Goal: Transaction & Acquisition: Purchase product/service

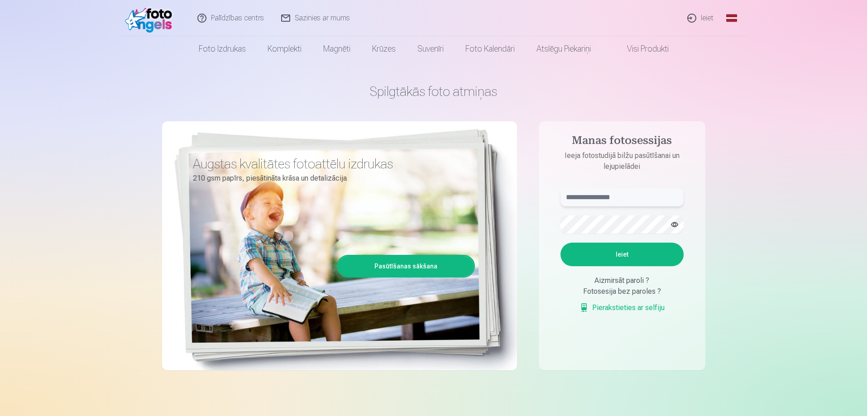
click at [599, 201] on input "text" at bounding box center [621, 197] width 123 height 18
type input "**********"
click at [619, 250] on button "Ieiet" at bounding box center [621, 255] width 123 height 24
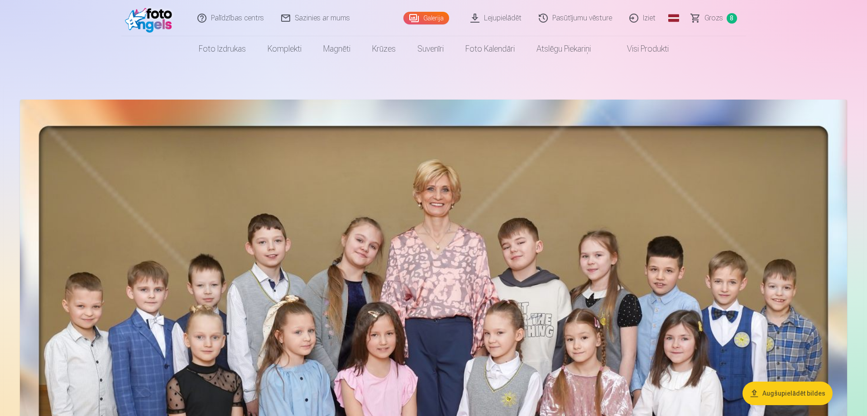
click at [715, 14] on span "Grozs" at bounding box center [713, 18] width 19 height 11
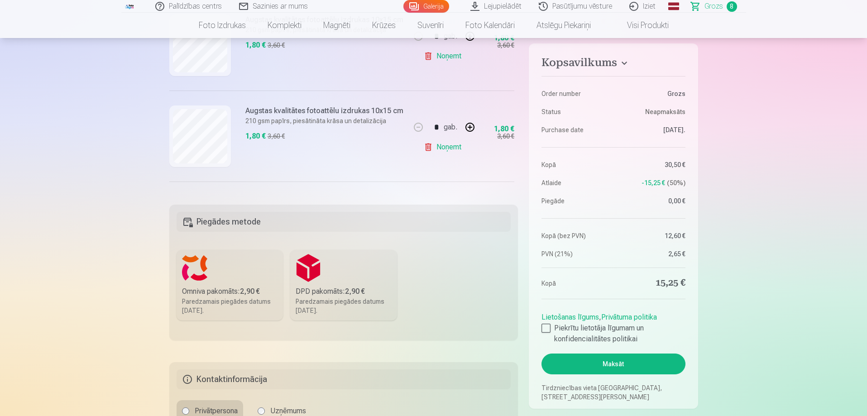
scroll to position [497, 0]
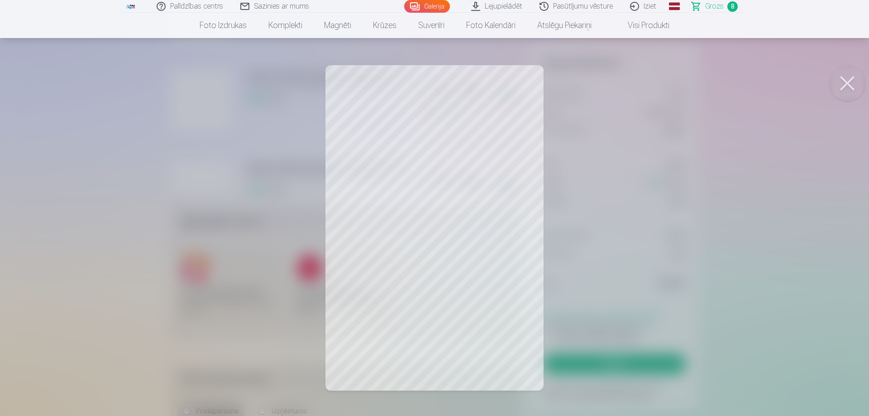
click at [847, 86] on button at bounding box center [847, 83] width 36 height 36
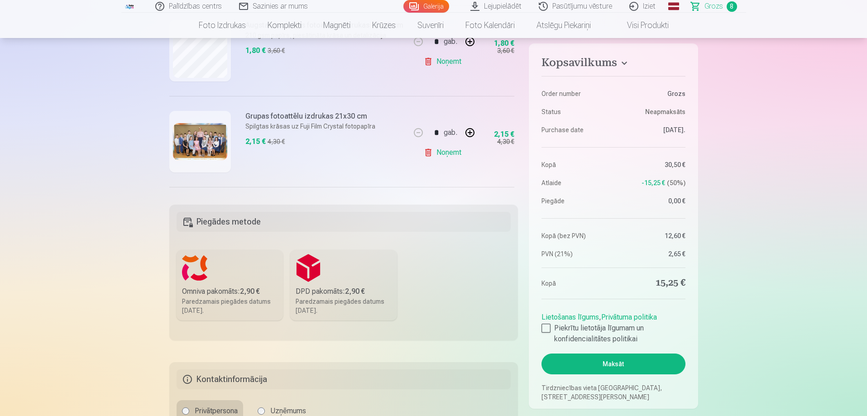
scroll to position [0, 0]
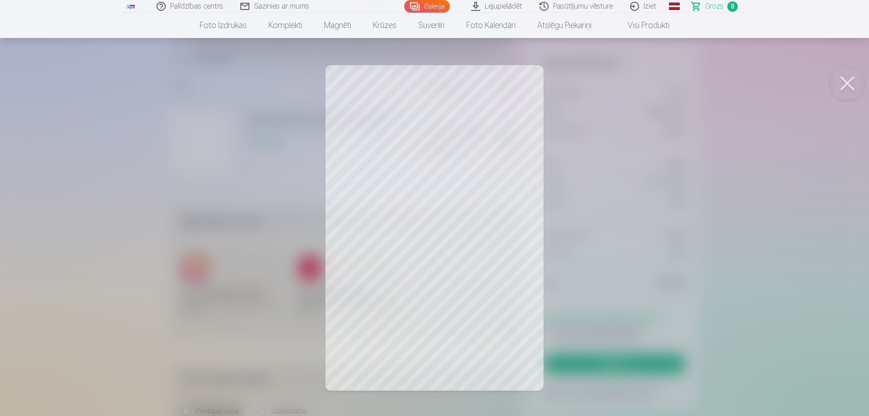
click at [848, 82] on button at bounding box center [847, 83] width 36 height 36
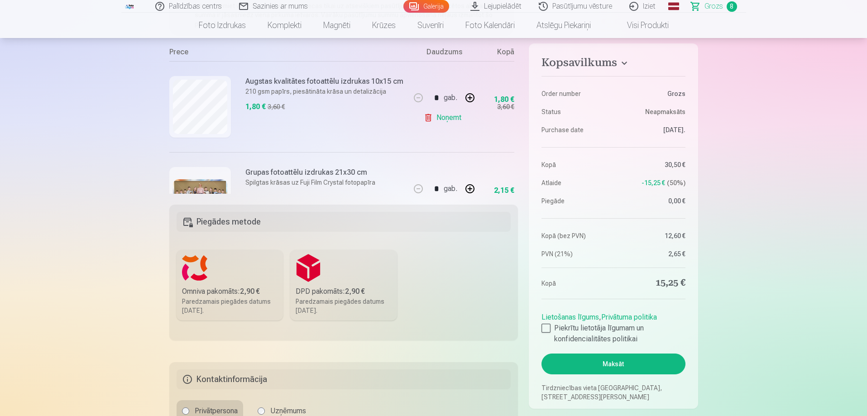
scroll to position [91, 0]
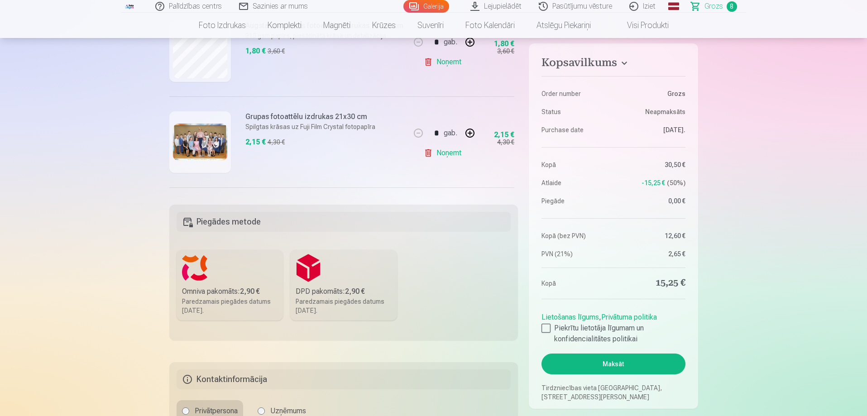
click at [181, 139] on img at bounding box center [200, 143] width 54 height 38
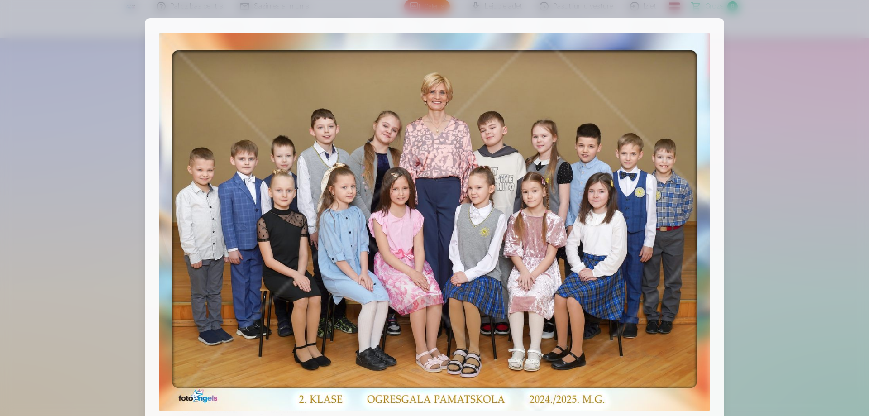
click at [763, 91] on div at bounding box center [434, 208] width 869 height 416
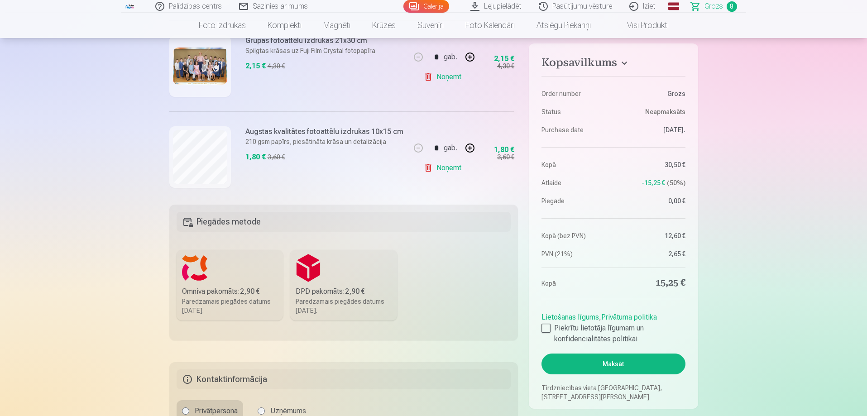
scroll to position [181, 0]
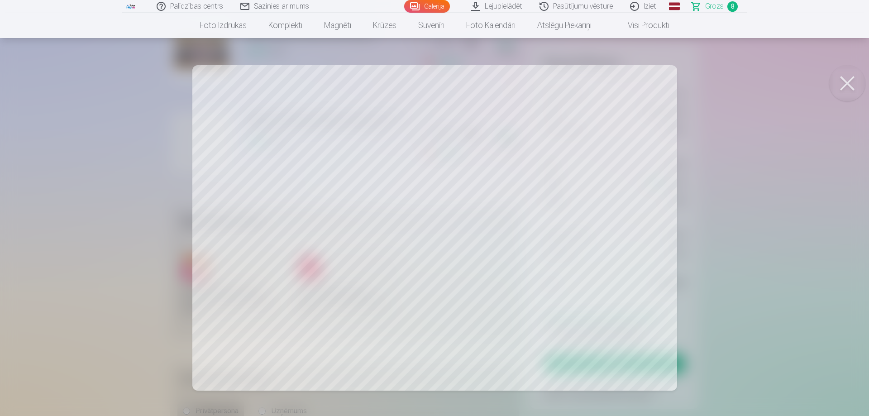
click at [845, 83] on button at bounding box center [847, 83] width 36 height 36
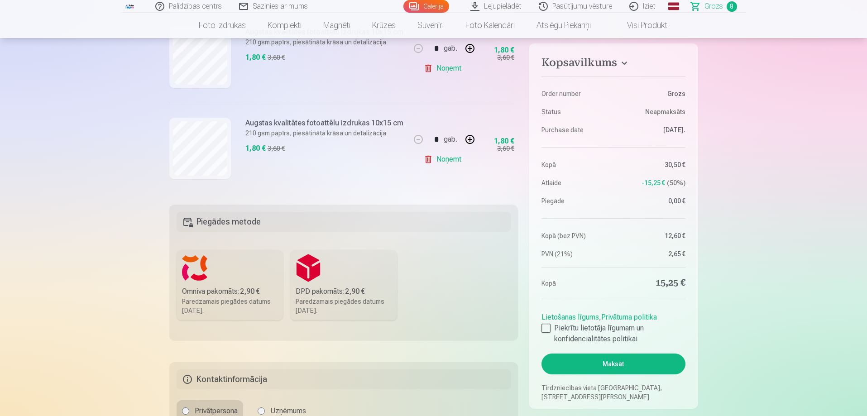
scroll to position [272, 0]
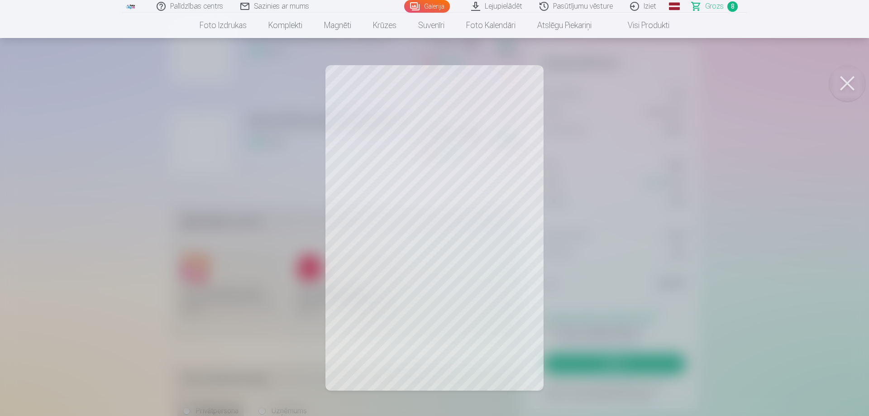
click at [851, 84] on button at bounding box center [847, 83] width 36 height 36
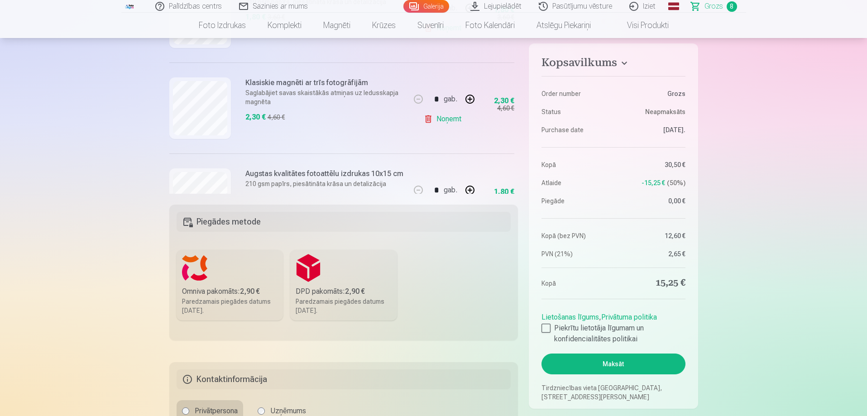
scroll to position [407, 0]
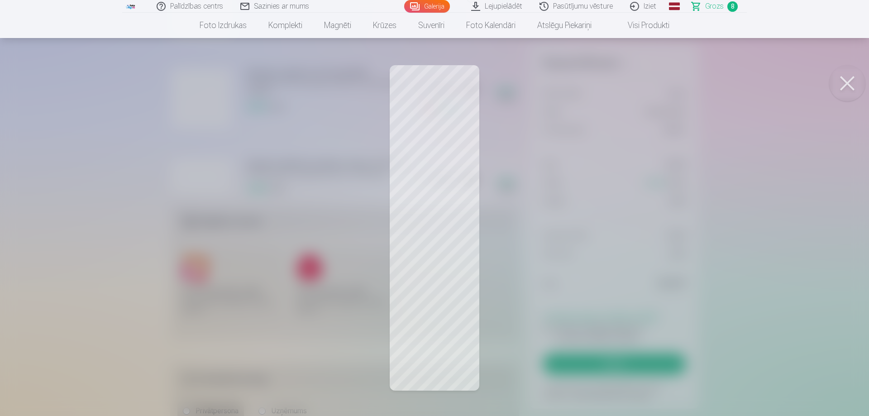
click at [847, 82] on button at bounding box center [847, 83] width 36 height 36
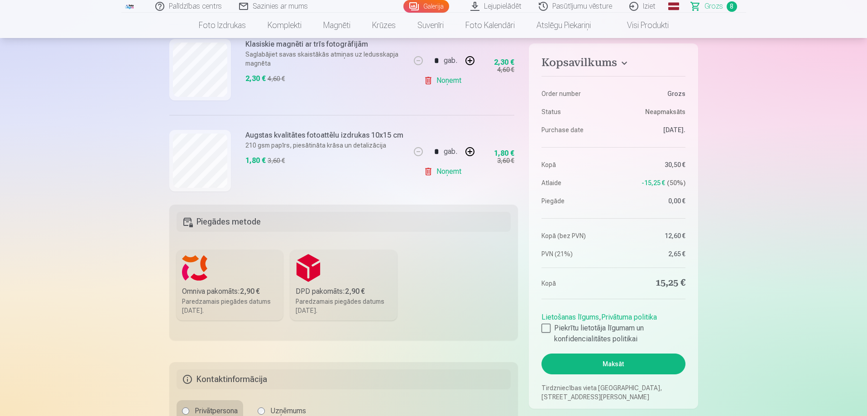
scroll to position [543, 0]
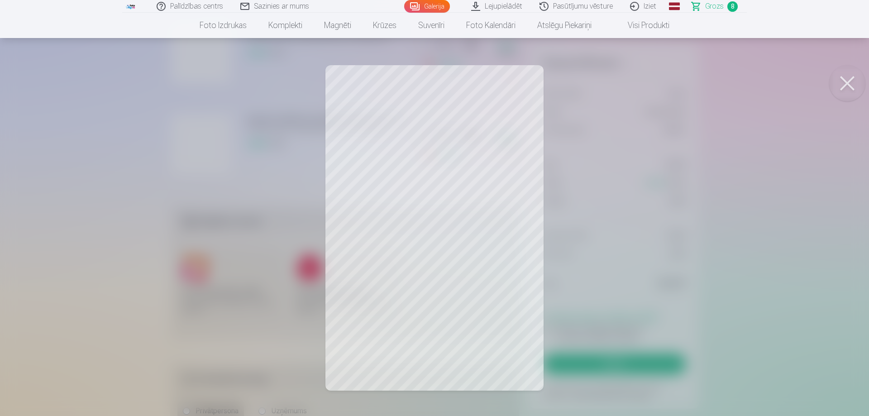
click at [852, 80] on button at bounding box center [847, 83] width 36 height 36
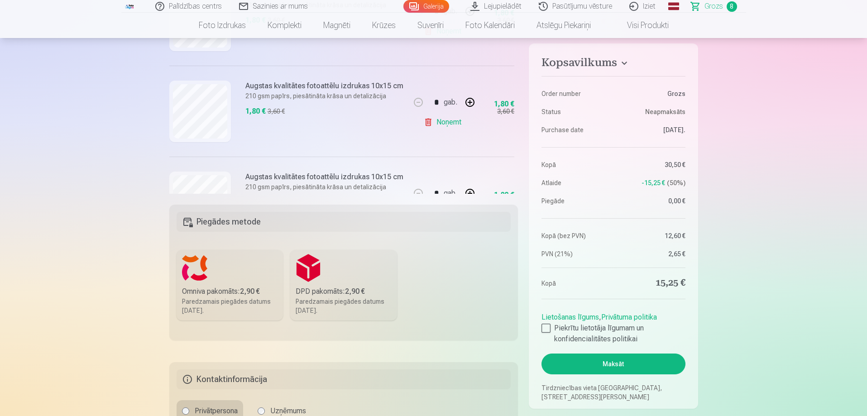
scroll to position [632, 0]
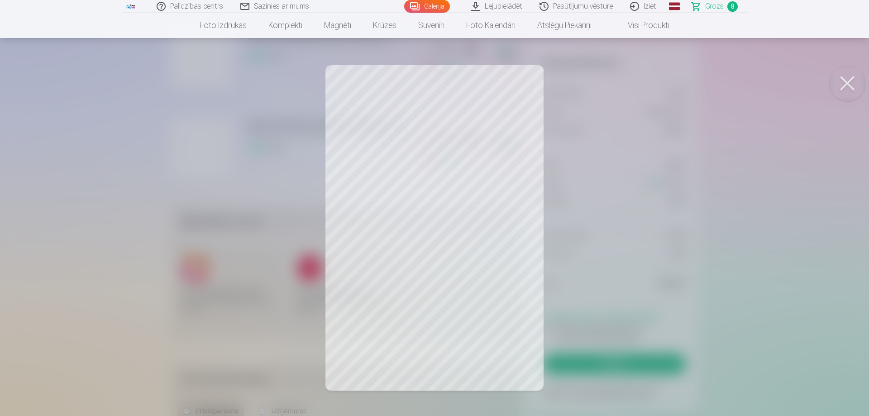
click at [852, 85] on button at bounding box center [847, 83] width 36 height 36
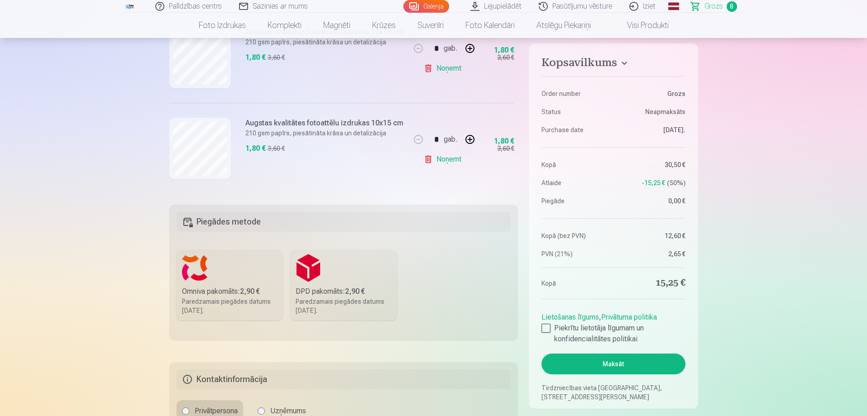
scroll to position [0, 0]
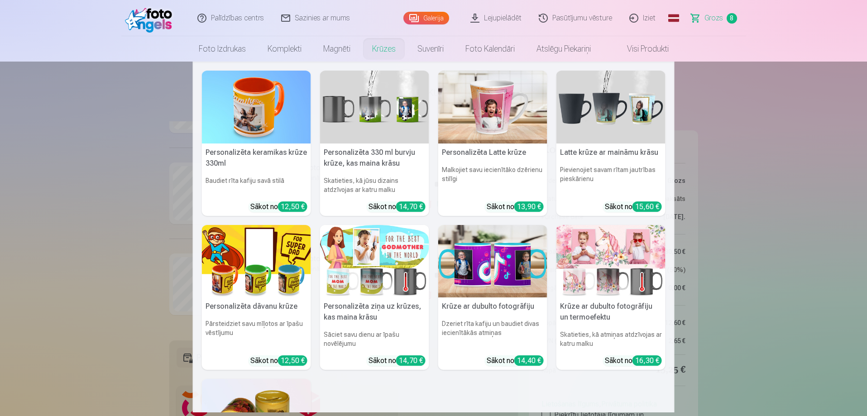
click at [387, 47] on link "Krūzes" at bounding box center [383, 48] width 45 height 25
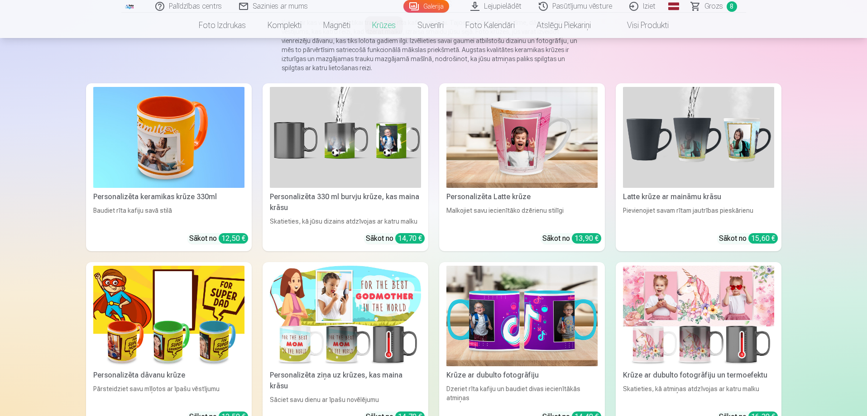
scroll to position [91, 0]
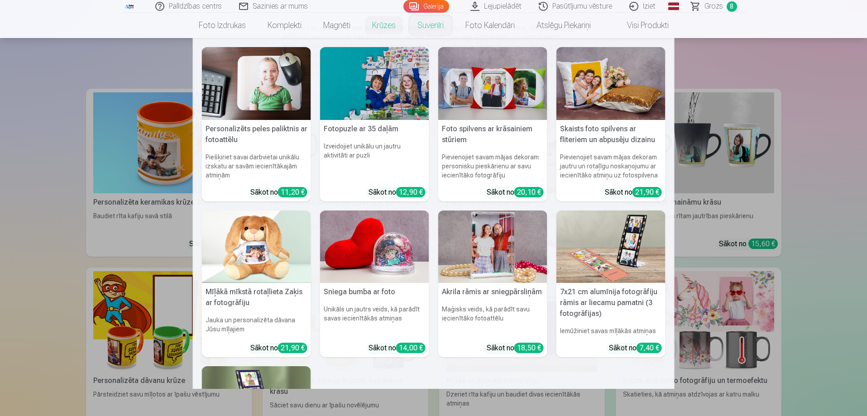
click at [435, 26] on link "Suvenīri" at bounding box center [430, 25] width 48 height 25
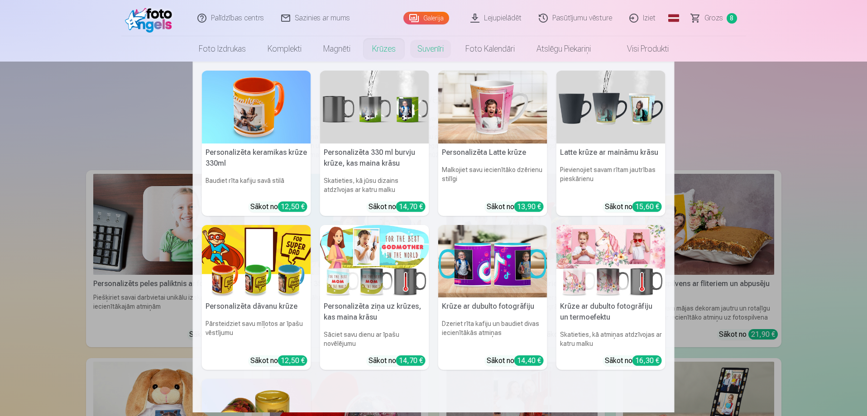
click at [381, 53] on link "Krūzes" at bounding box center [383, 48] width 45 height 25
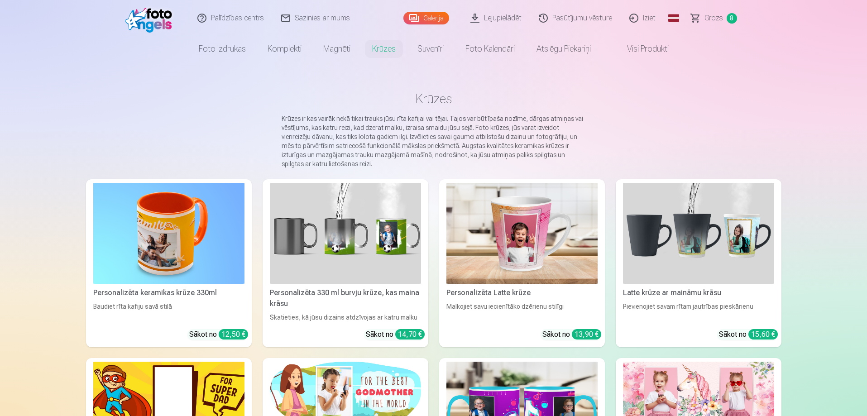
click at [191, 253] on img at bounding box center [168, 233] width 151 height 101
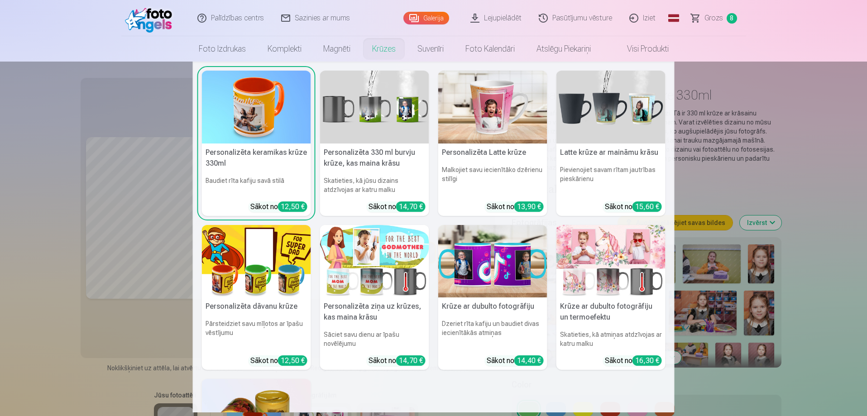
click at [386, 51] on link "Krūzes" at bounding box center [383, 48] width 45 height 25
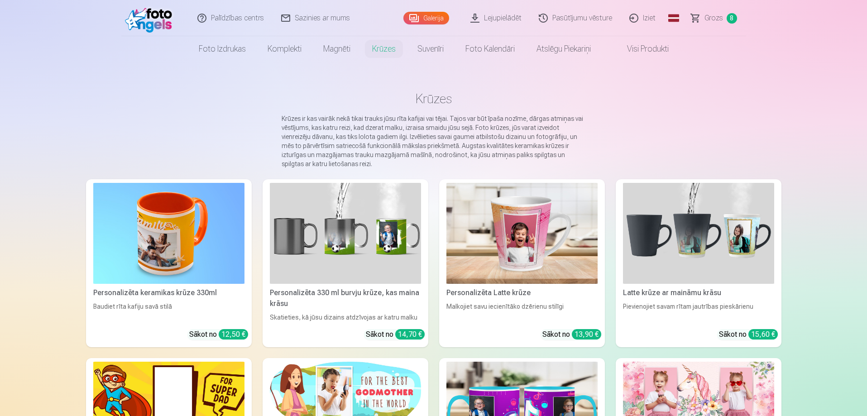
click at [530, 266] on img at bounding box center [521, 233] width 151 height 101
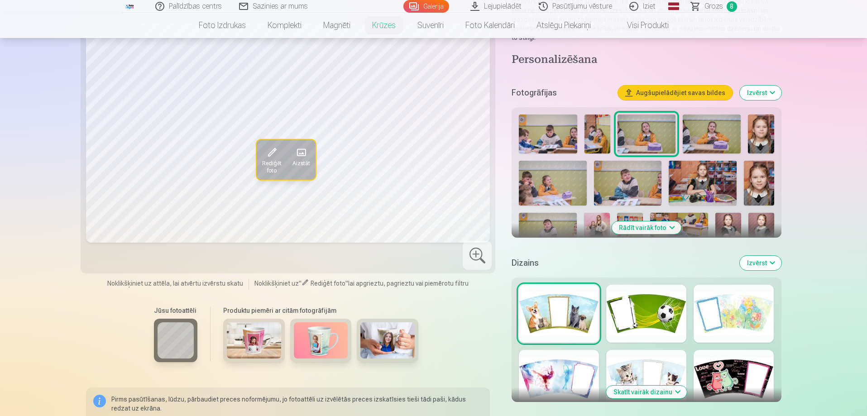
scroll to position [136, 0]
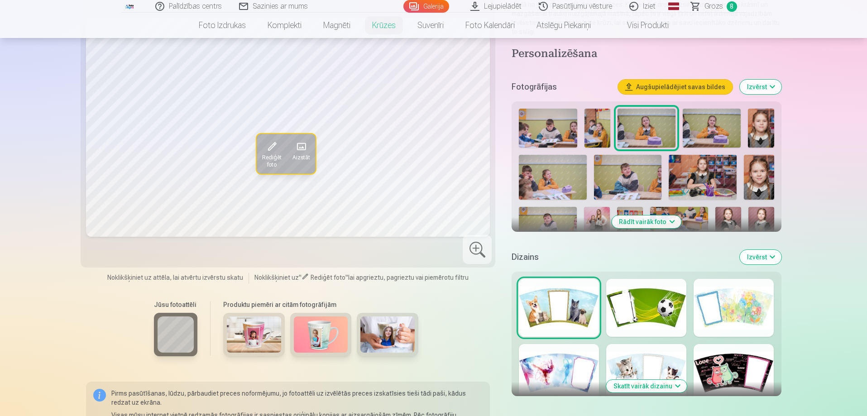
click at [630, 380] on button "Skatīt vairāk dizainu" at bounding box center [646, 386] width 81 height 13
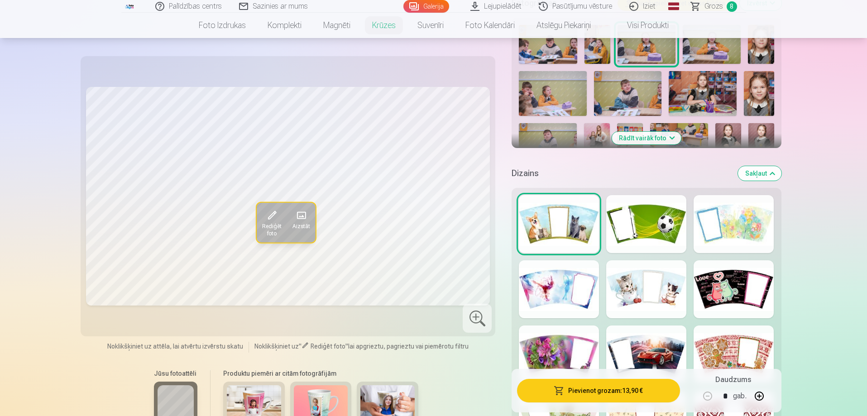
scroll to position [226, 0]
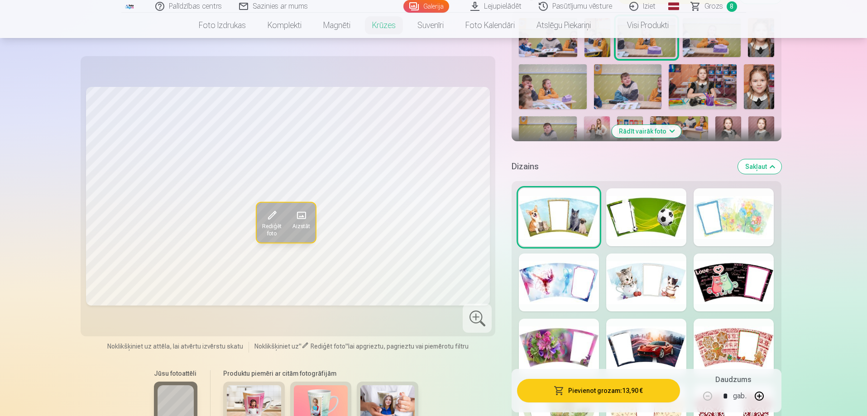
click at [741, 285] on div at bounding box center [733, 282] width 80 height 58
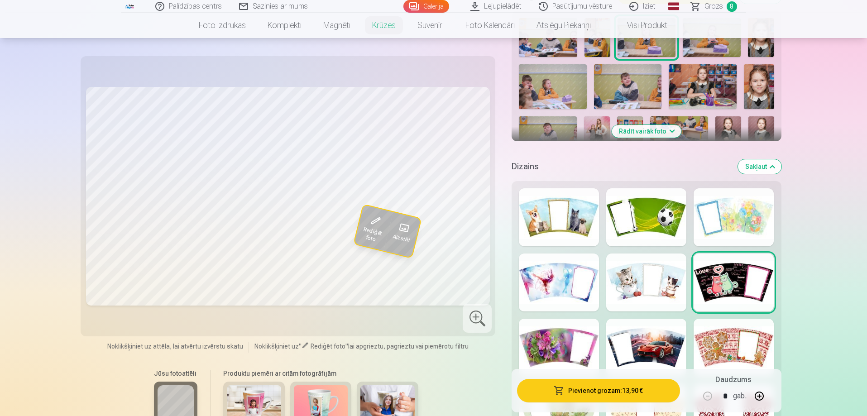
click at [544, 280] on div at bounding box center [559, 282] width 80 height 58
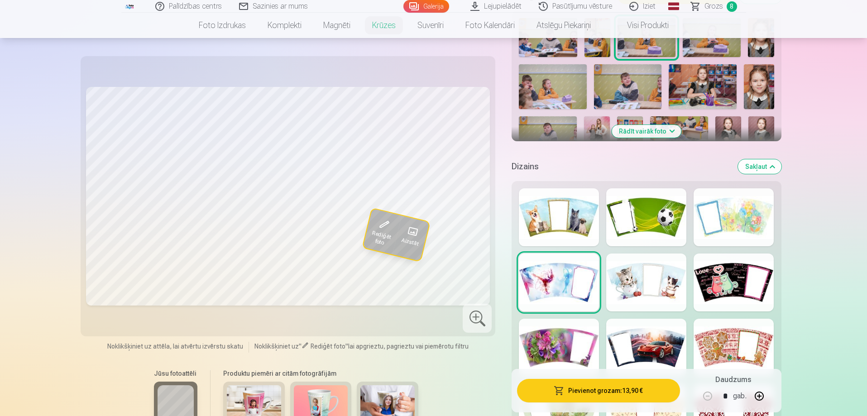
click at [671, 267] on div at bounding box center [646, 282] width 80 height 58
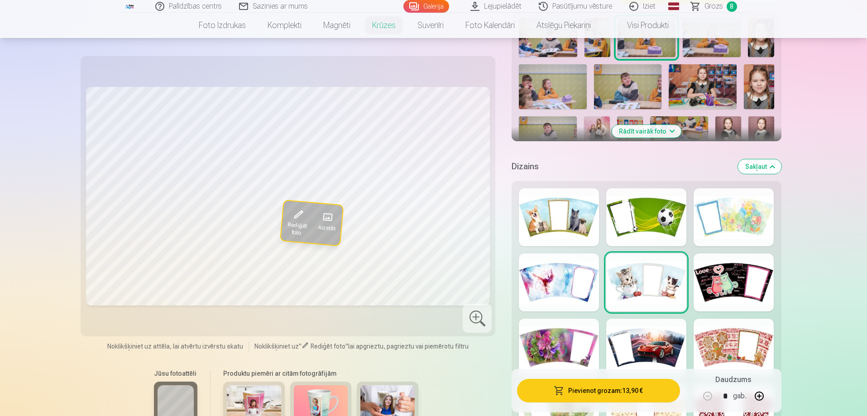
click at [559, 344] on div at bounding box center [559, 348] width 80 height 58
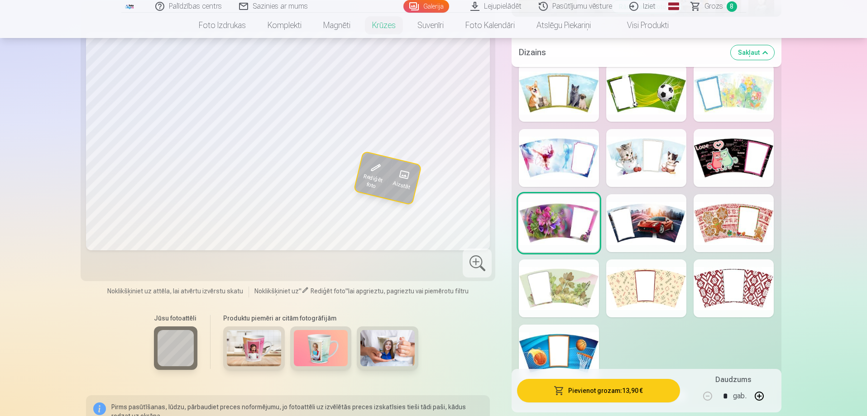
scroll to position [407, 0]
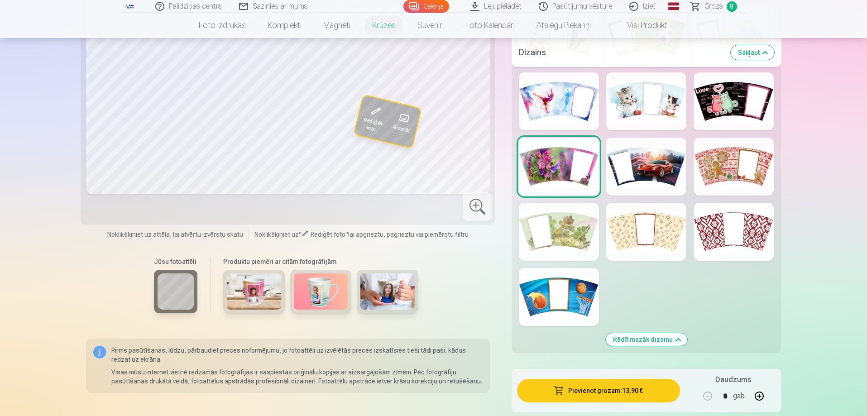
click at [741, 216] on div at bounding box center [733, 232] width 80 height 58
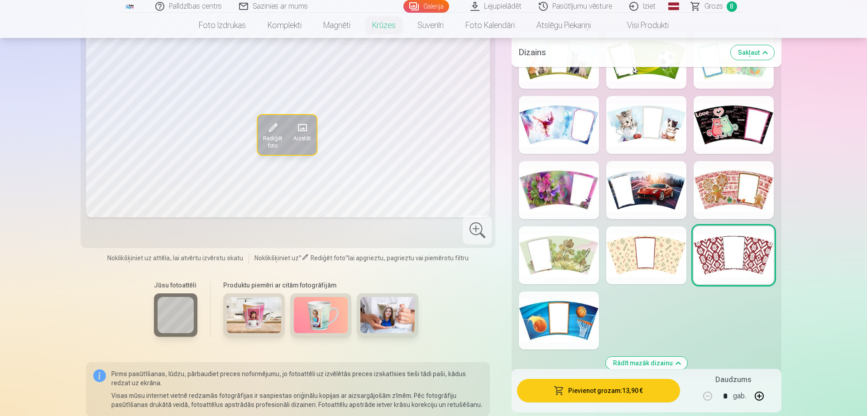
scroll to position [317, 0]
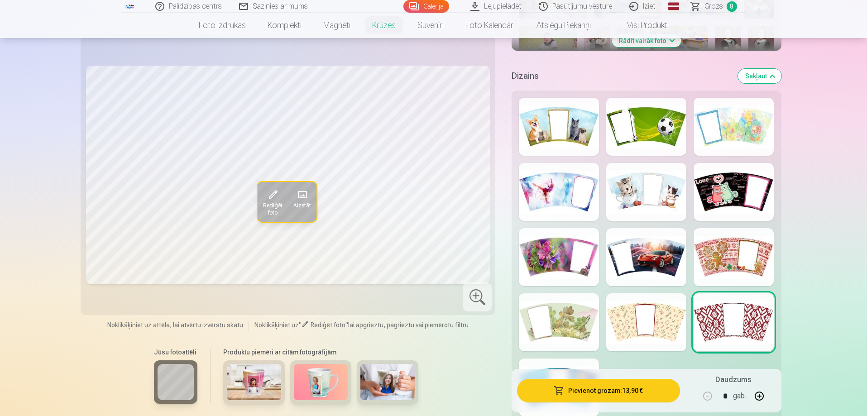
click at [651, 202] on div at bounding box center [646, 192] width 80 height 58
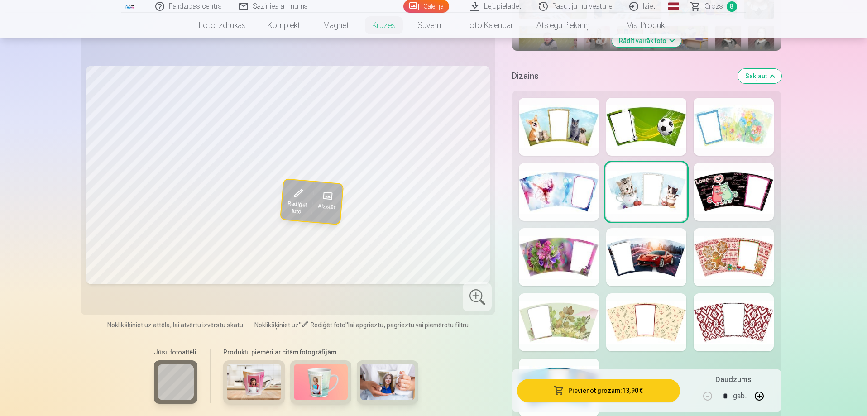
click at [583, 120] on div at bounding box center [559, 127] width 80 height 58
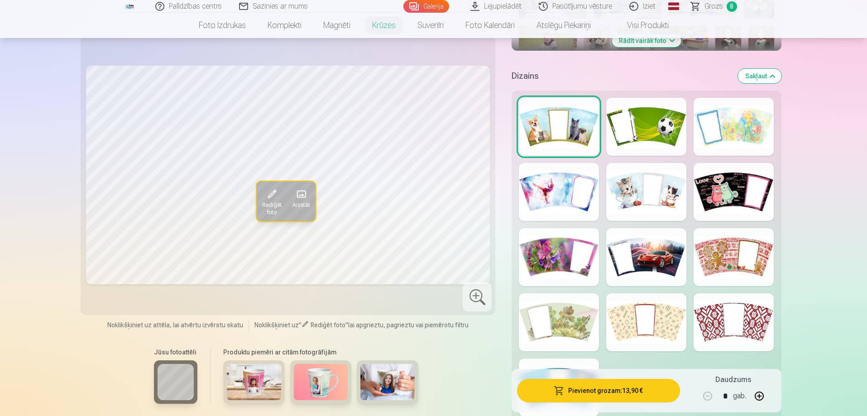
click at [648, 190] on div at bounding box center [646, 192] width 80 height 58
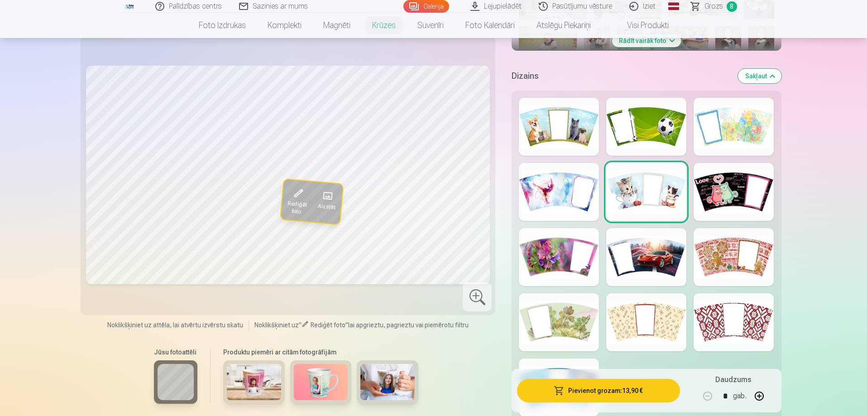
click at [731, 120] on div at bounding box center [733, 127] width 80 height 58
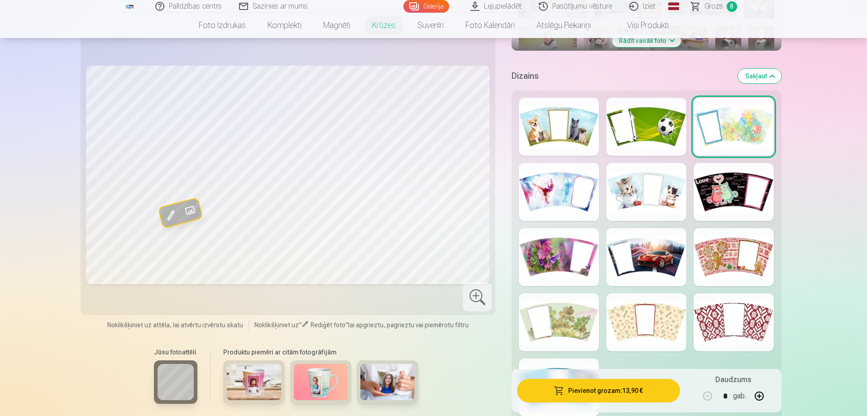
click at [733, 179] on div at bounding box center [733, 192] width 80 height 58
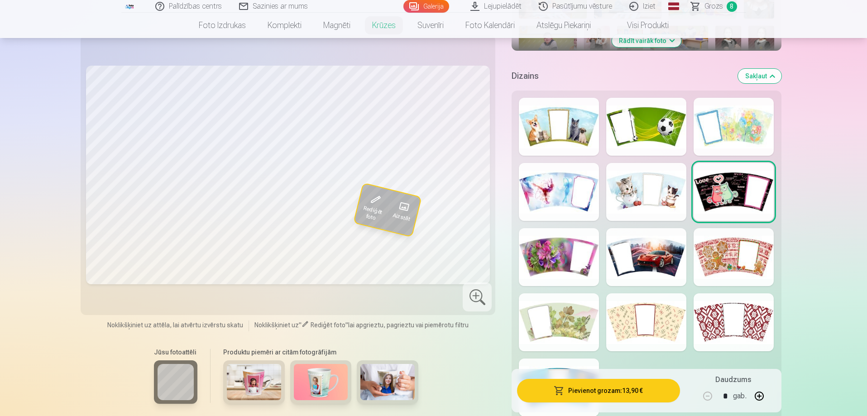
click at [643, 191] on div at bounding box center [646, 192] width 80 height 58
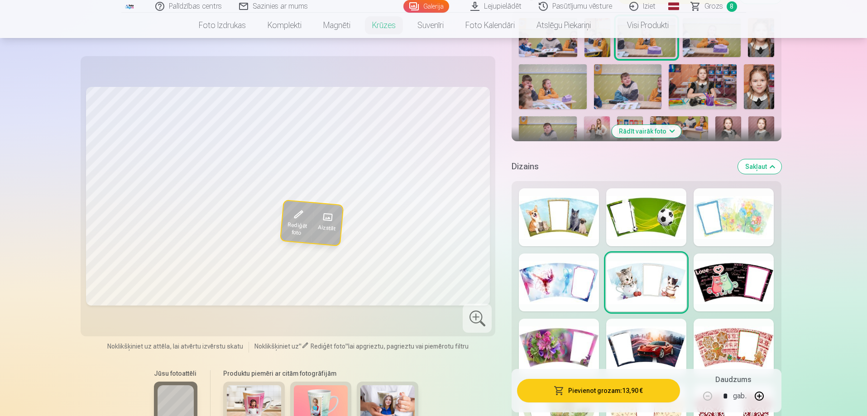
scroll to position [181, 0]
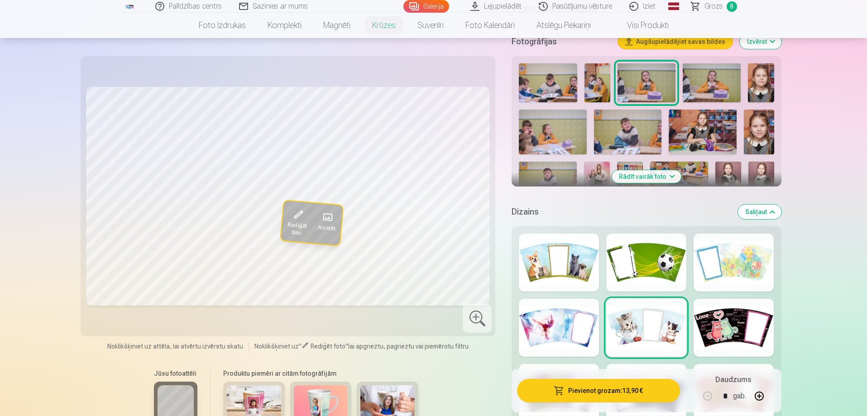
click at [754, 81] on img at bounding box center [761, 82] width 26 height 39
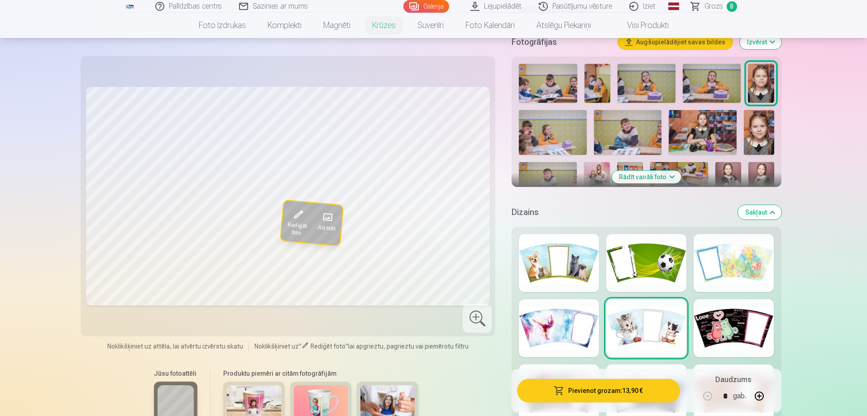
scroll to position [91, 0]
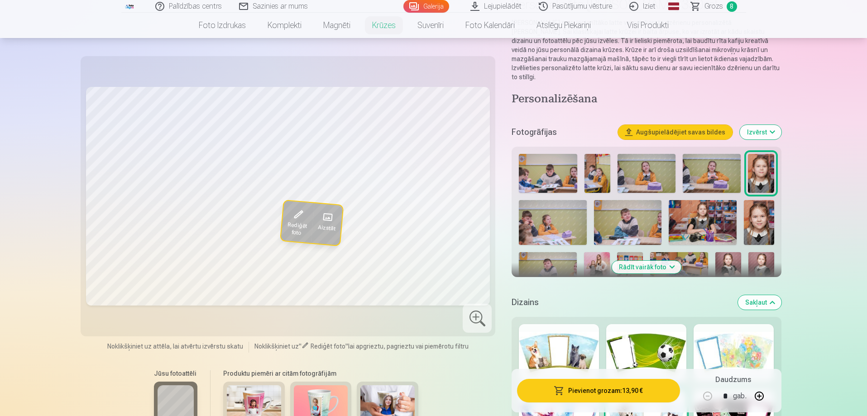
click at [701, 201] on img at bounding box center [703, 222] width 68 height 45
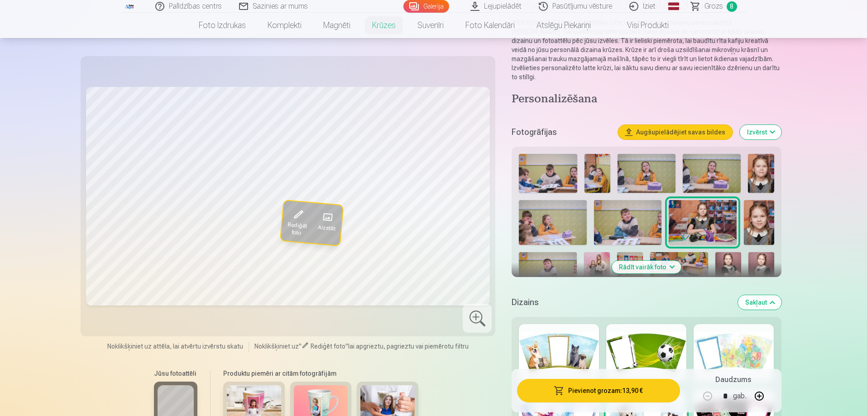
click at [763, 210] on img at bounding box center [759, 222] width 30 height 45
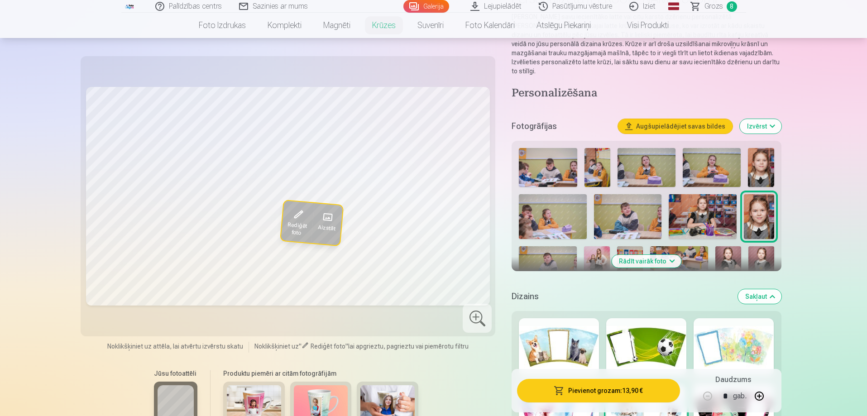
scroll to position [136, 0]
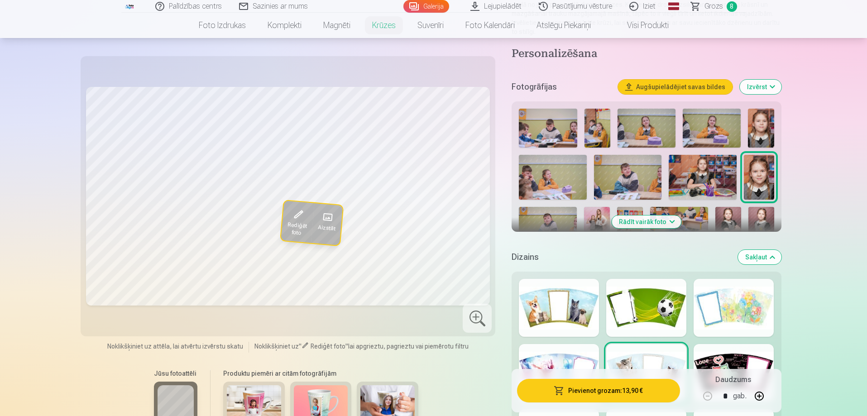
click at [756, 207] on img at bounding box center [761, 226] width 26 height 38
click at [644, 215] on button "Rādīt vairāk foto" at bounding box center [645, 221] width 69 height 13
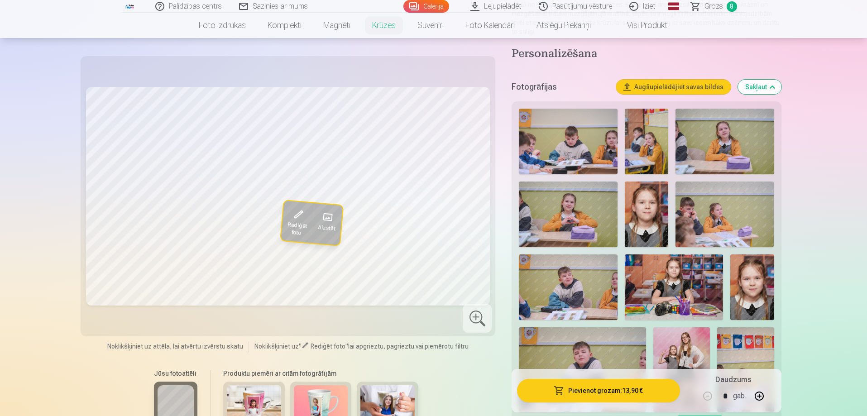
click at [640, 200] on img at bounding box center [647, 215] width 44 height 66
click at [567, 216] on img at bounding box center [568, 215] width 98 height 66
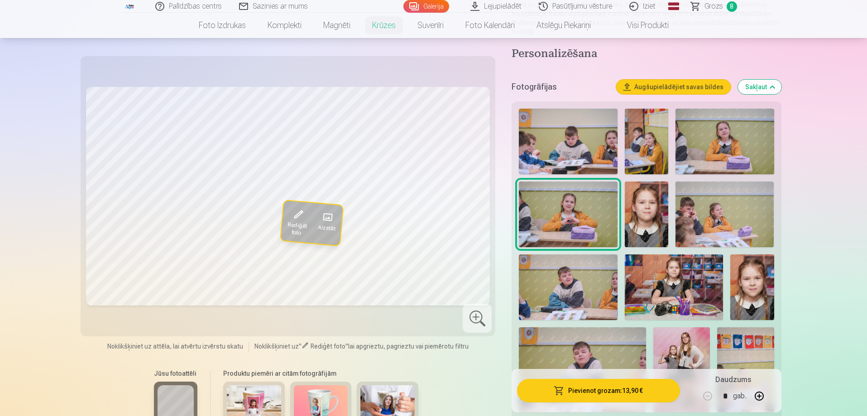
scroll to position [226, 0]
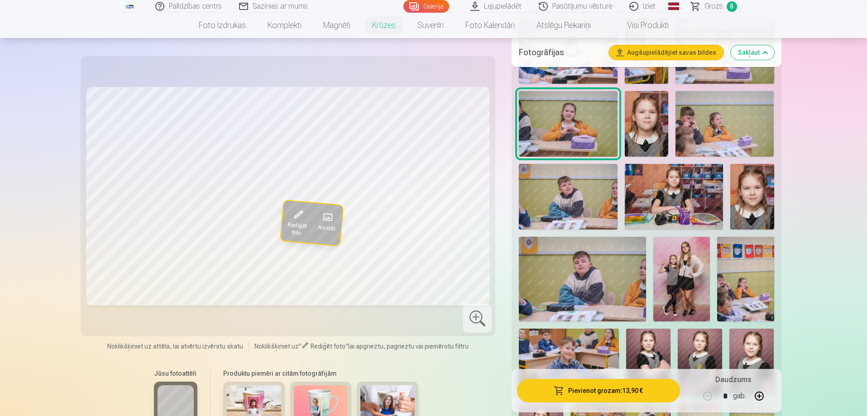
click at [679, 272] on img at bounding box center [681, 279] width 57 height 85
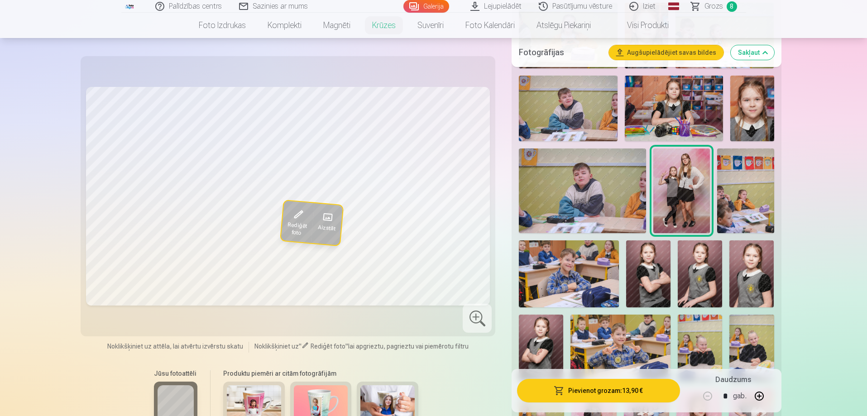
scroll to position [317, 0]
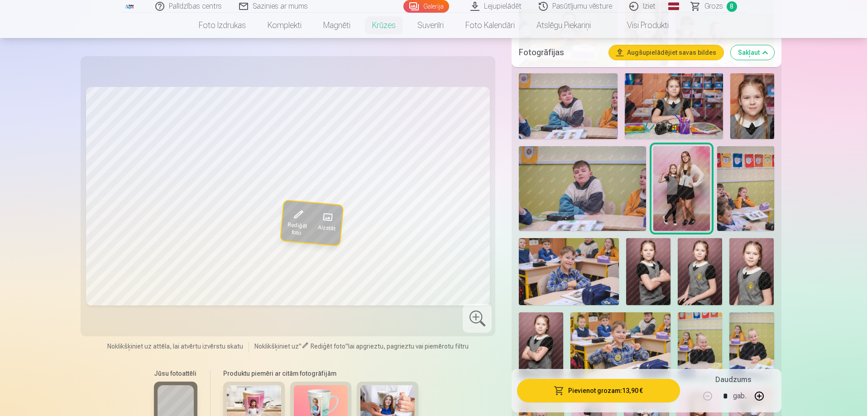
click at [646, 269] on img at bounding box center [648, 271] width 44 height 67
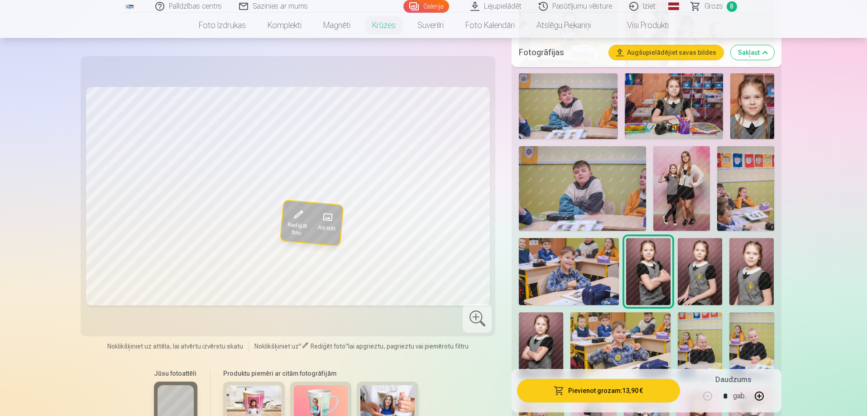
click at [712, 260] on img at bounding box center [700, 271] width 44 height 67
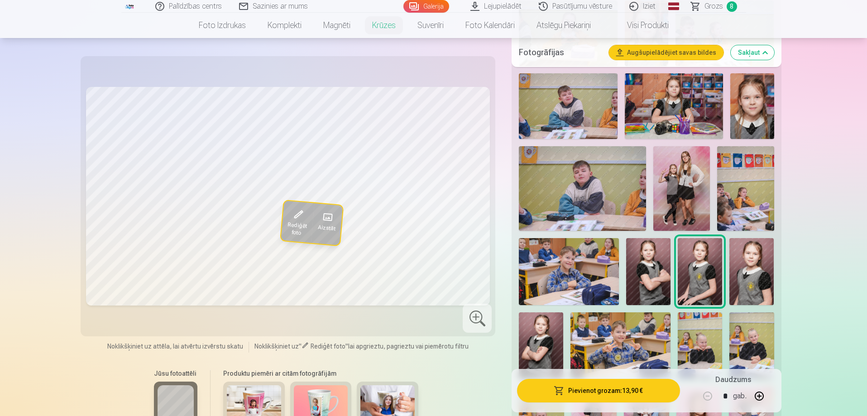
click at [764, 258] on img at bounding box center [751, 271] width 44 height 67
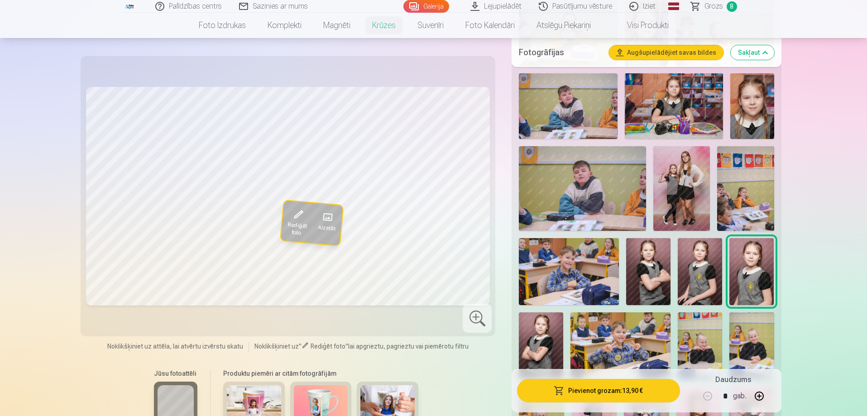
click at [531, 341] on img at bounding box center [541, 345] width 44 height 67
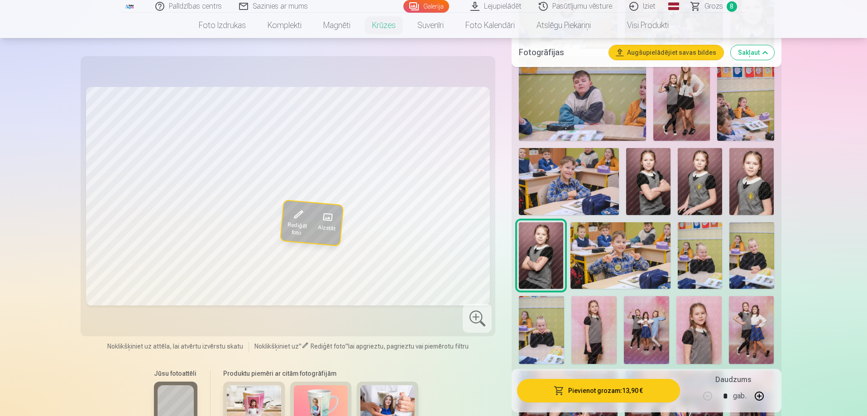
scroll to position [407, 0]
click at [560, 180] on img at bounding box center [569, 181] width 100 height 67
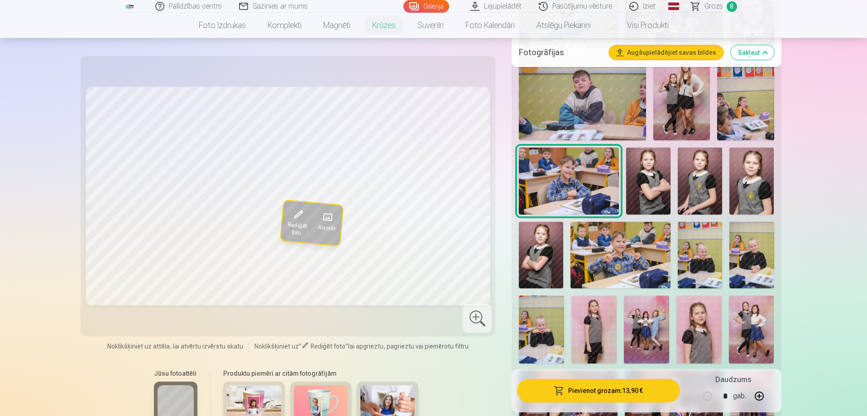
click at [611, 237] on img at bounding box center [620, 255] width 100 height 67
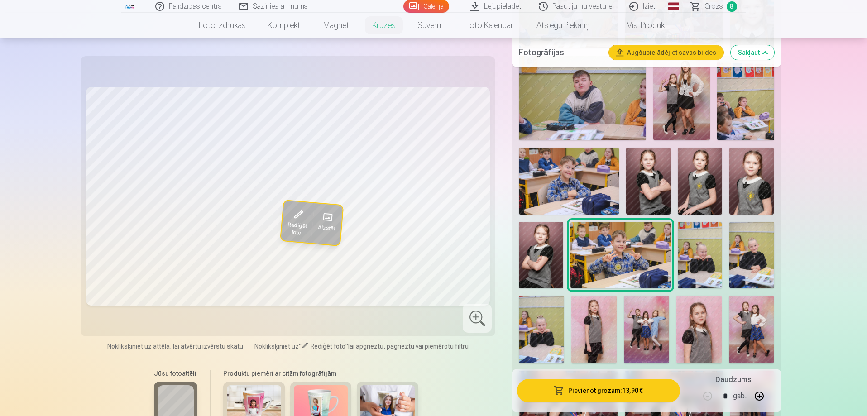
scroll to position [498, 0]
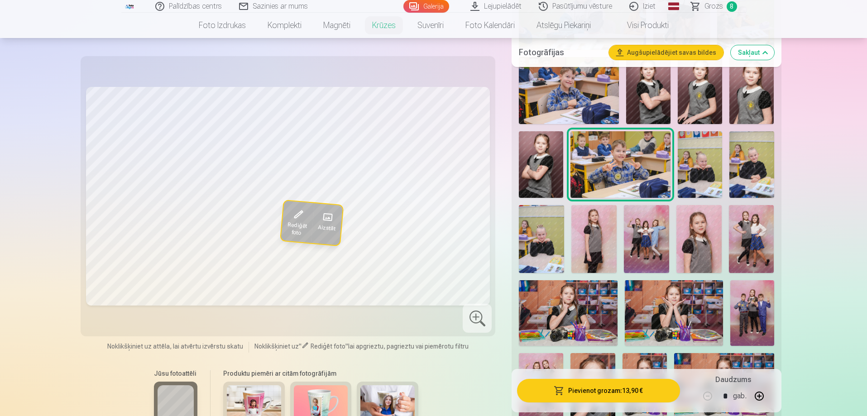
click at [599, 234] on img at bounding box center [593, 239] width 45 height 68
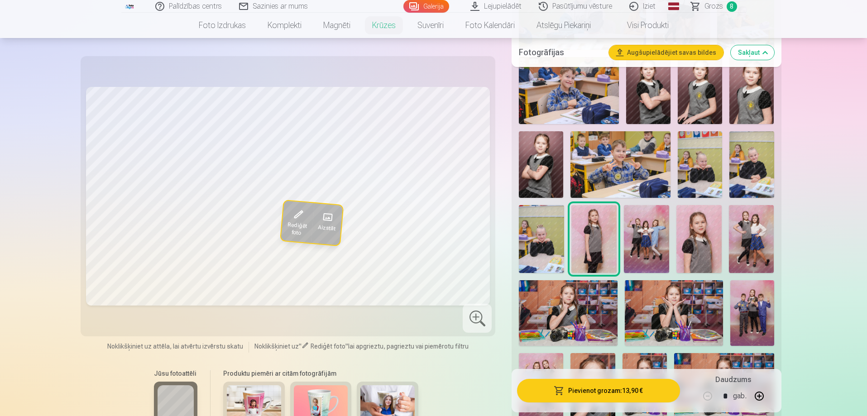
click at [705, 239] on img at bounding box center [698, 239] width 45 height 68
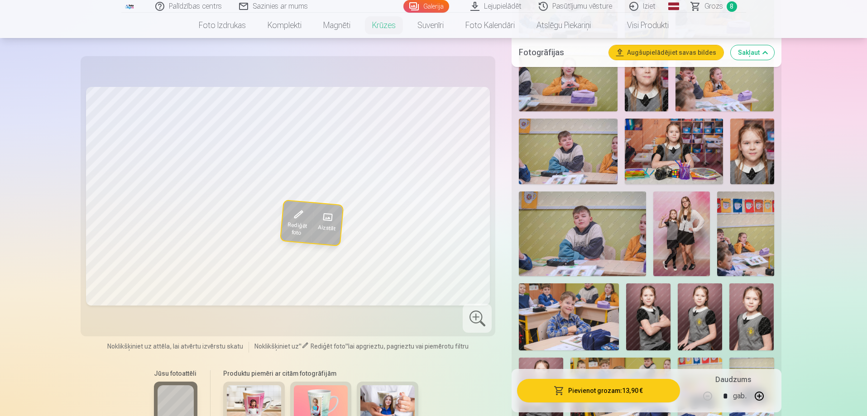
scroll to position [181, 0]
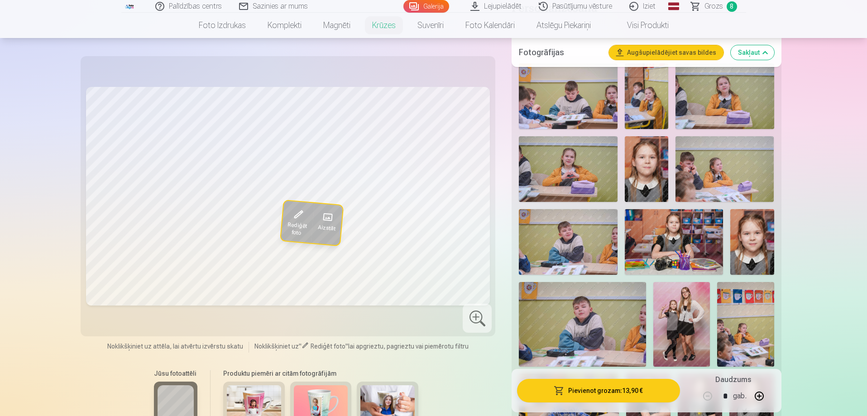
click at [578, 105] on img at bounding box center [568, 96] width 98 height 66
click at [573, 167] on img at bounding box center [568, 169] width 98 height 66
click at [300, 222] on span "Rediģēt foto" at bounding box center [296, 229] width 21 height 16
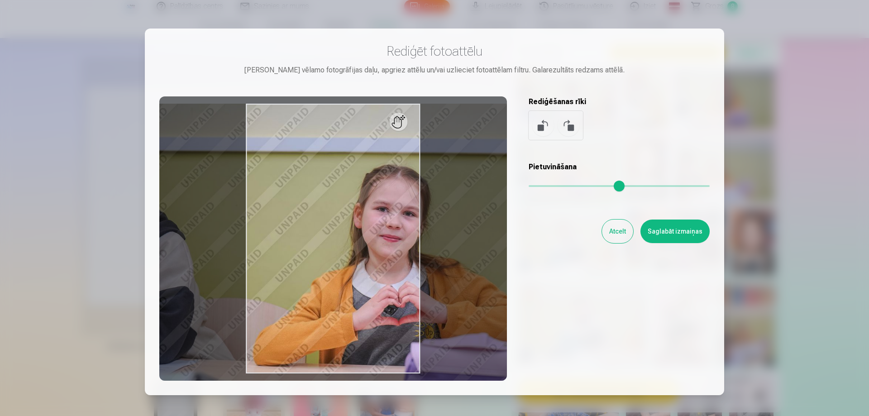
drag, startPoint x: 537, startPoint y: 187, endPoint x: 550, endPoint y: 186, distance: 13.6
click at [550, 186] on input "range" at bounding box center [619, 186] width 181 height 2
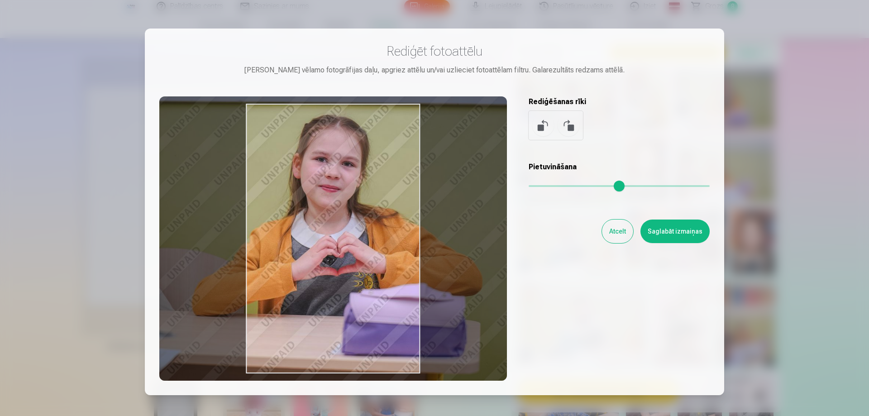
drag, startPoint x: 374, startPoint y: 272, endPoint x: 313, endPoint y: 223, distance: 78.8
click at [313, 223] on div at bounding box center [333, 238] width 348 height 284
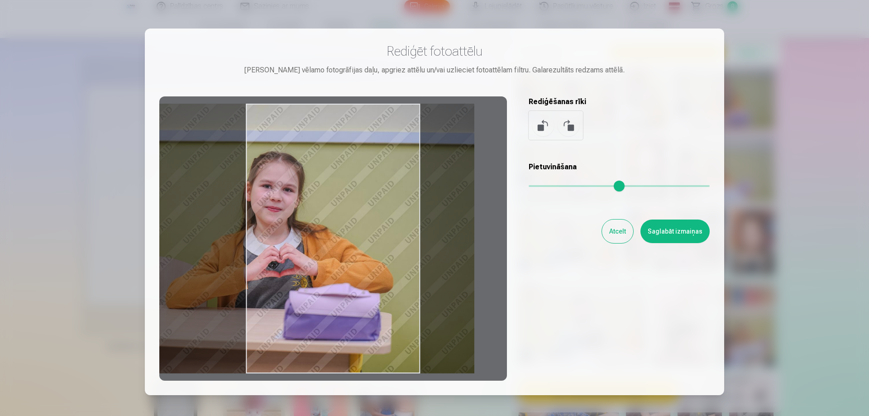
drag, startPoint x: 547, startPoint y: 188, endPoint x: 500, endPoint y: 194, distance: 47.8
type input "*"
click at [529, 187] on input "range" at bounding box center [619, 186] width 181 height 2
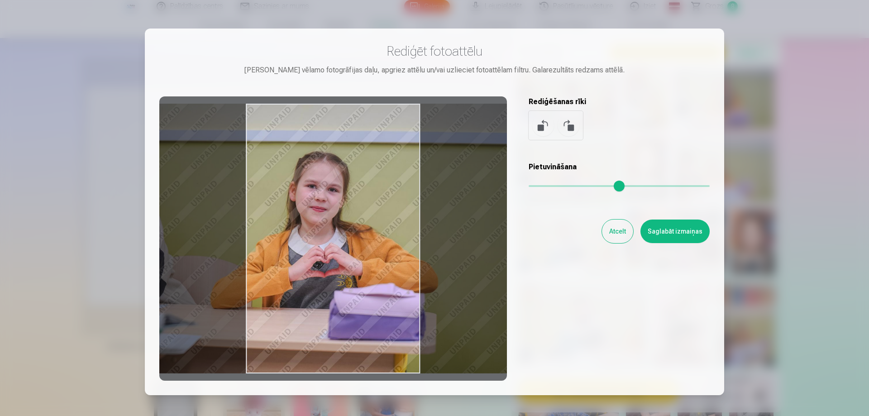
drag, startPoint x: 359, startPoint y: 234, endPoint x: 404, endPoint y: 242, distance: 45.5
click at [404, 242] on div at bounding box center [333, 238] width 348 height 284
click at [616, 233] on button "Atcelt" at bounding box center [617, 232] width 31 height 24
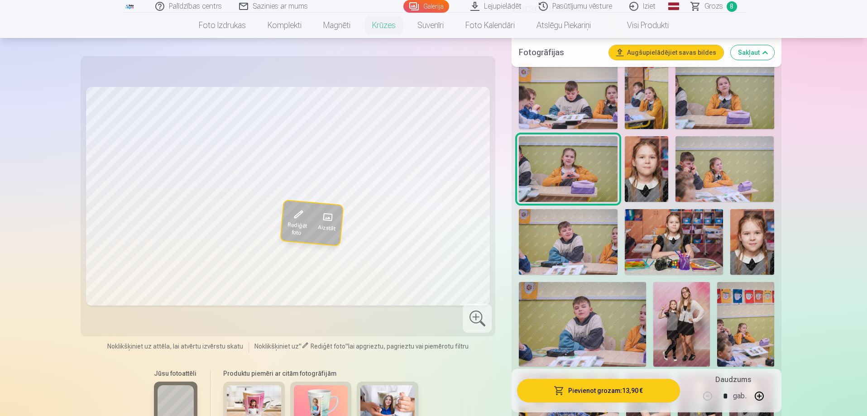
click at [749, 248] on img at bounding box center [752, 242] width 44 height 66
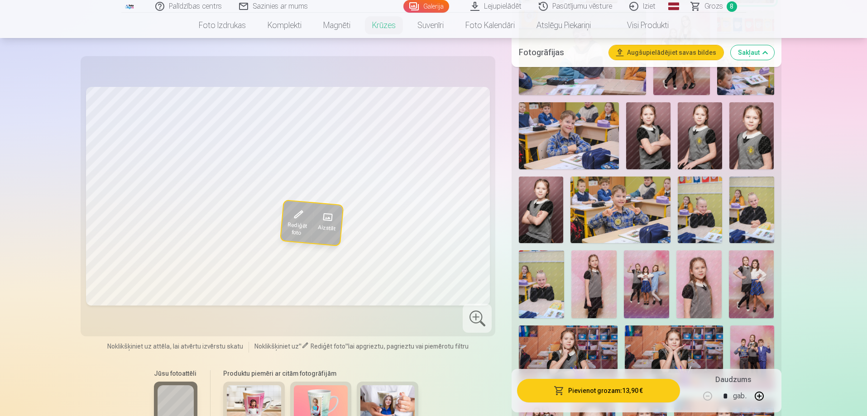
scroll to position [543, 0]
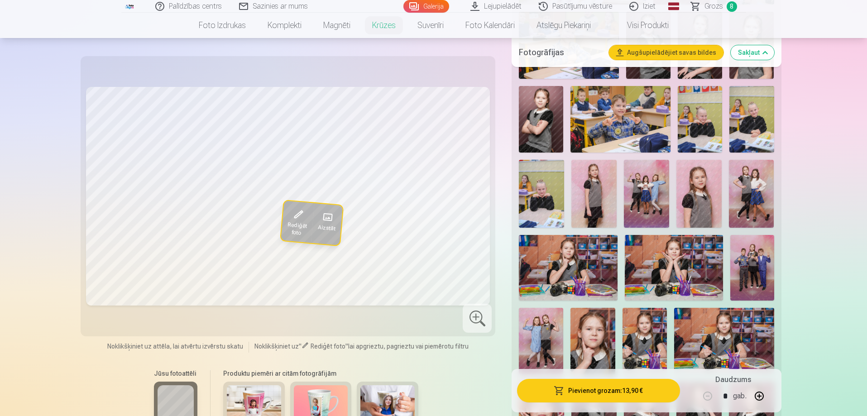
click at [602, 339] on img at bounding box center [592, 341] width 44 height 67
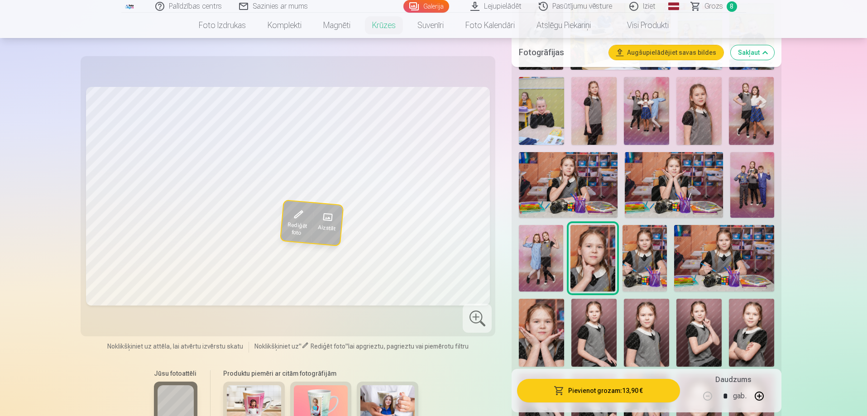
scroll to position [634, 0]
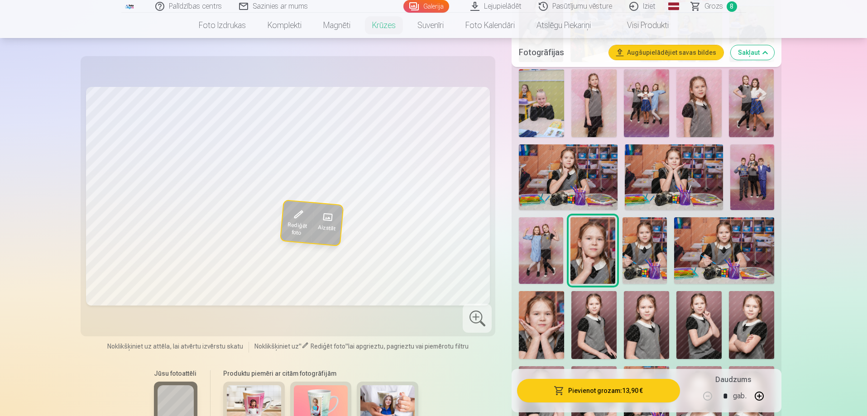
click at [542, 331] on img at bounding box center [541, 325] width 45 height 68
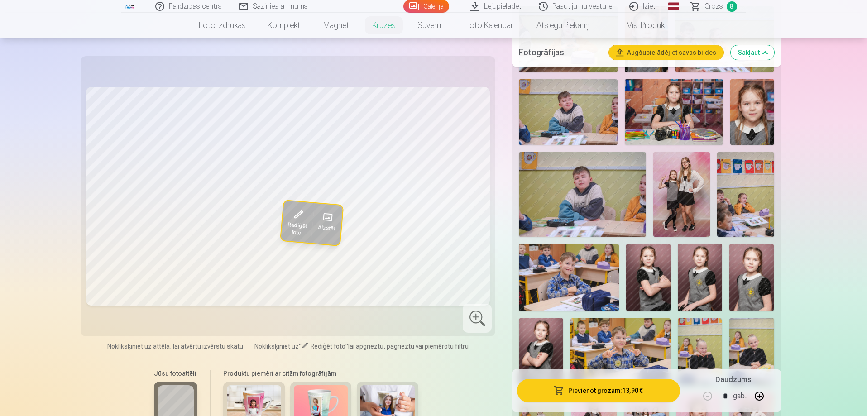
scroll to position [226, 0]
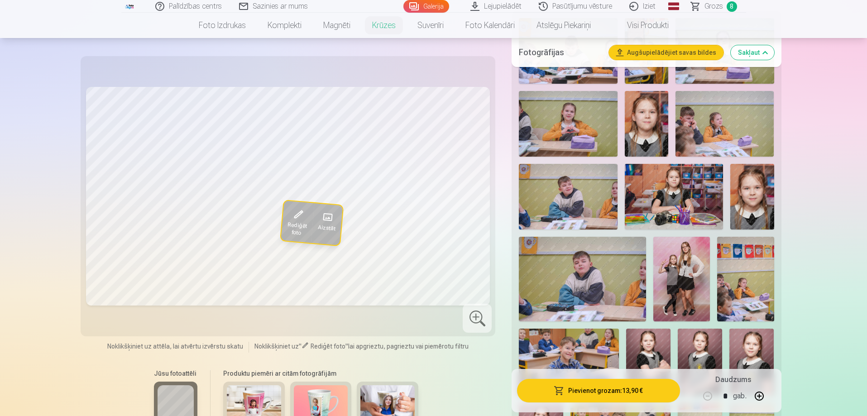
click at [572, 104] on img at bounding box center [568, 124] width 98 height 66
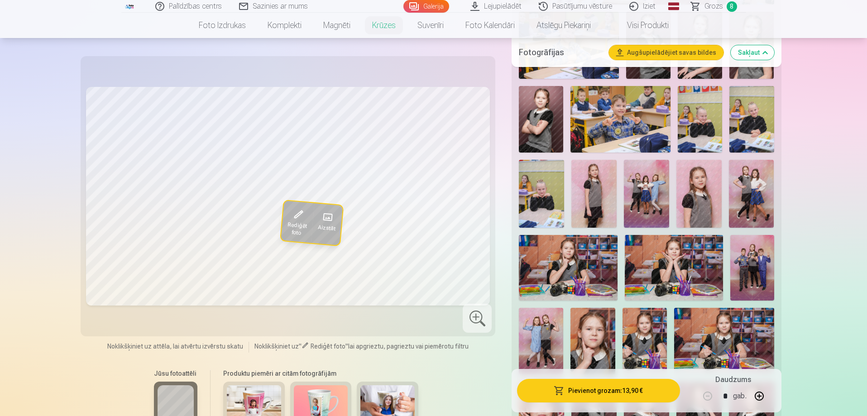
scroll to position [453, 0]
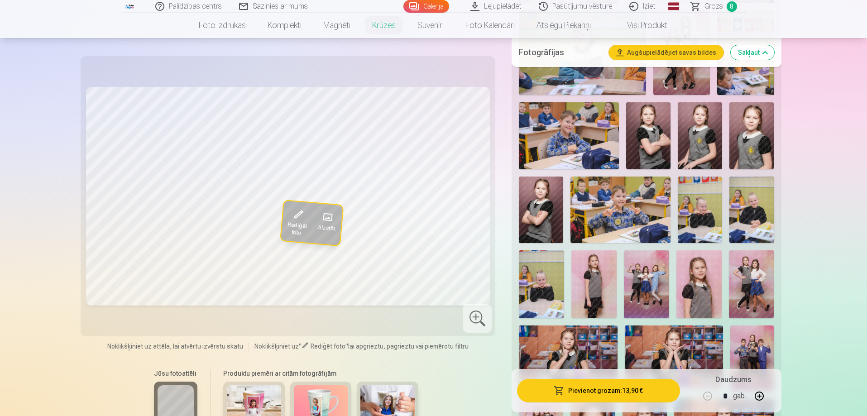
drag, startPoint x: 642, startPoint y: 287, endPoint x: 644, endPoint y: 282, distance: 5.6
click at [643, 287] on img at bounding box center [646, 284] width 45 height 68
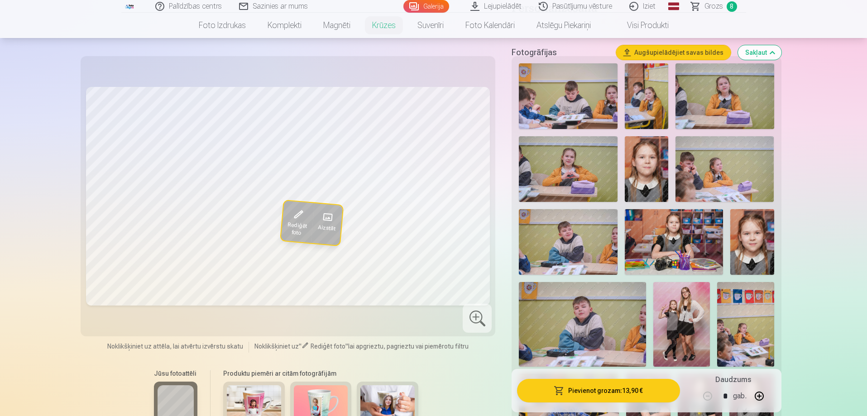
scroll to position [91, 0]
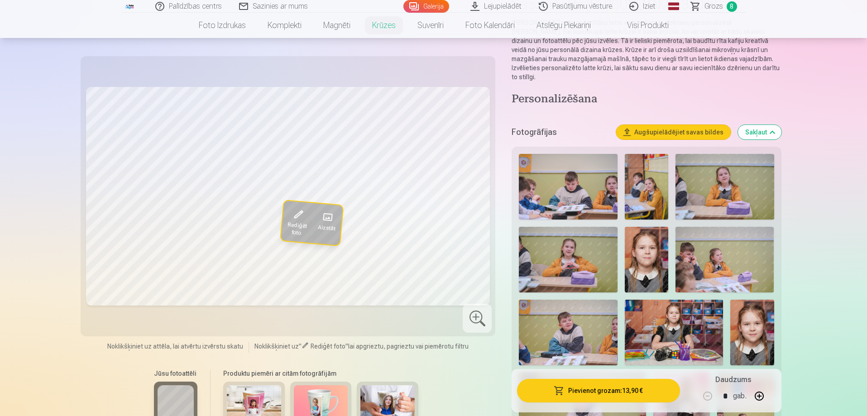
click at [748, 189] on img at bounding box center [724, 187] width 98 height 66
click at [602, 260] on img at bounding box center [568, 260] width 98 height 66
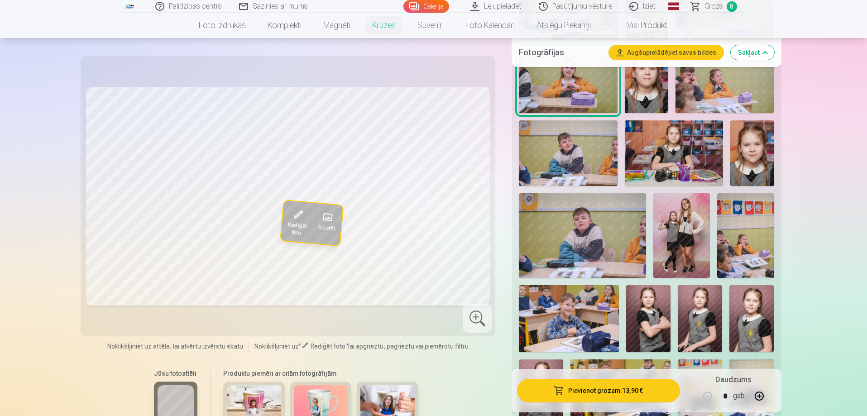
scroll to position [272, 0]
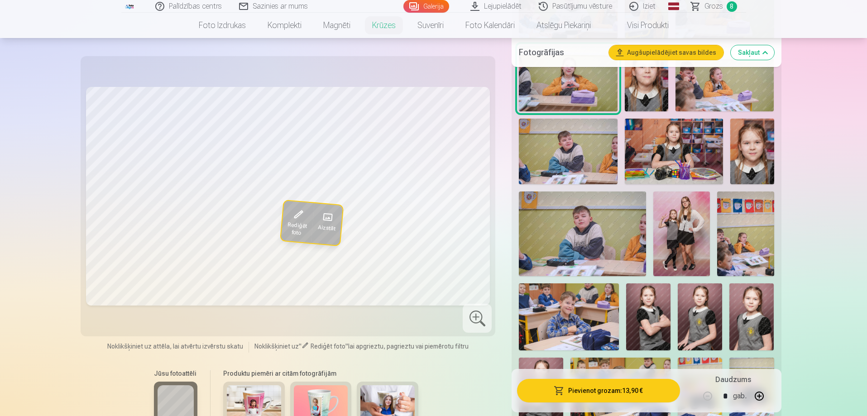
click at [737, 137] on img at bounding box center [752, 152] width 44 height 66
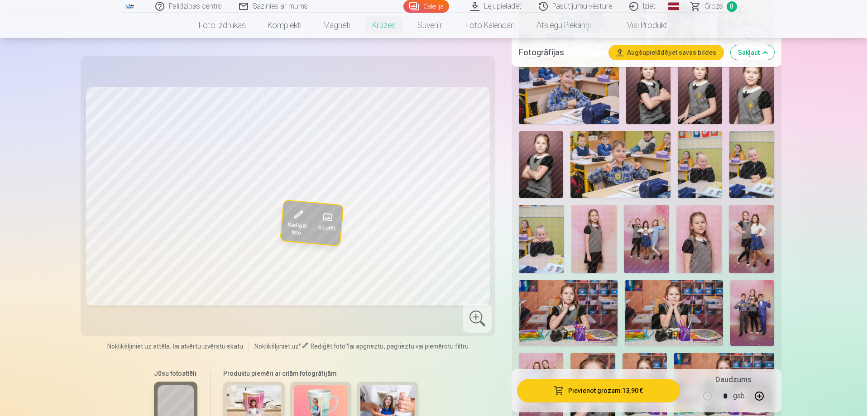
scroll to position [543, 0]
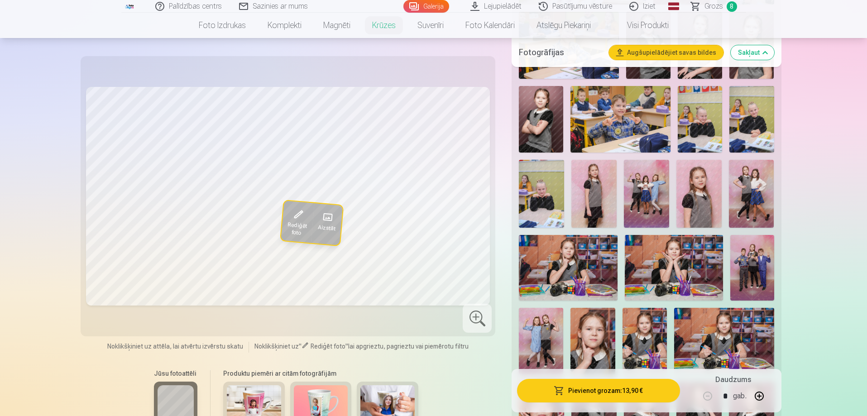
click at [757, 264] on img at bounding box center [752, 268] width 44 height 66
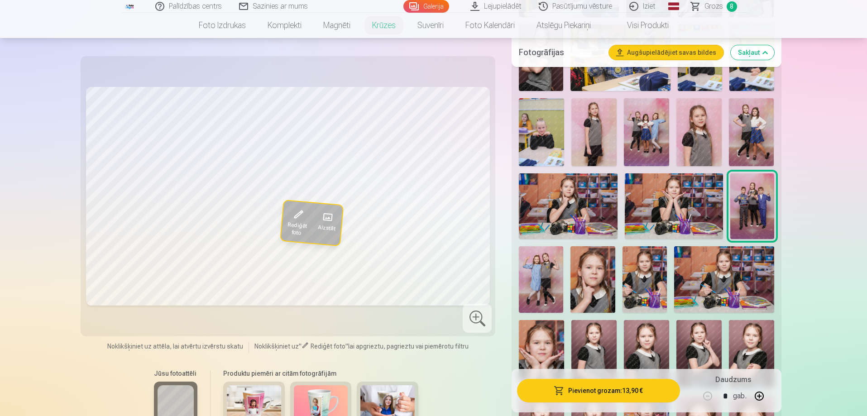
scroll to position [679, 0]
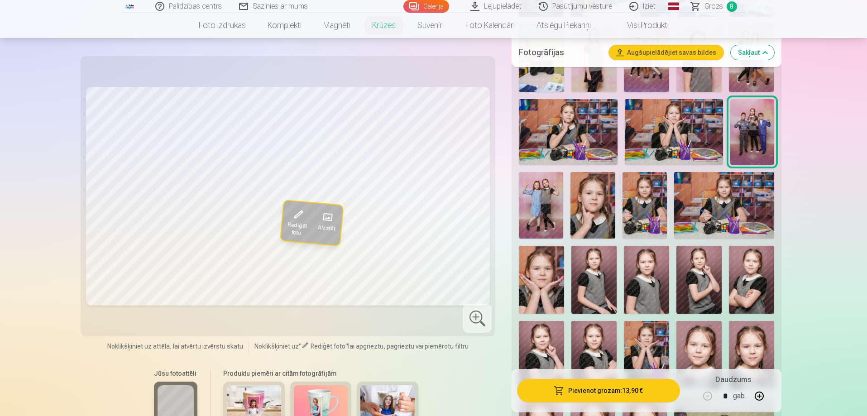
click at [646, 203] on img at bounding box center [644, 205] width 44 height 67
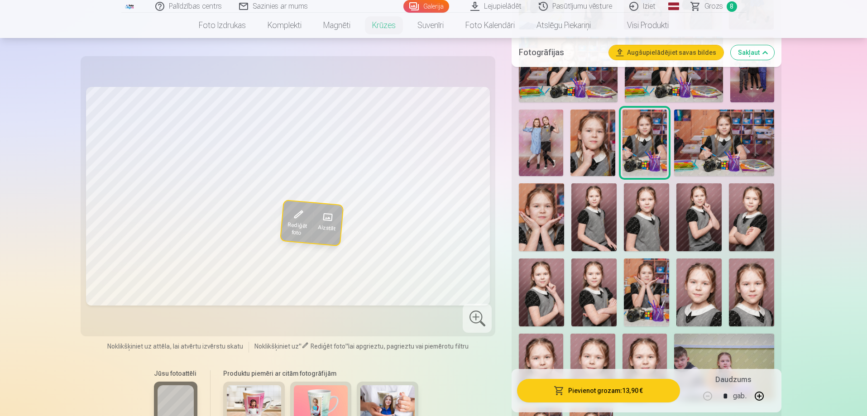
scroll to position [769, 0]
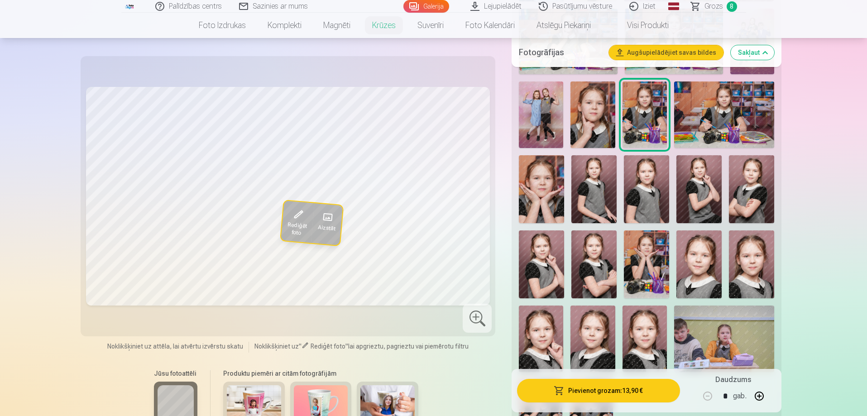
click at [755, 266] on img at bounding box center [751, 264] width 45 height 68
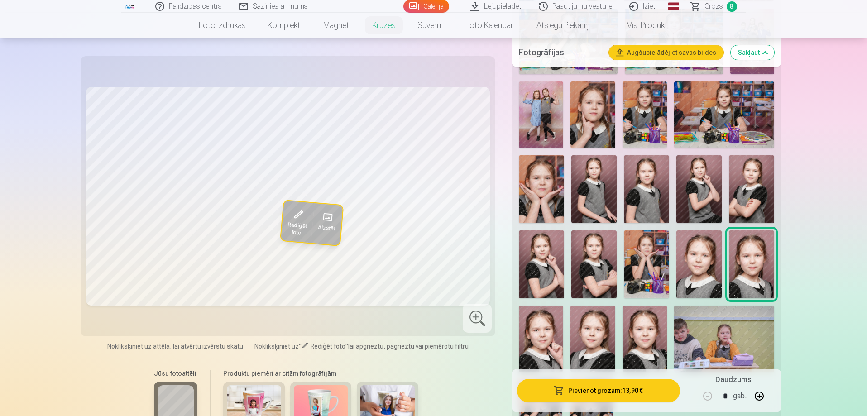
click at [597, 349] on img at bounding box center [592, 339] width 44 height 67
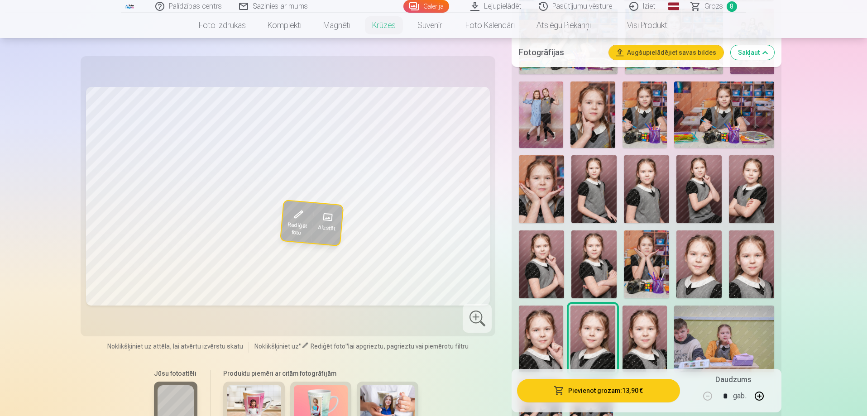
click at [539, 195] on img at bounding box center [541, 189] width 45 height 68
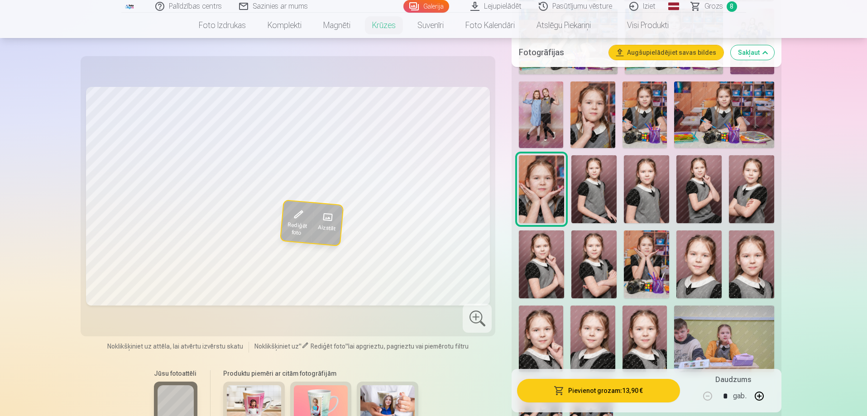
click at [650, 333] on img at bounding box center [644, 339] width 44 height 67
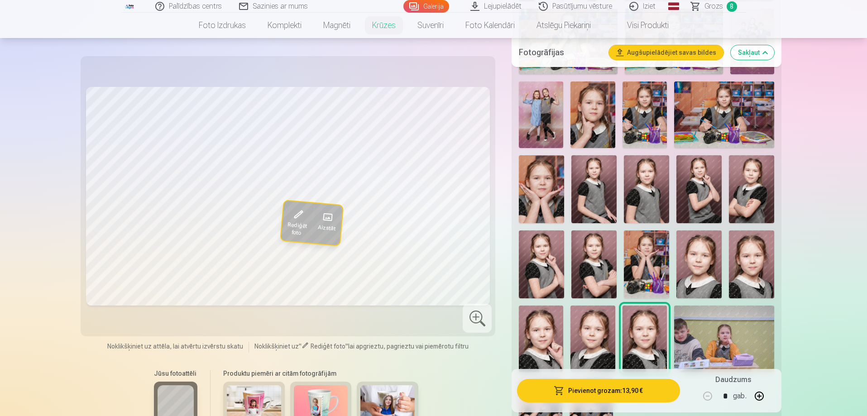
click at [548, 186] on img at bounding box center [541, 189] width 45 height 68
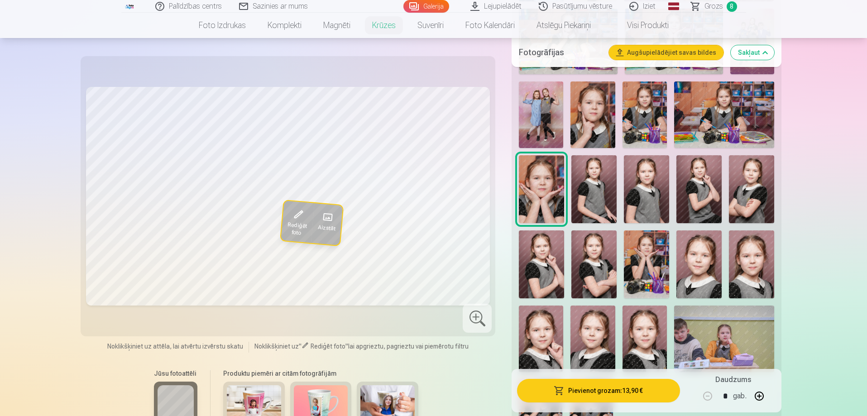
scroll to position [905, 0]
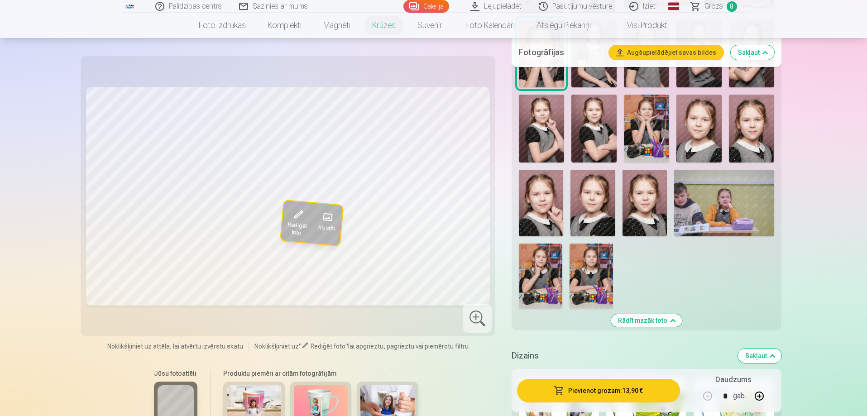
click at [730, 187] on img at bounding box center [724, 203] width 100 height 67
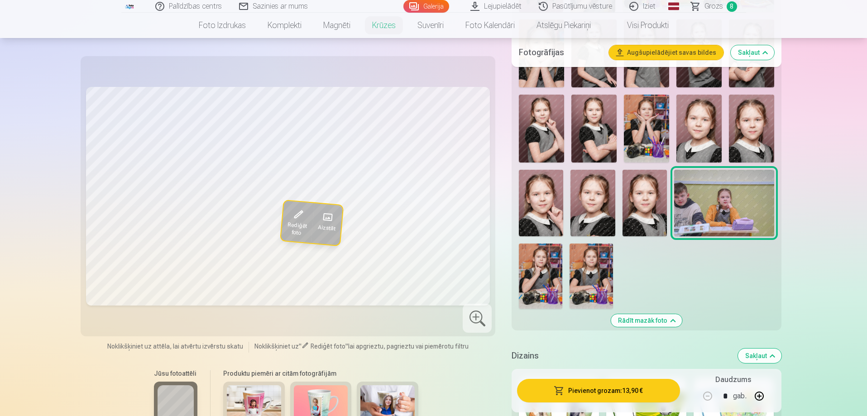
click at [583, 257] on img at bounding box center [590, 276] width 43 height 65
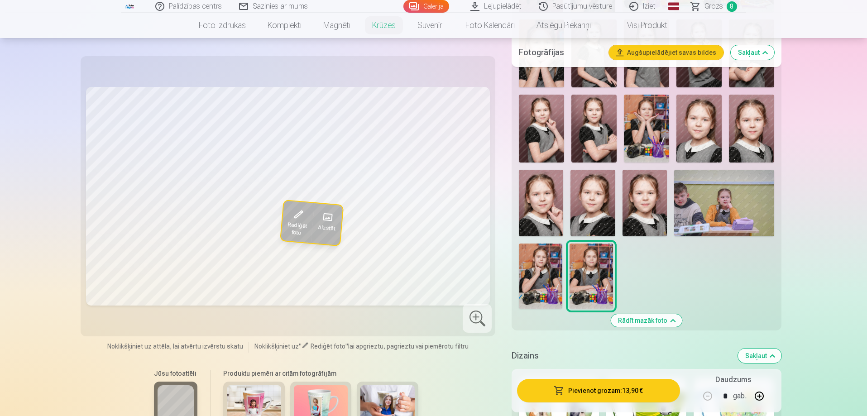
click at [524, 266] on img at bounding box center [540, 276] width 43 height 65
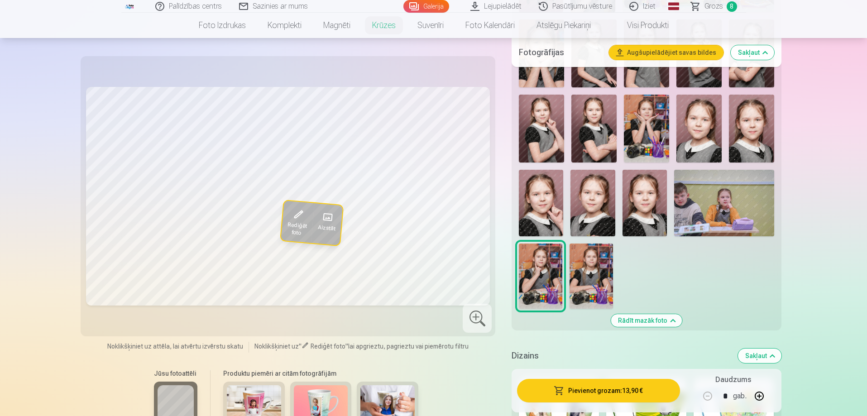
scroll to position [860, 0]
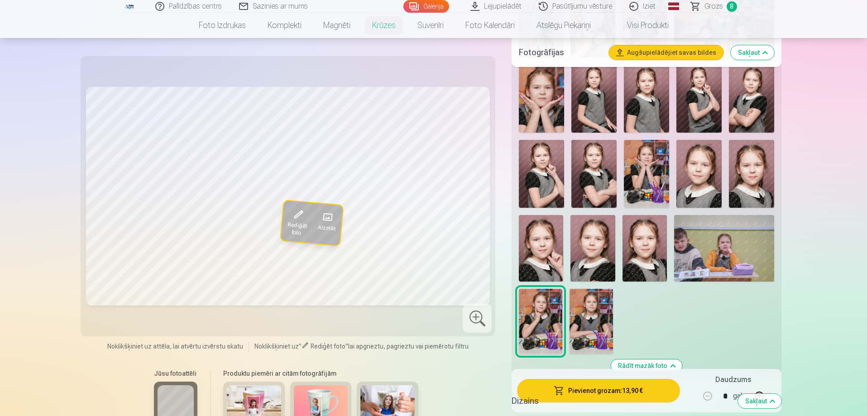
click at [548, 245] on img at bounding box center [541, 248] width 44 height 67
click at [549, 93] on img at bounding box center [541, 99] width 45 height 68
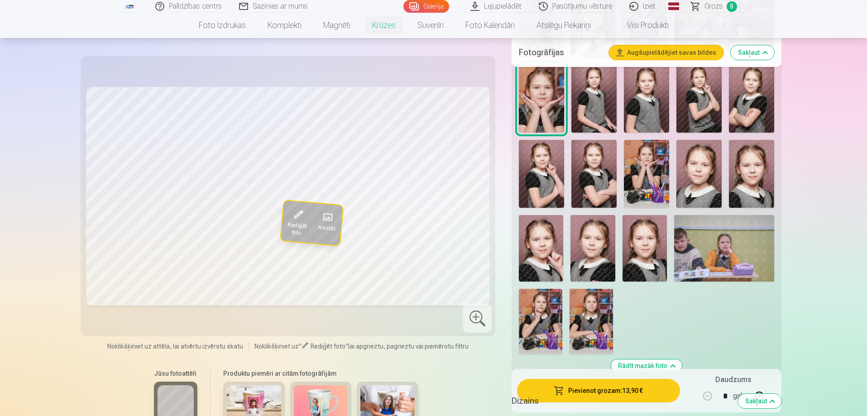
click at [727, 242] on img at bounding box center [724, 248] width 100 height 67
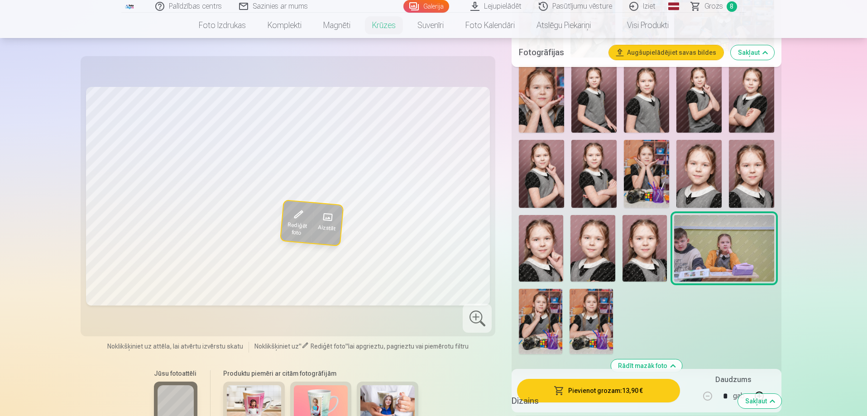
click at [542, 108] on img at bounding box center [541, 99] width 45 height 68
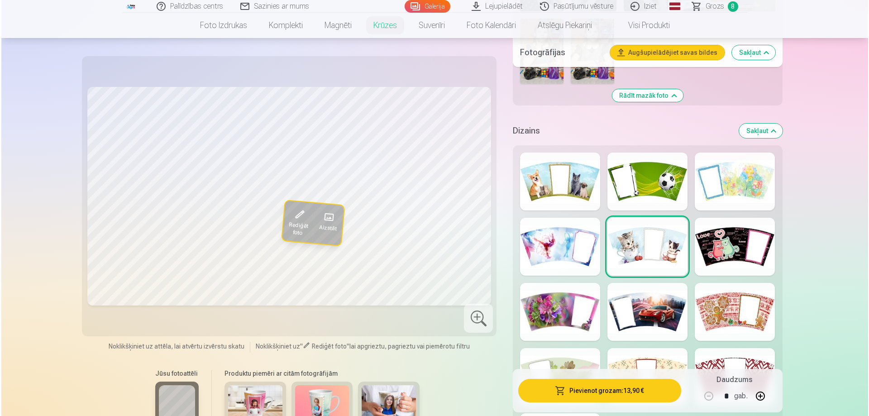
scroll to position [1177, 0]
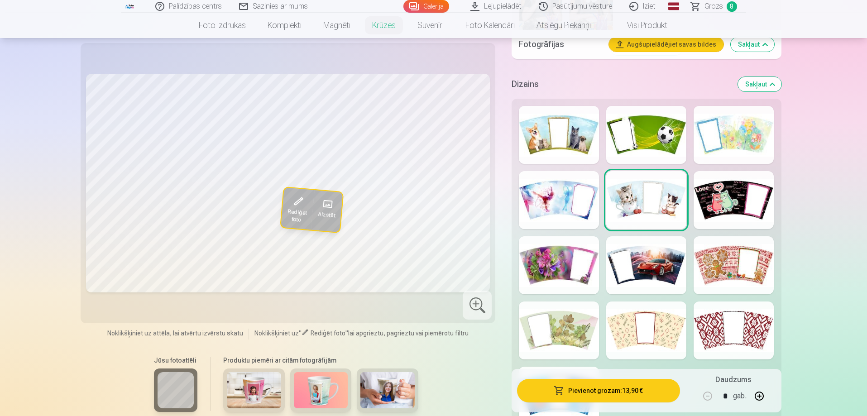
click at [385, 377] on img at bounding box center [387, 390] width 54 height 36
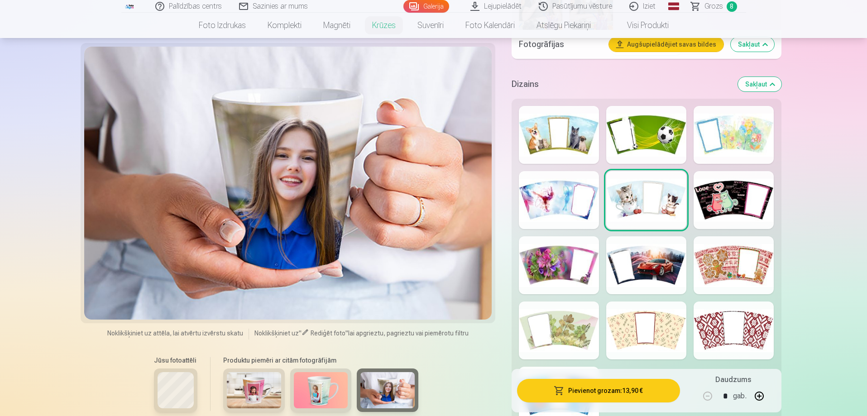
click at [301, 387] on img at bounding box center [321, 390] width 54 height 36
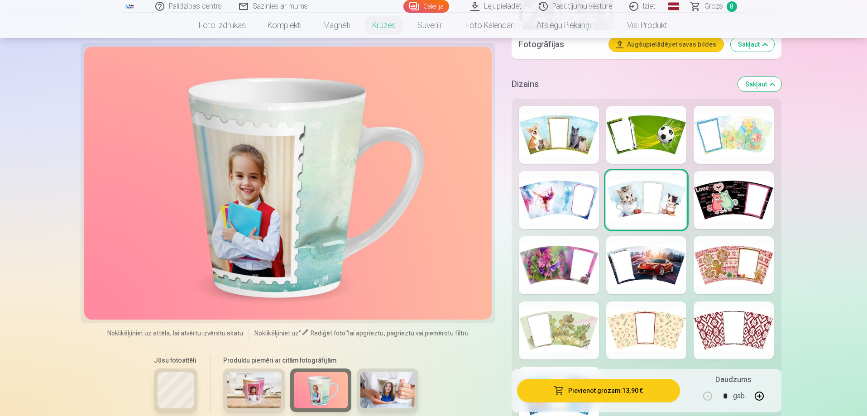
click at [382, 382] on img at bounding box center [387, 390] width 54 height 36
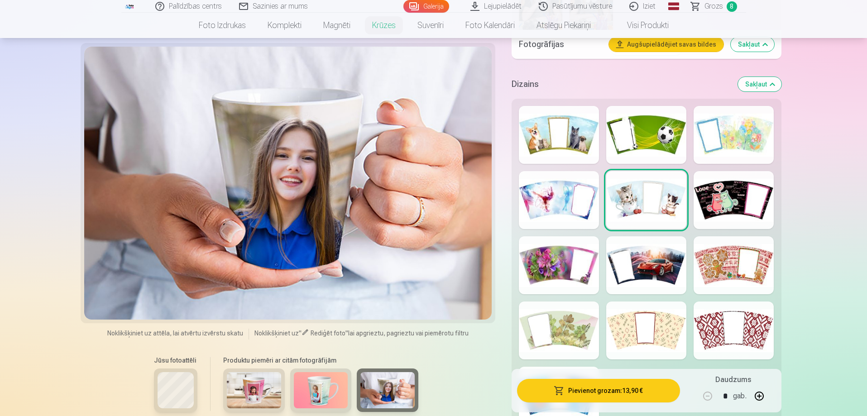
click at [264, 385] on img at bounding box center [254, 390] width 54 height 36
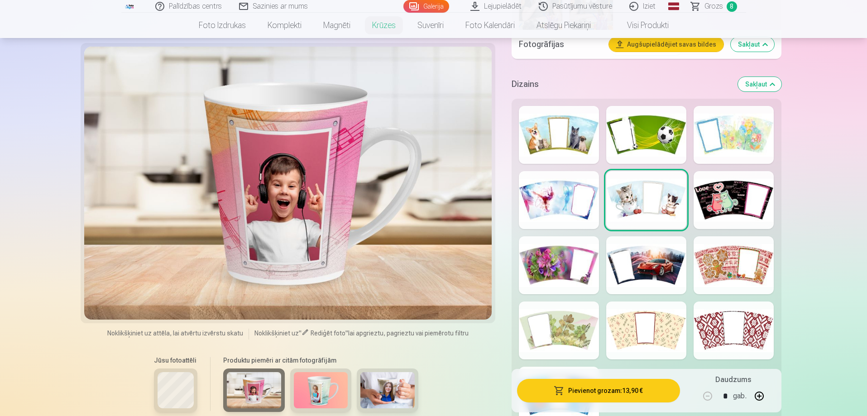
click at [193, 384] on div at bounding box center [175, 389] width 43 height 43
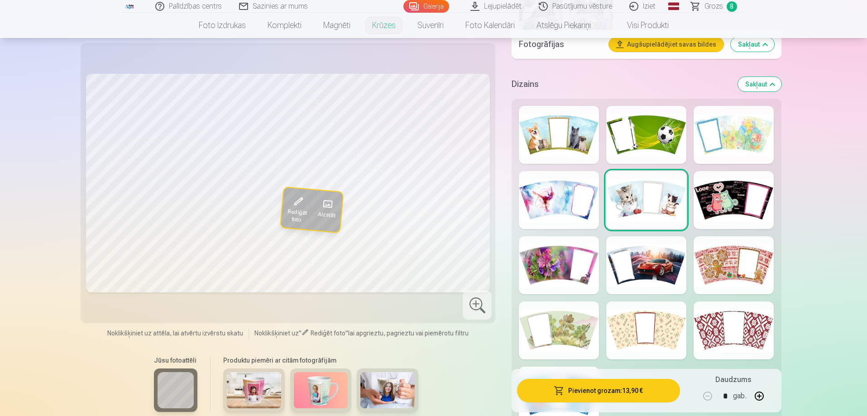
click at [593, 391] on button "Pievienot grozam : 13,90 €" at bounding box center [598, 391] width 162 height 24
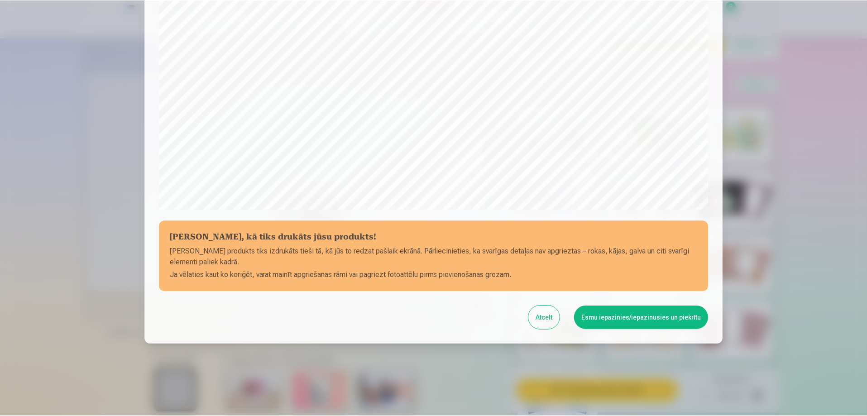
scroll to position [236, 0]
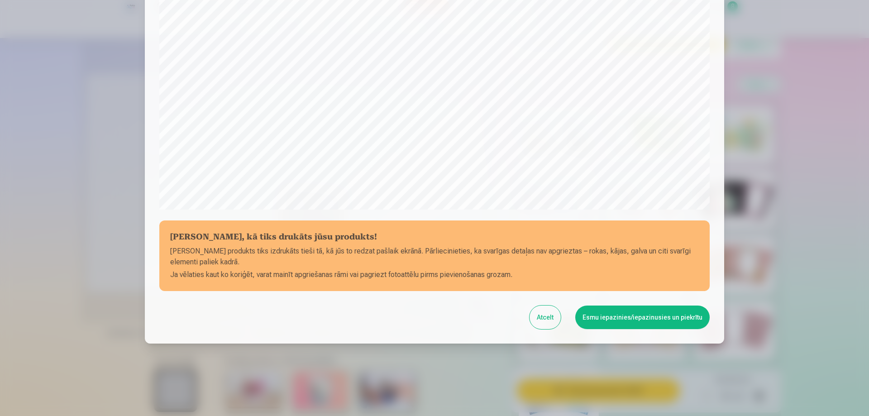
click at [639, 319] on button "Esmu iepazinies/iepazinusies un piekrītu" at bounding box center [642, 318] width 134 height 24
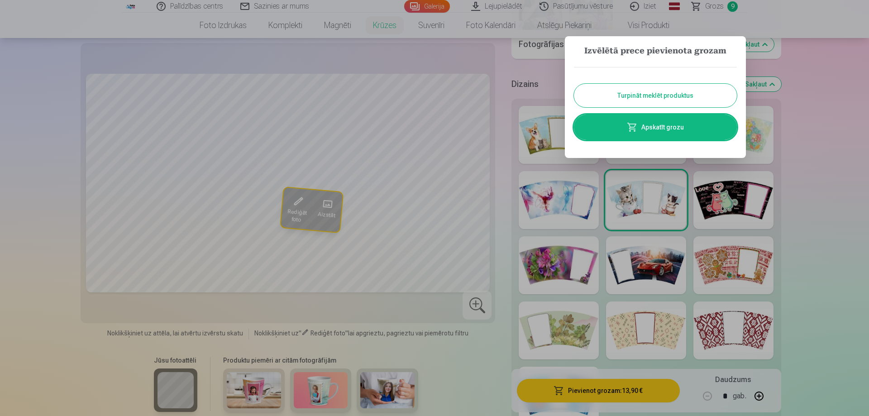
click at [690, 129] on link "Apskatīt grozu" at bounding box center [655, 127] width 163 height 25
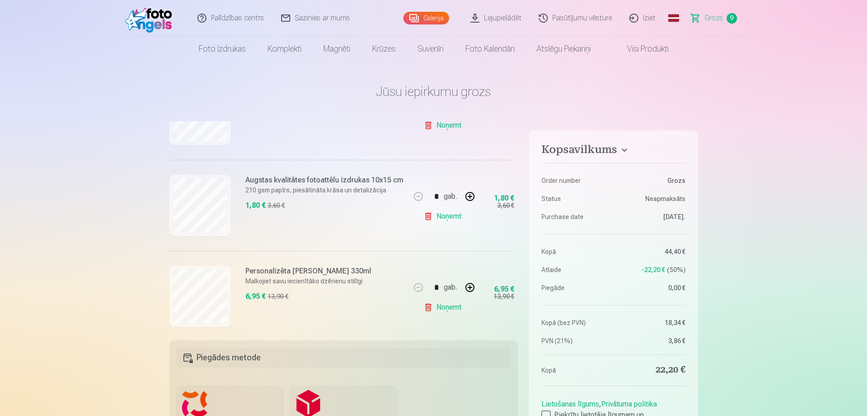
scroll to position [723, 0]
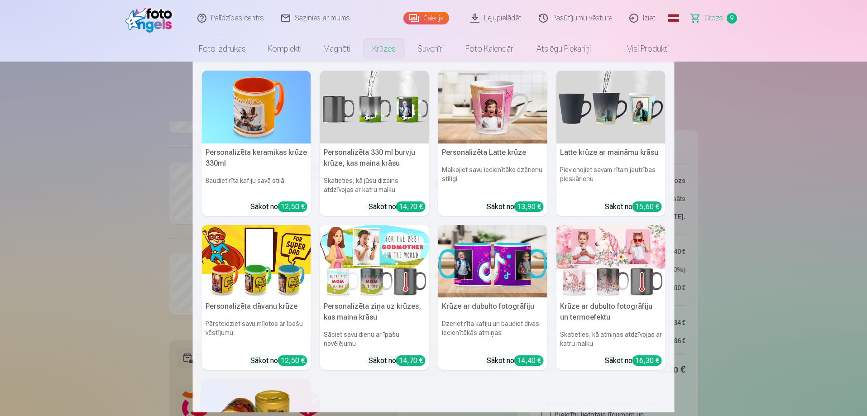
click at [384, 48] on link "Krūzes" at bounding box center [383, 48] width 45 height 25
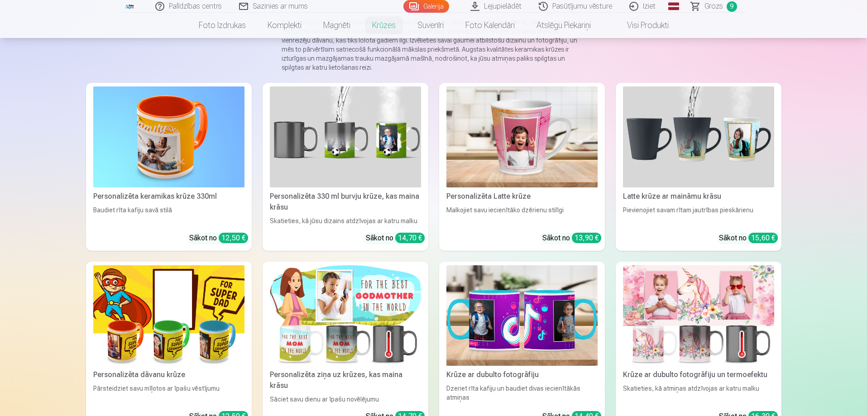
scroll to position [136, 0]
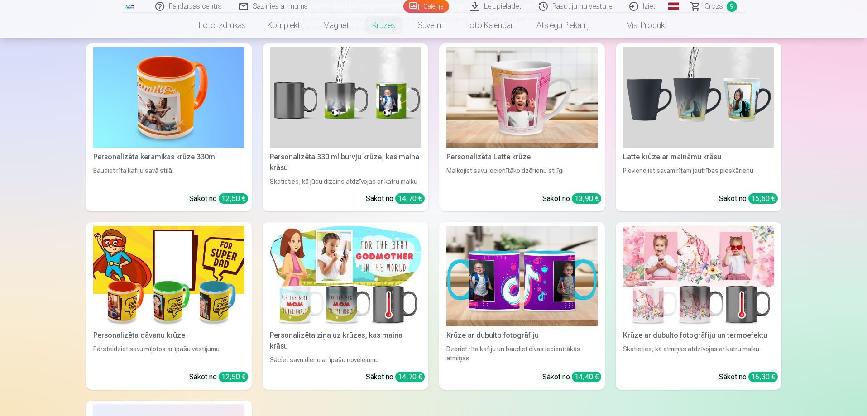
click at [701, 302] on img at bounding box center [698, 276] width 151 height 101
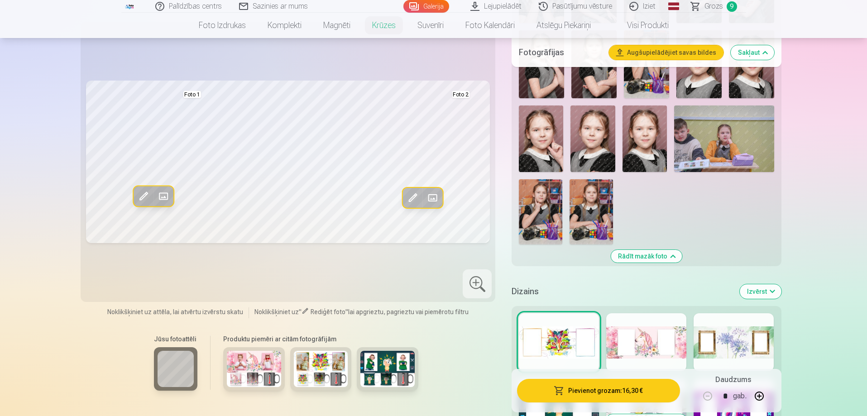
scroll to position [1132, 0]
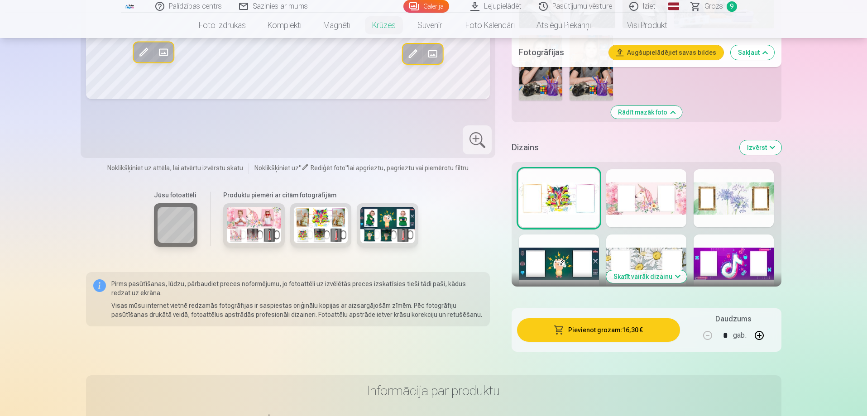
click at [645, 283] on button "Skatīt vairāk dizainu" at bounding box center [646, 276] width 81 height 13
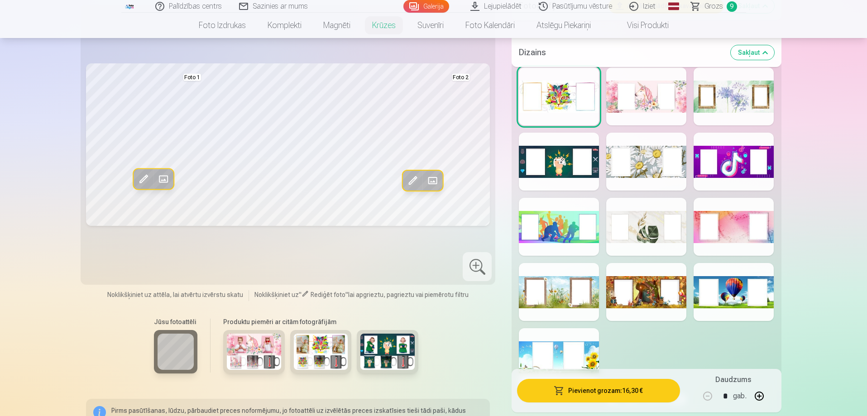
scroll to position [1267, 0]
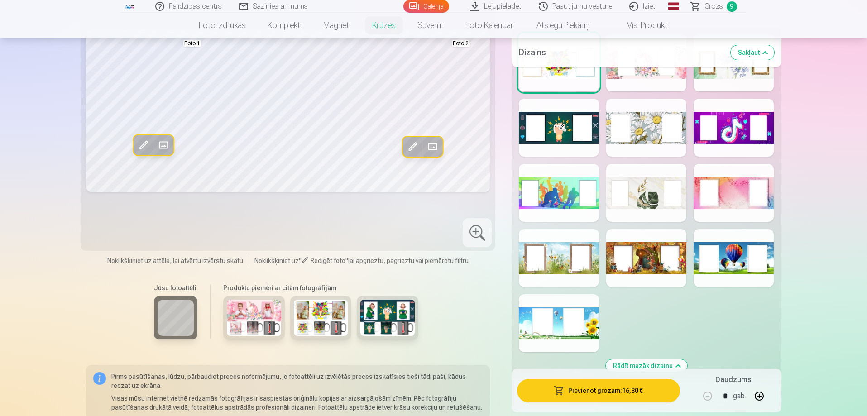
click at [743, 222] on div at bounding box center [733, 193] width 80 height 58
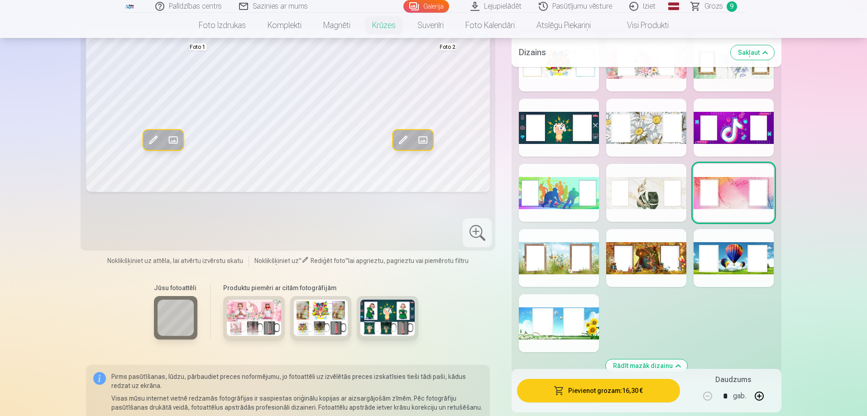
click at [552, 274] on div at bounding box center [559, 258] width 80 height 58
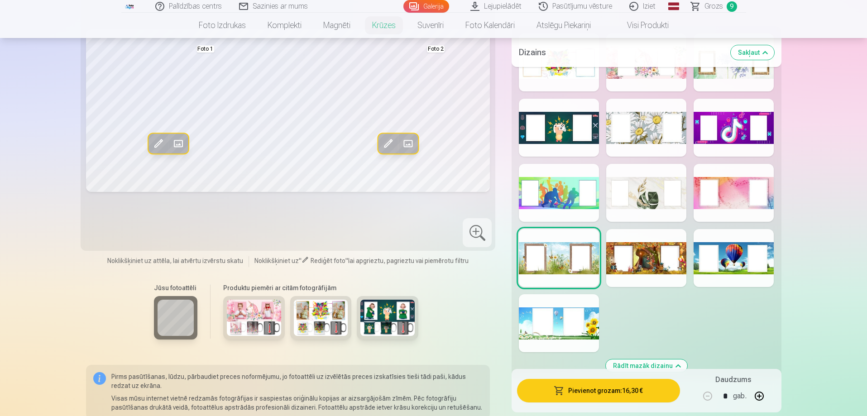
click at [577, 339] on div at bounding box center [559, 323] width 80 height 58
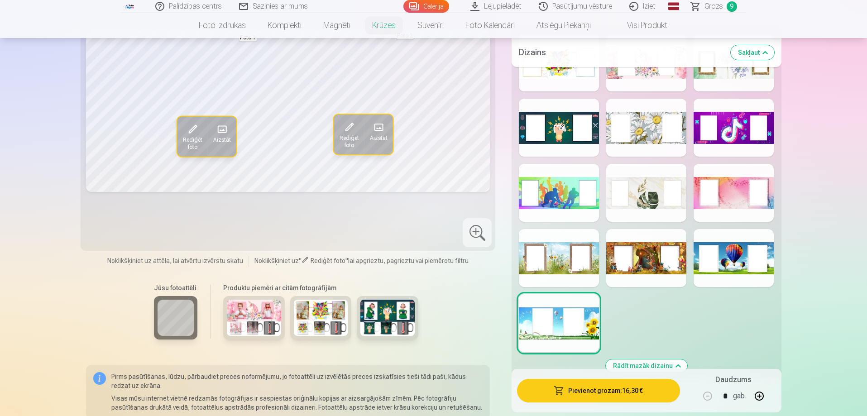
click at [568, 157] on div at bounding box center [559, 128] width 80 height 58
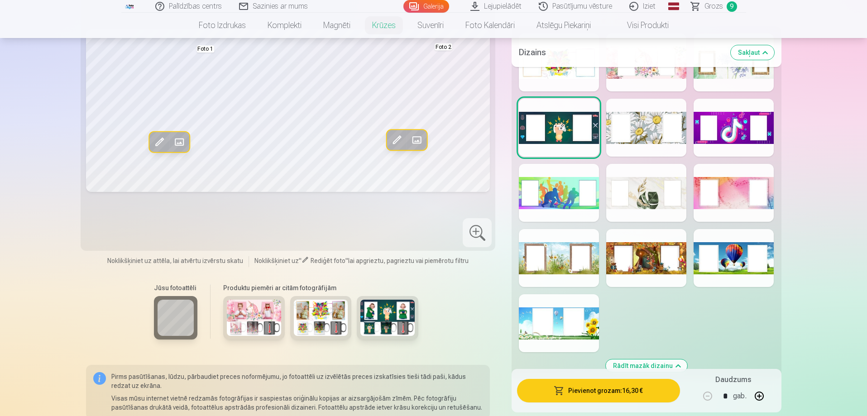
click at [640, 277] on div at bounding box center [646, 258] width 80 height 58
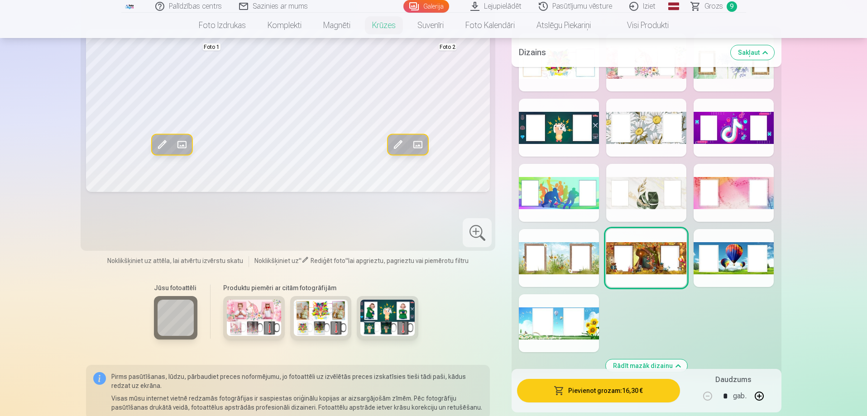
click at [567, 86] on div at bounding box center [559, 62] width 80 height 58
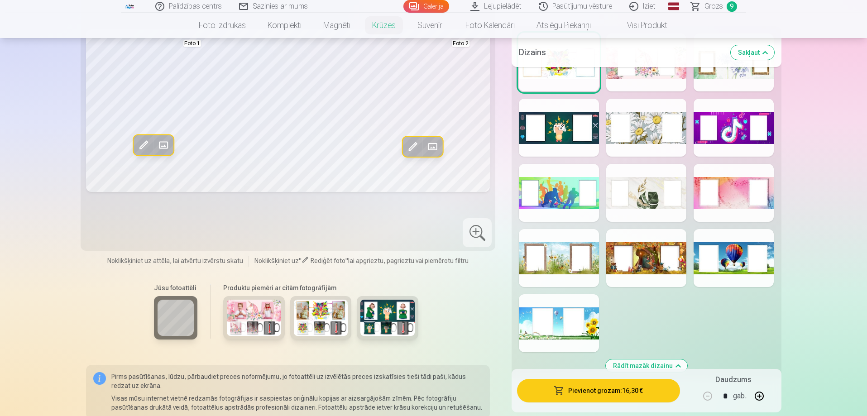
click at [651, 85] on div at bounding box center [646, 62] width 80 height 58
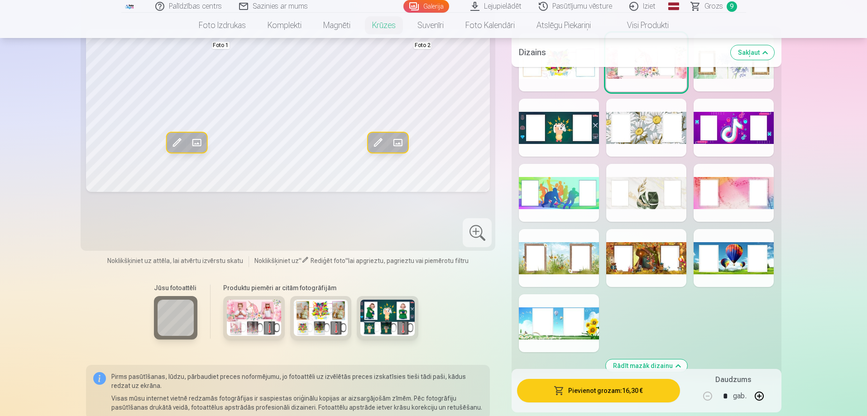
click at [725, 91] on div at bounding box center [733, 62] width 80 height 58
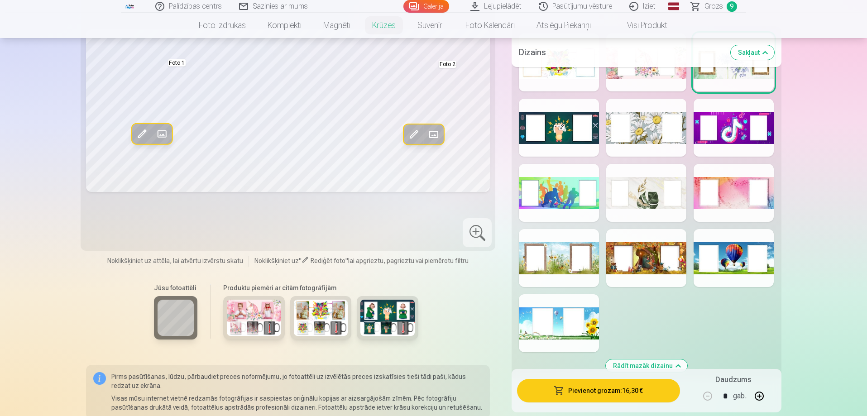
click at [642, 91] on div at bounding box center [646, 62] width 80 height 58
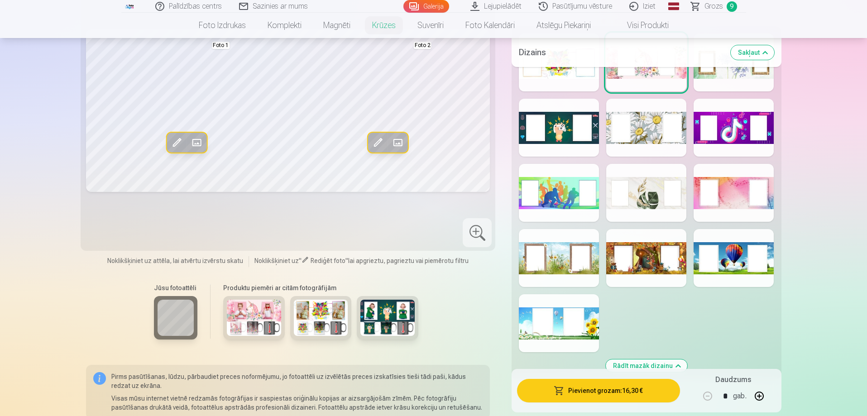
click at [587, 91] on div at bounding box center [559, 62] width 80 height 58
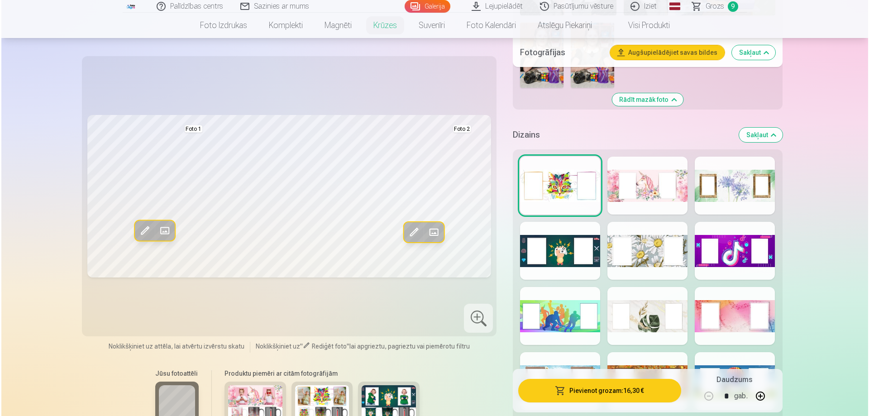
scroll to position [1132, 0]
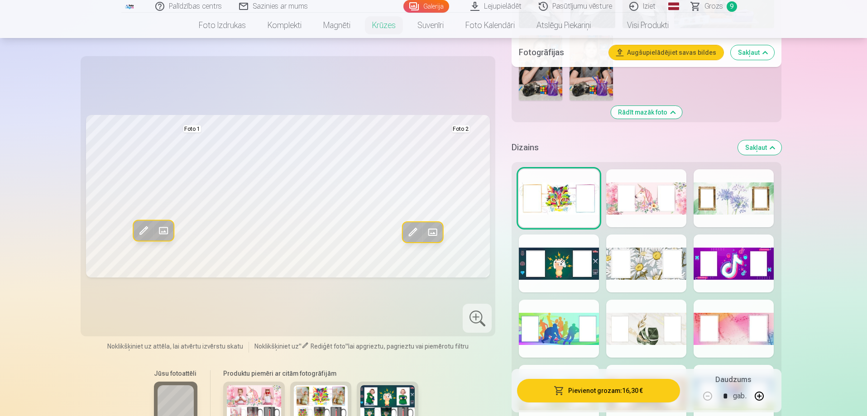
click at [164, 229] on span at bounding box center [163, 230] width 14 height 14
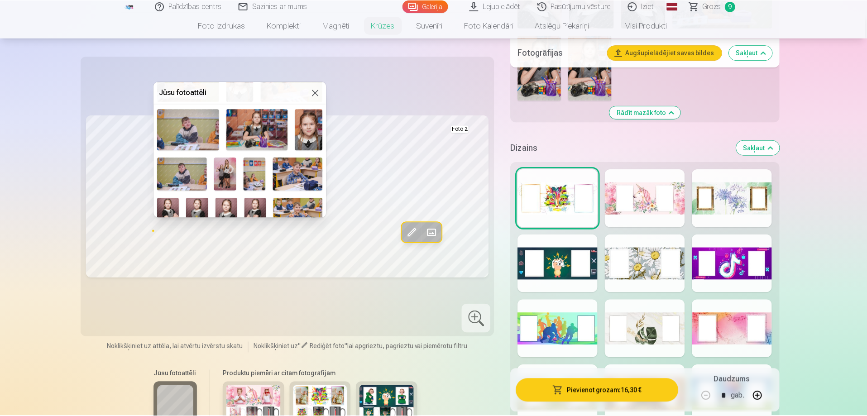
scroll to position [0, 0]
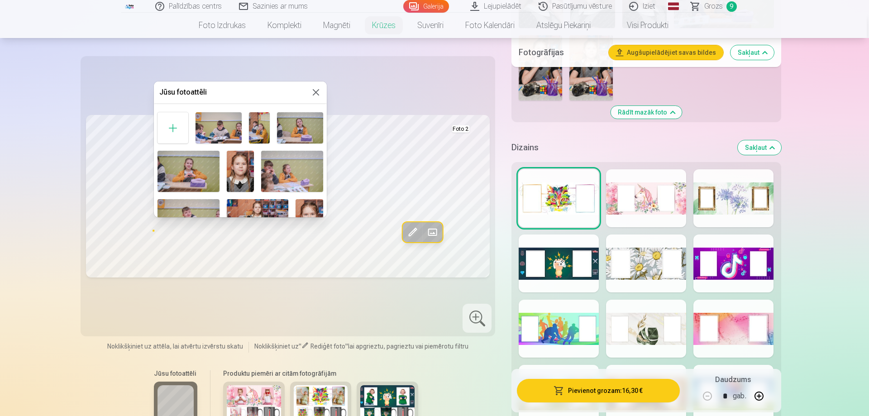
click at [177, 170] on img at bounding box center [189, 171] width 62 height 41
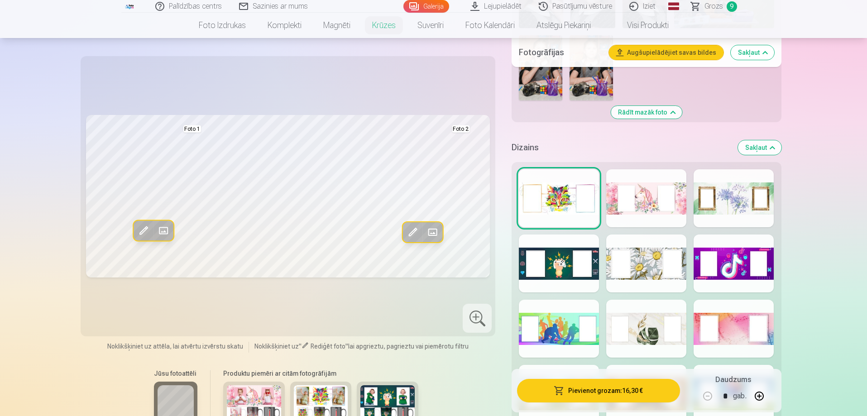
click at [148, 229] on span at bounding box center [143, 230] width 14 height 14
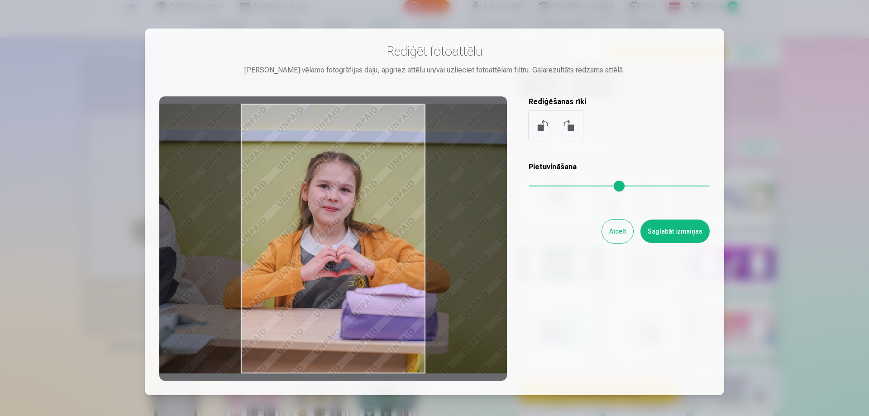
drag, startPoint x: 370, startPoint y: 265, endPoint x: 366, endPoint y: 239, distance: 27.0
click at [366, 239] on div at bounding box center [333, 238] width 348 height 284
drag, startPoint x: 365, startPoint y: 238, endPoint x: 371, endPoint y: 206, distance: 32.2
click at [371, 206] on div at bounding box center [333, 238] width 348 height 284
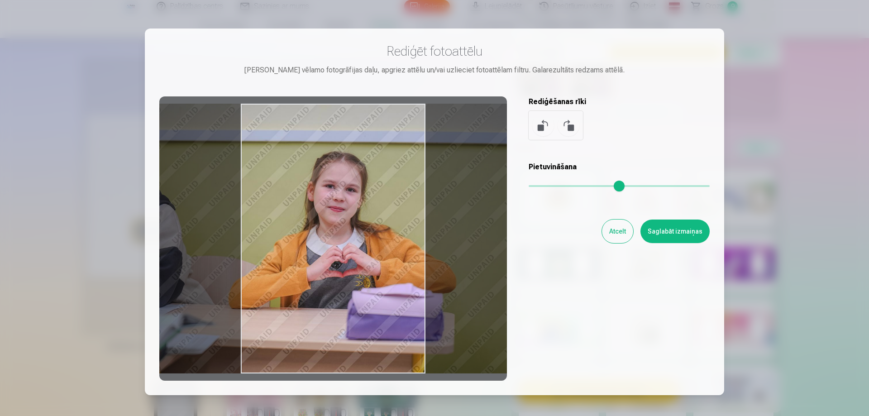
click at [614, 234] on button "Atcelt" at bounding box center [617, 232] width 31 height 24
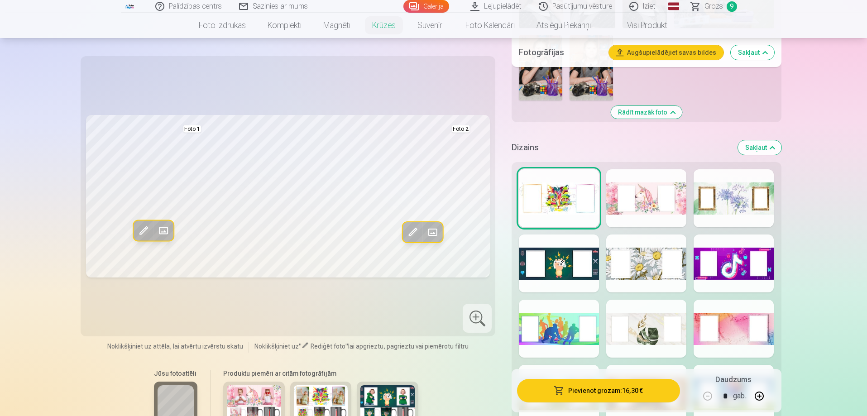
click at [162, 232] on span at bounding box center [163, 230] width 14 height 14
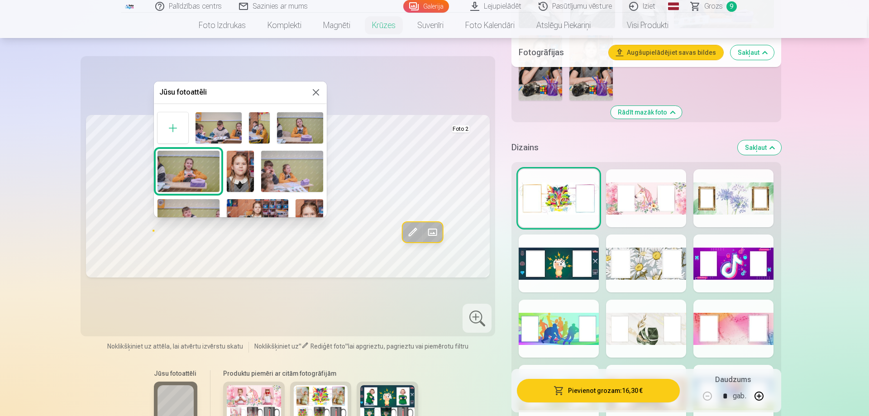
click at [301, 130] on img at bounding box center [300, 127] width 46 height 31
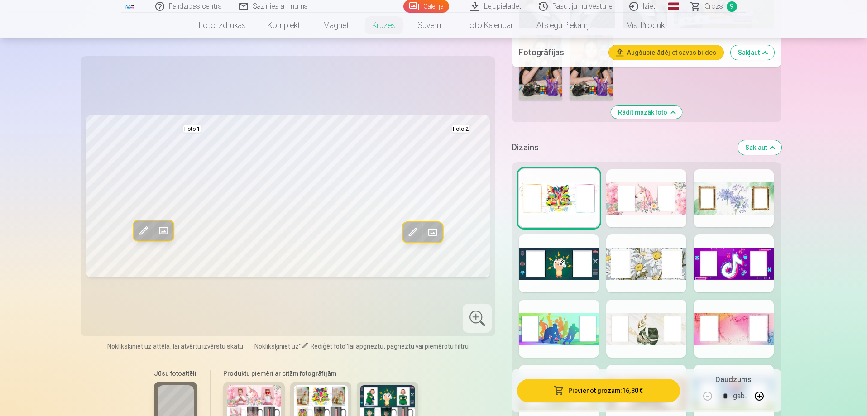
click at [142, 231] on span at bounding box center [143, 230] width 14 height 14
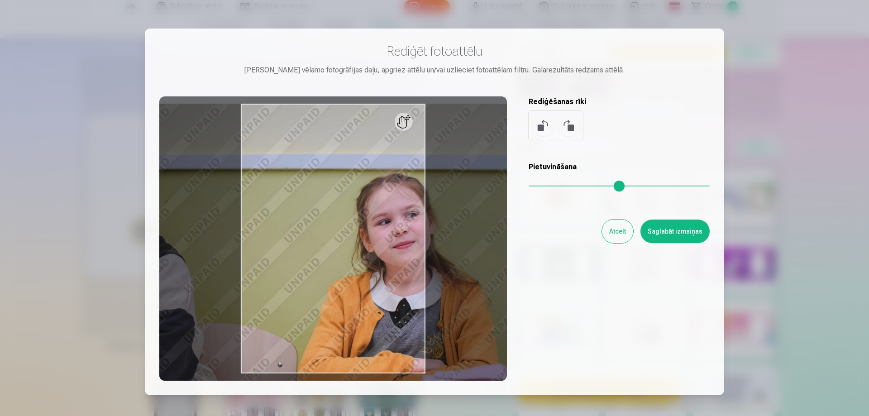
drag, startPoint x: 533, startPoint y: 185, endPoint x: 553, endPoint y: 185, distance: 19.5
click at [553, 185] on input "range" at bounding box center [619, 186] width 181 height 2
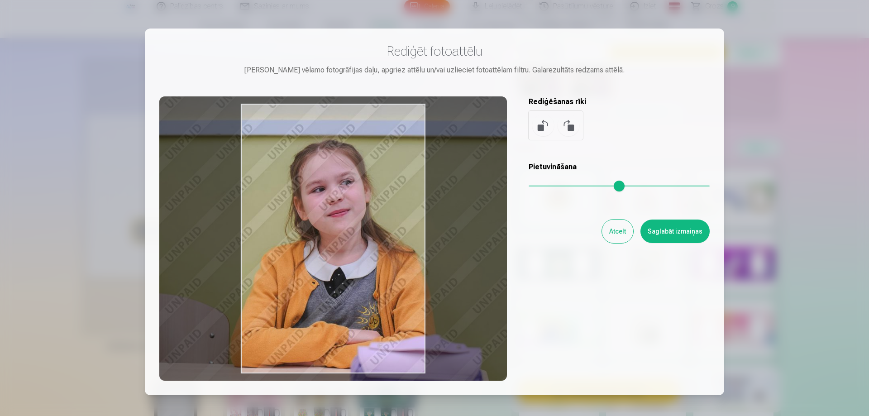
drag, startPoint x: 367, startPoint y: 272, endPoint x: 295, endPoint y: 237, distance: 79.8
click at [295, 237] on div at bounding box center [333, 238] width 348 height 284
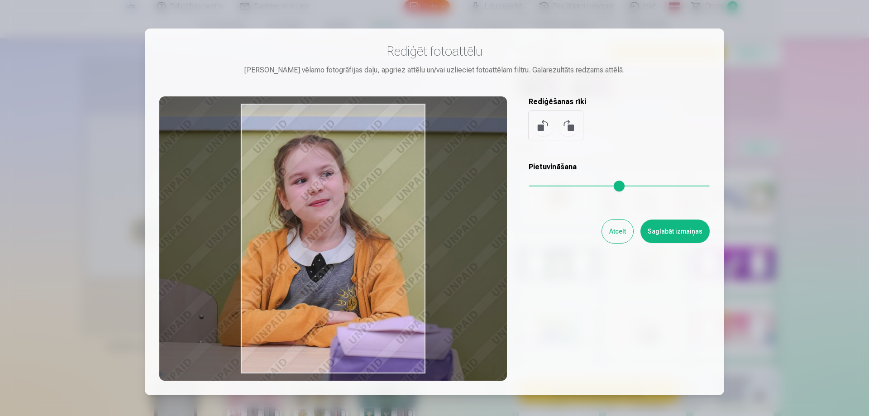
click at [549, 187] on input "range" at bounding box center [619, 186] width 181 height 2
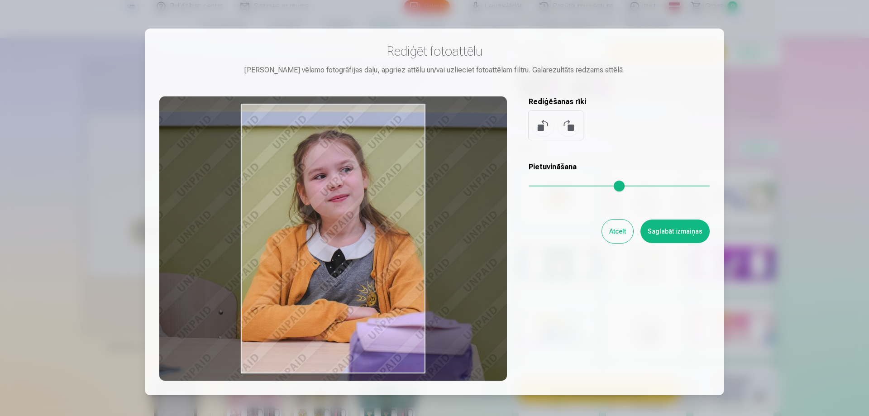
drag, startPoint x: 370, startPoint y: 217, endPoint x: 390, endPoint y: 212, distance: 20.0
click at [390, 212] on div at bounding box center [333, 238] width 348 height 284
type input "****"
click at [612, 233] on button "Atcelt" at bounding box center [617, 232] width 31 height 24
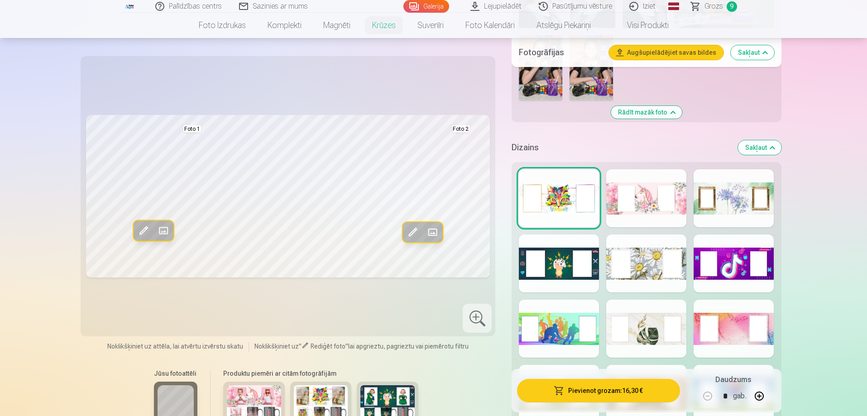
click at [718, 5] on span "Grozs" at bounding box center [713, 6] width 19 height 11
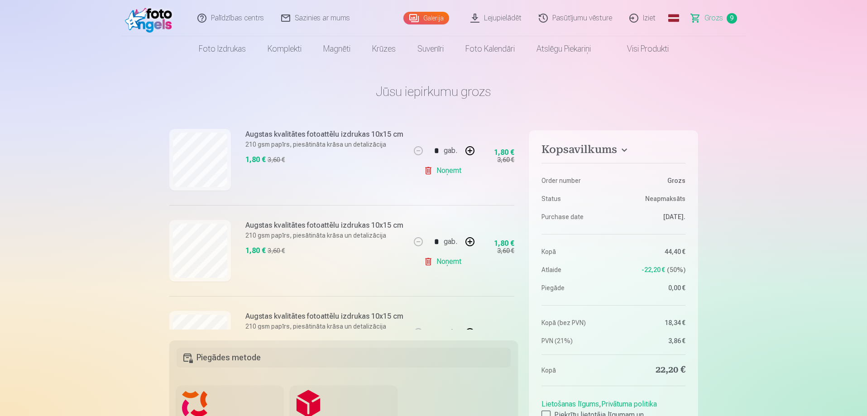
scroll to position [723, 0]
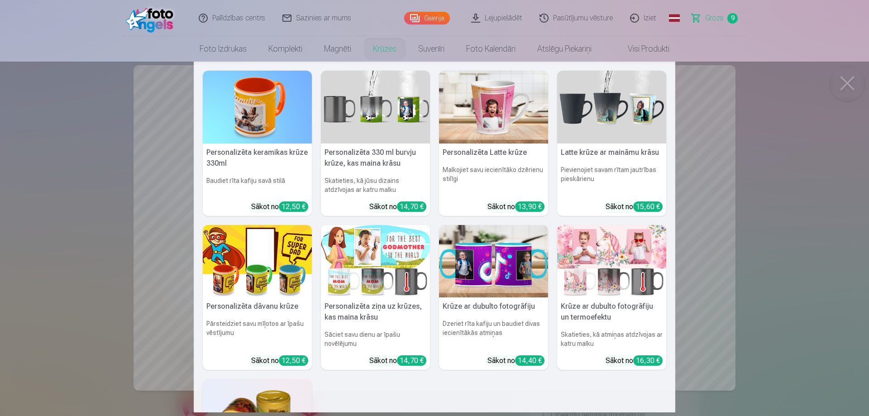
click at [379, 53] on link "Krūzes" at bounding box center [384, 48] width 45 height 25
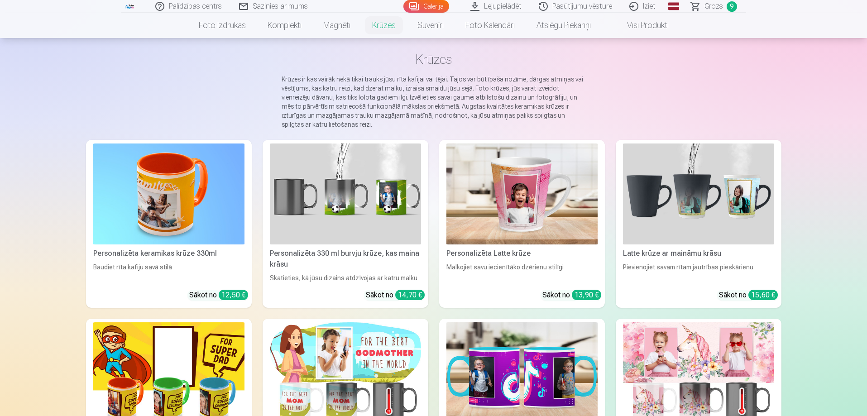
scroll to position [136, 0]
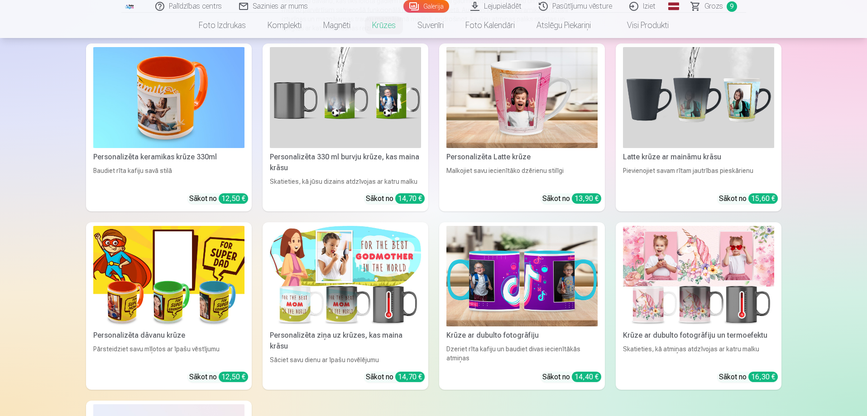
click at [731, 279] on img at bounding box center [698, 276] width 151 height 101
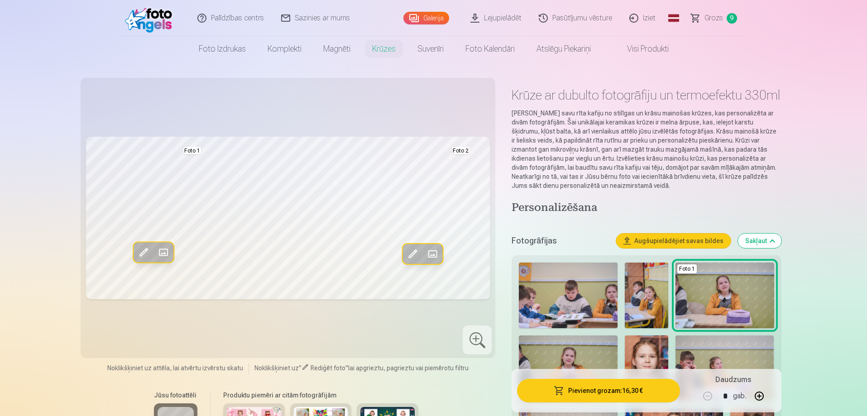
click at [162, 251] on span at bounding box center [163, 252] width 14 height 14
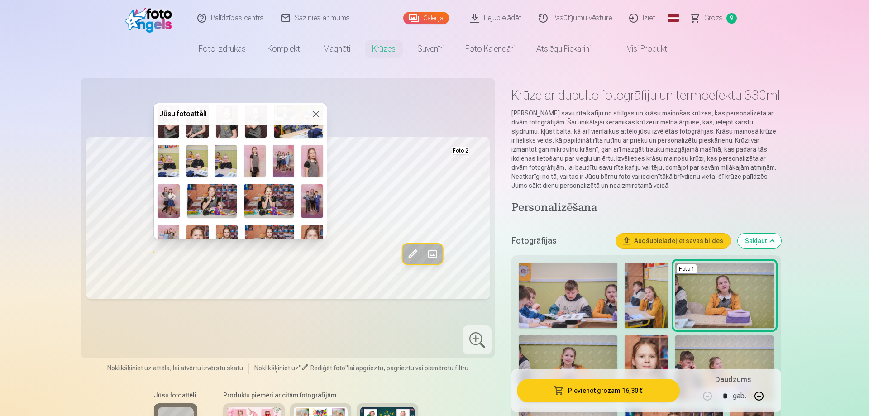
scroll to position [226, 0]
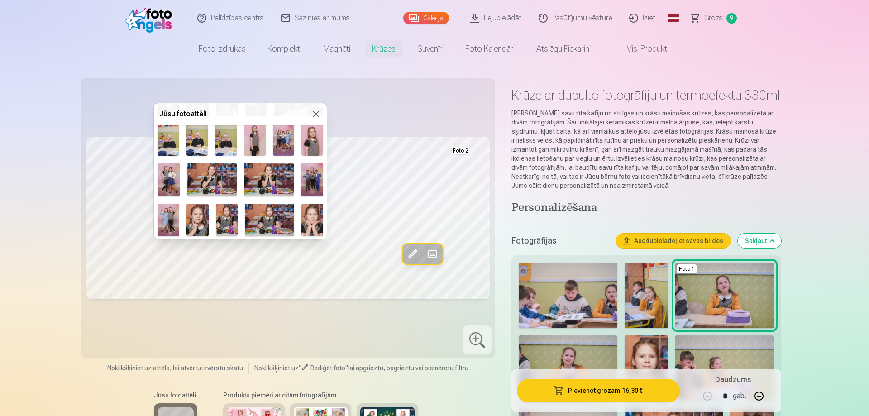
click at [285, 173] on img at bounding box center [269, 179] width 50 height 33
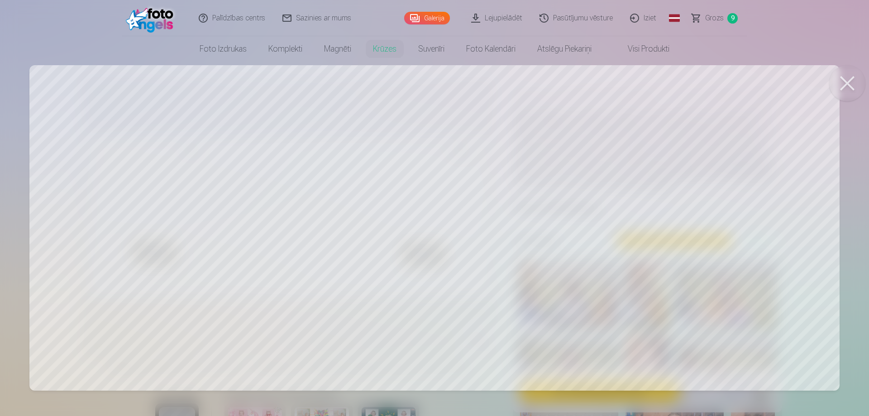
click at [848, 74] on button at bounding box center [847, 83] width 36 height 36
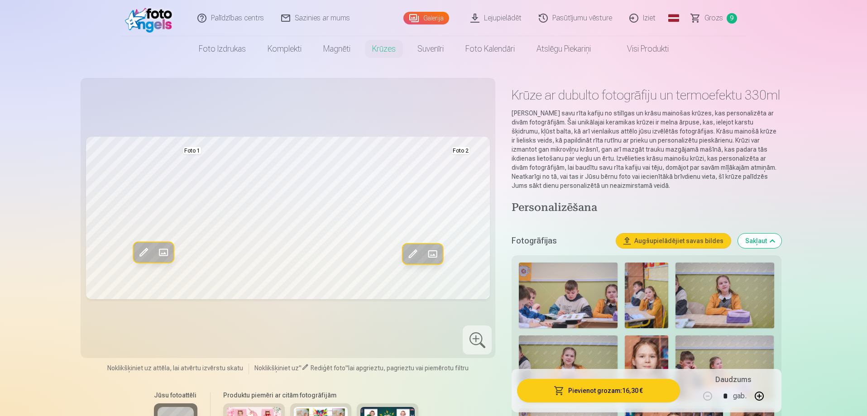
click at [434, 256] on span at bounding box center [432, 254] width 14 height 14
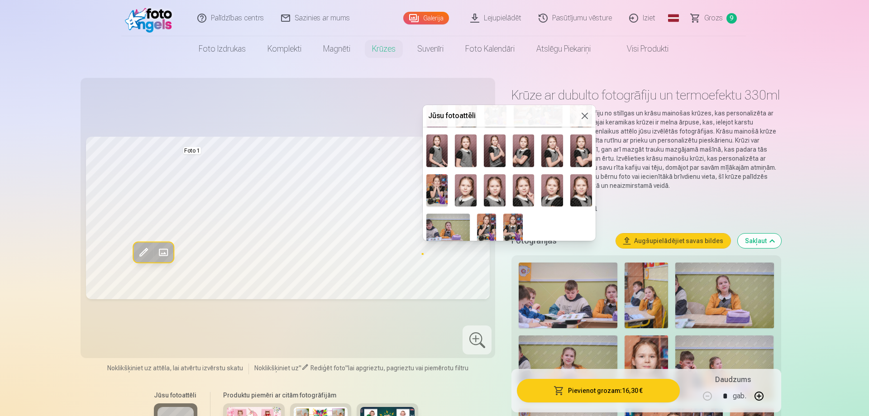
scroll to position [291, 0]
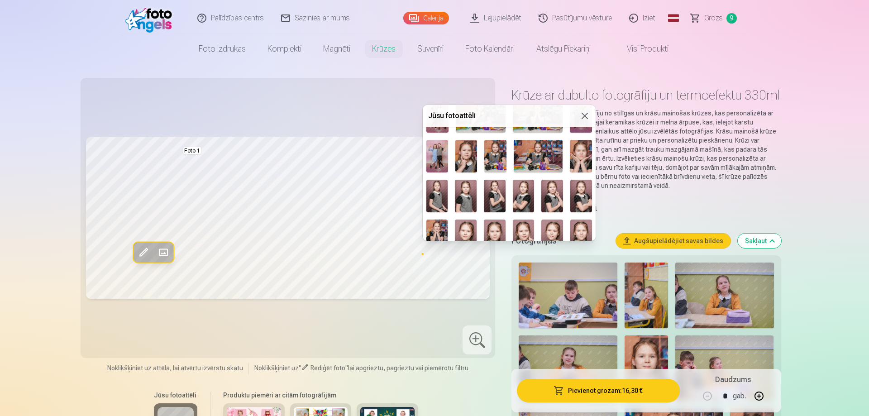
click at [540, 157] on img at bounding box center [538, 156] width 49 height 33
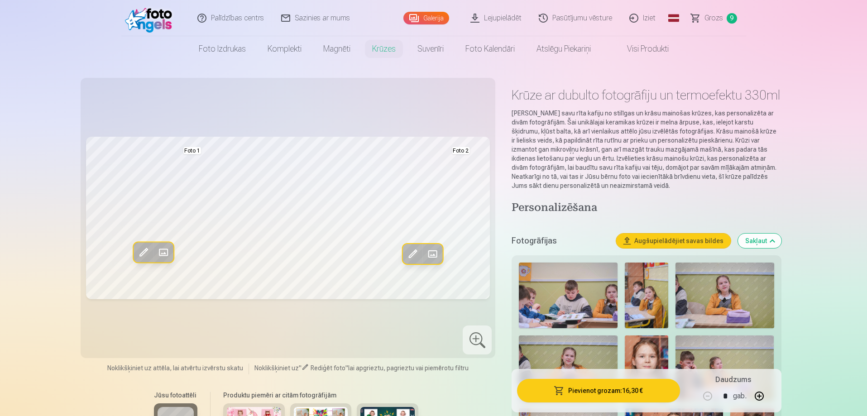
click at [415, 256] on span at bounding box center [412, 254] width 14 height 14
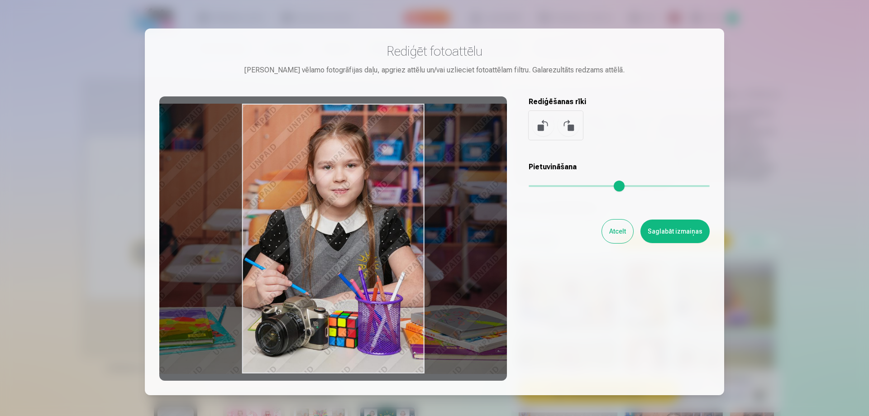
drag, startPoint x: 391, startPoint y: 249, endPoint x: 397, endPoint y: 245, distance: 7.4
click at [397, 245] on div at bounding box center [333, 238] width 348 height 284
click at [673, 235] on button "Saglabāt izmaiņas" at bounding box center [674, 232] width 69 height 24
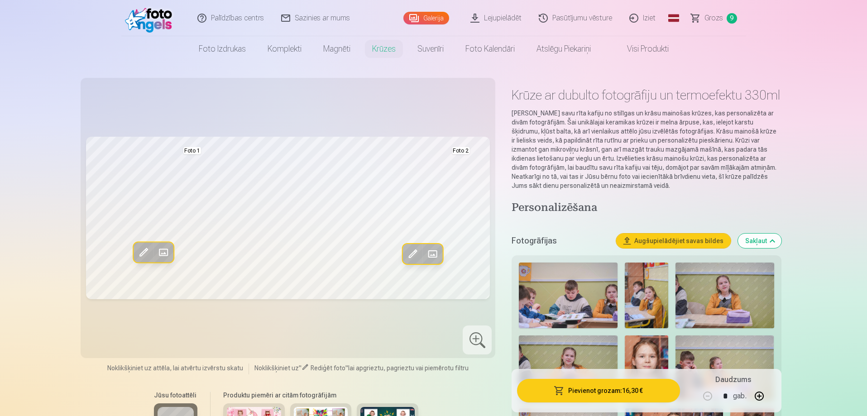
click at [433, 252] on span at bounding box center [432, 254] width 14 height 14
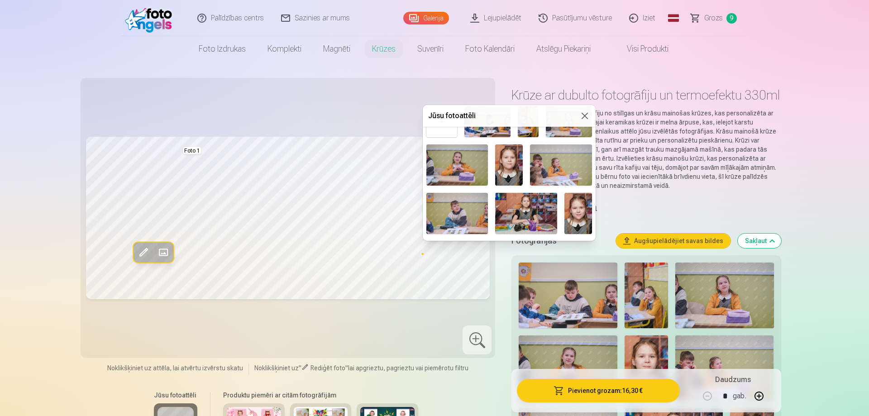
scroll to position [45, 0]
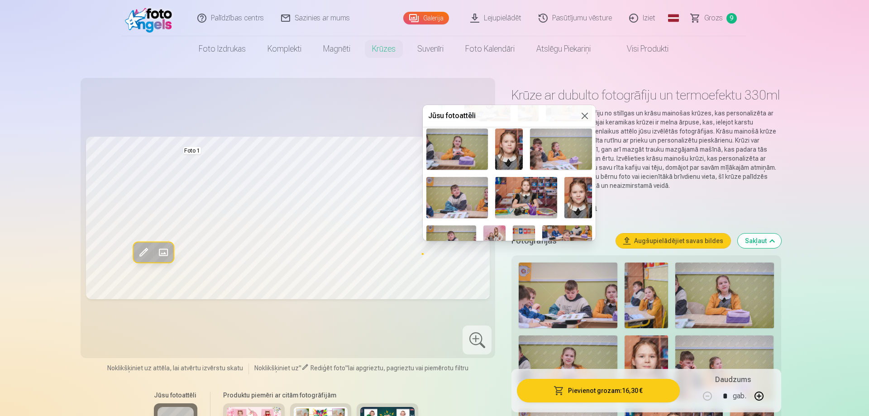
click at [537, 194] on img at bounding box center [526, 197] width 62 height 41
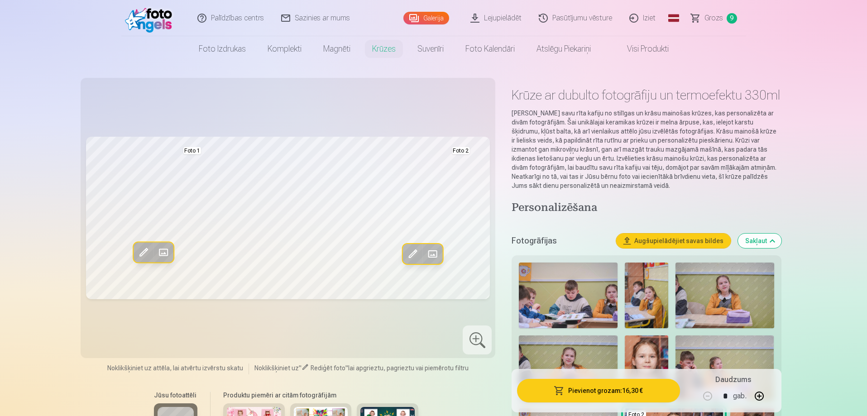
click at [430, 254] on span at bounding box center [432, 254] width 14 height 14
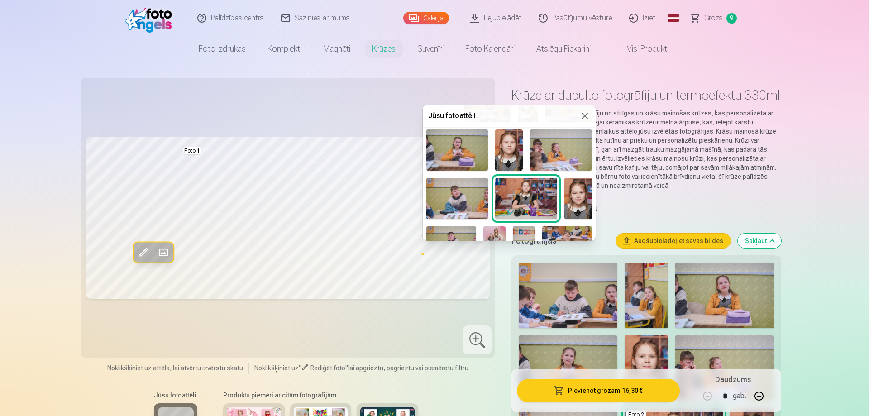
scroll to position [0, 0]
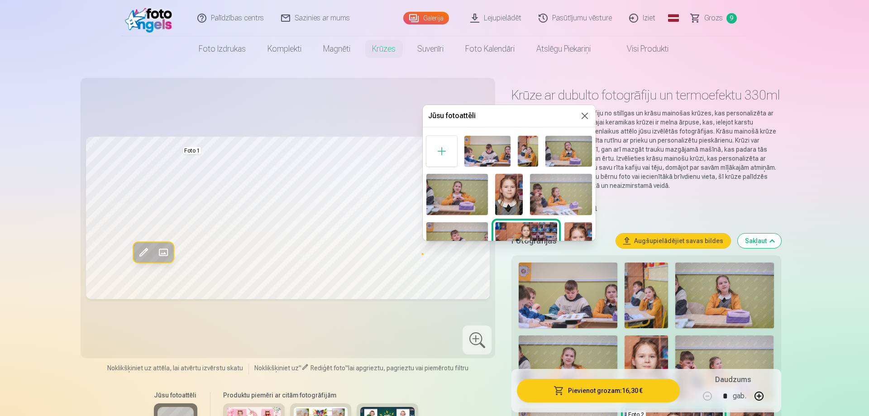
click at [526, 153] on img at bounding box center [528, 151] width 20 height 31
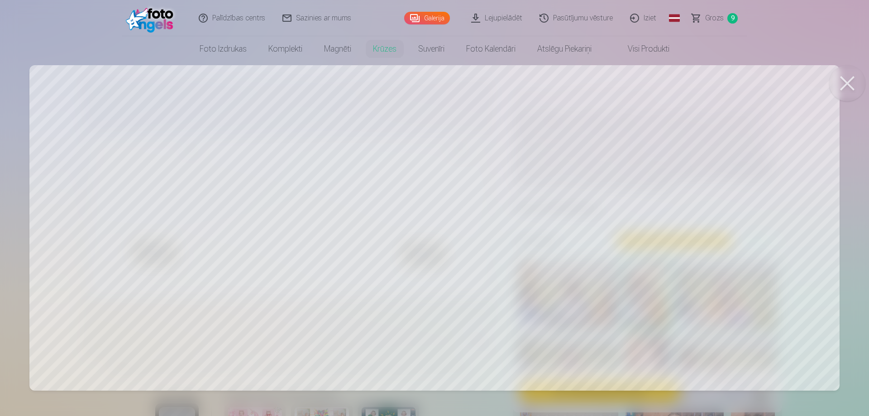
click at [844, 83] on button at bounding box center [847, 83] width 36 height 36
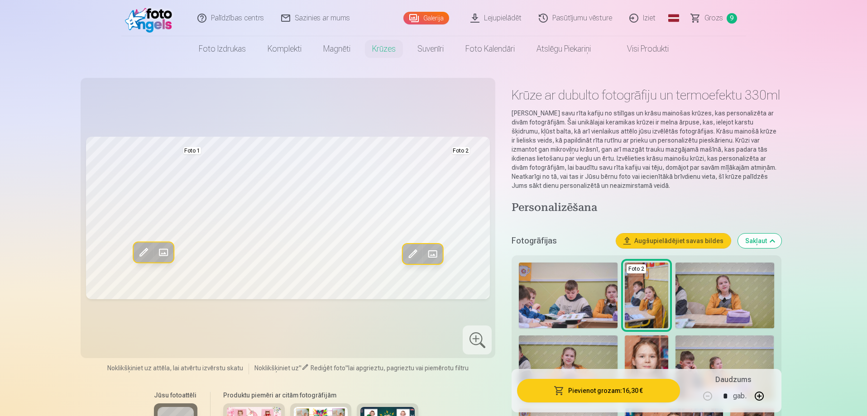
click at [411, 253] on span at bounding box center [412, 254] width 14 height 14
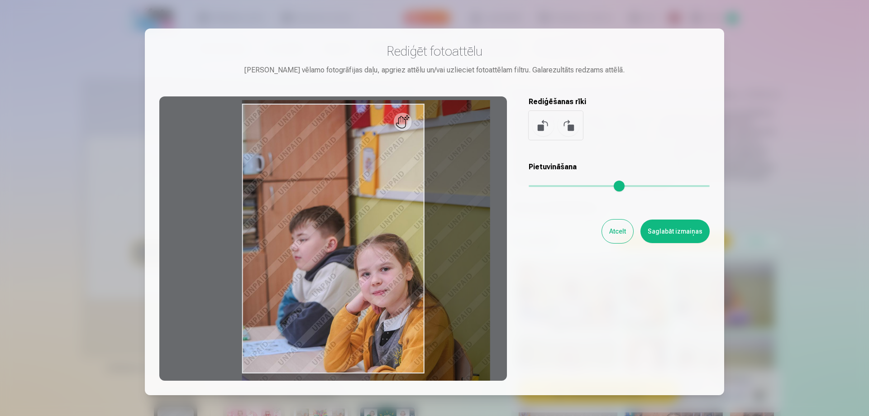
drag, startPoint x: 536, startPoint y: 185, endPoint x: 548, endPoint y: 185, distance: 11.3
click at [548, 185] on input "range" at bounding box center [619, 186] width 181 height 2
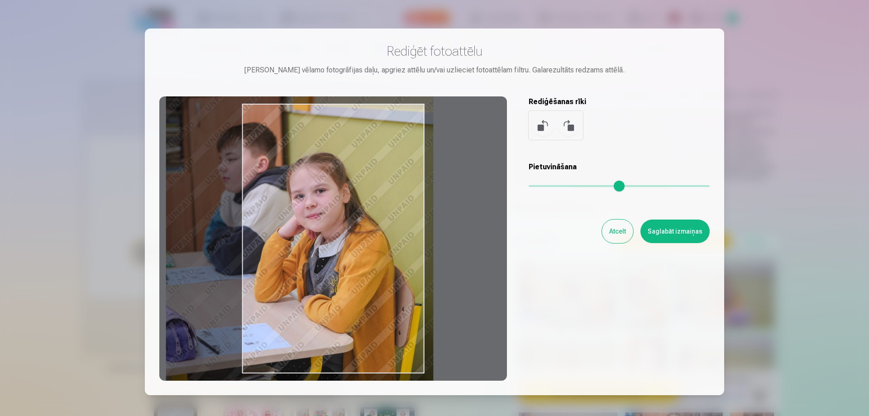
drag, startPoint x: 341, startPoint y: 268, endPoint x: 265, endPoint y: 177, distance: 118.6
click at [265, 177] on div at bounding box center [333, 238] width 348 height 284
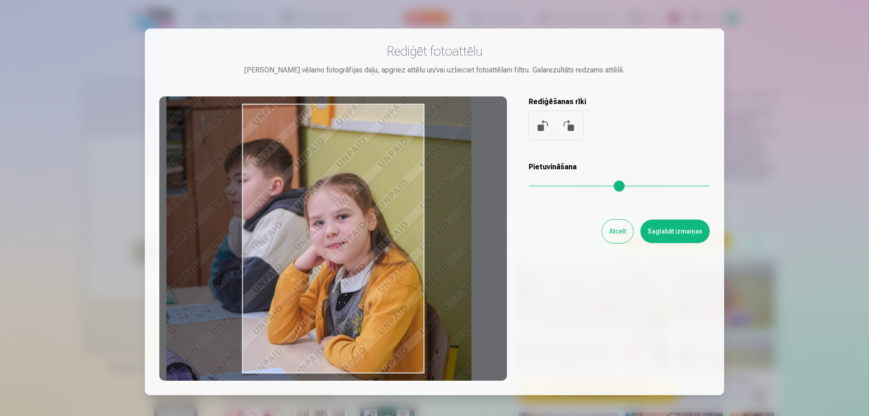
drag, startPoint x: 547, startPoint y: 183, endPoint x: 555, endPoint y: 183, distance: 7.7
click at [555, 185] on input "range" at bounding box center [619, 186] width 181 height 2
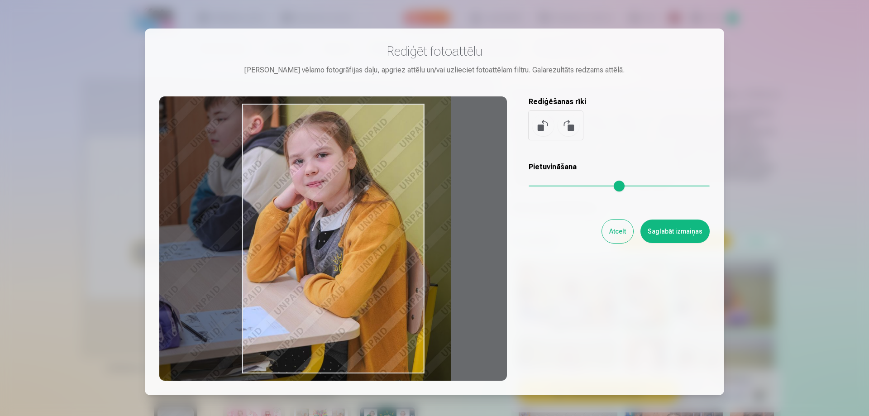
type input "****"
drag, startPoint x: 350, startPoint y: 249, endPoint x: 330, endPoint y: 188, distance: 64.4
click at [330, 188] on div at bounding box center [333, 238] width 348 height 284
click at [668, 233] on button "Saglabāt izmaiņas" at bounding box center [674, 232] width 69 height 24
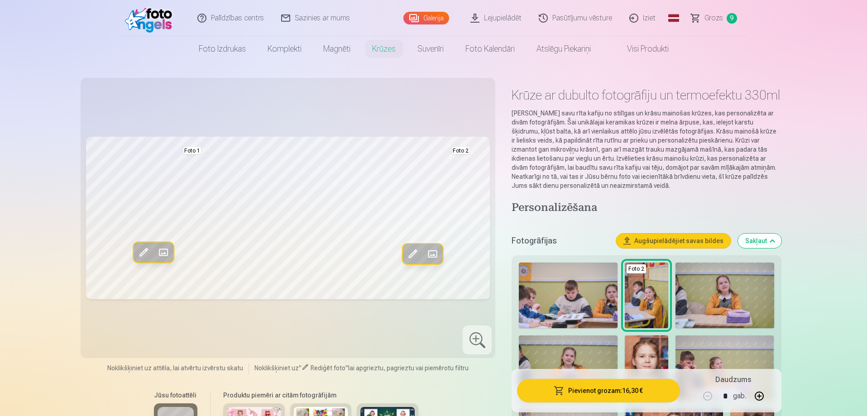
click at [604, 387] on button "Pievienot grozam : 16,30 €" at bounding box center [598, 391] width 162 height 24
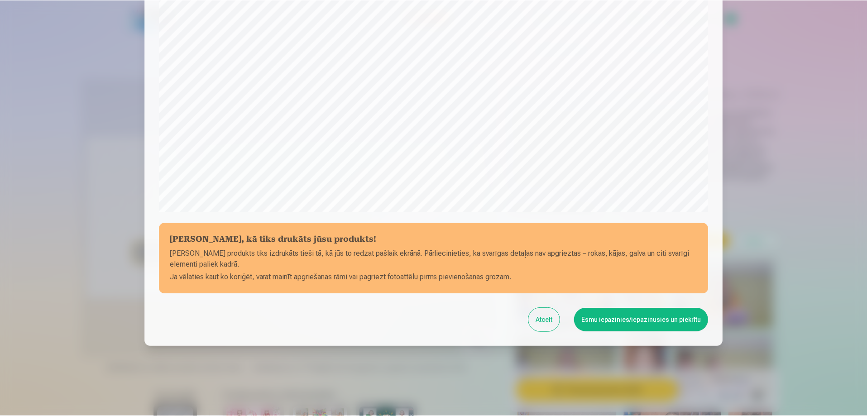
scroll to position [236, 0]
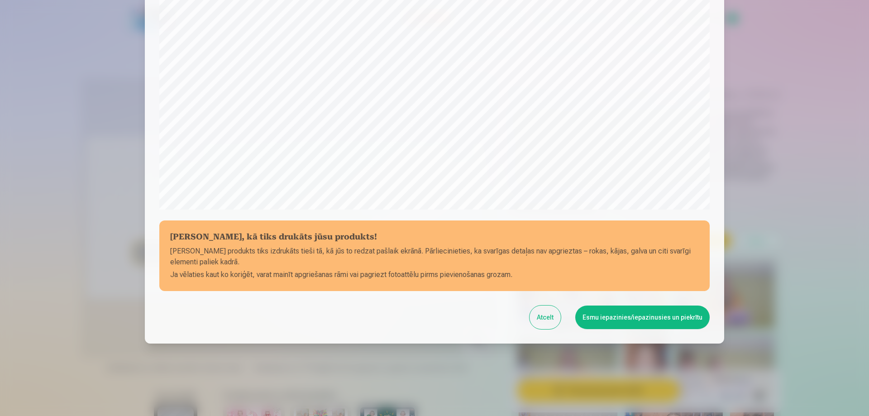
click at [663, 318] on button "Esmu iepazinies/iepazinusies un piekrītu" at bounding box center [642, 318] width 134 height 24
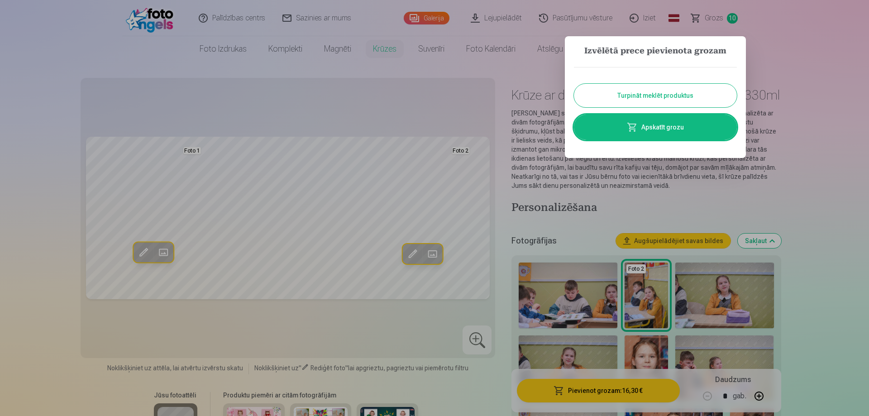
click at [666, 125] on link "Apskatīt grozu" at bounding box center [655, 127] width 163 height 25
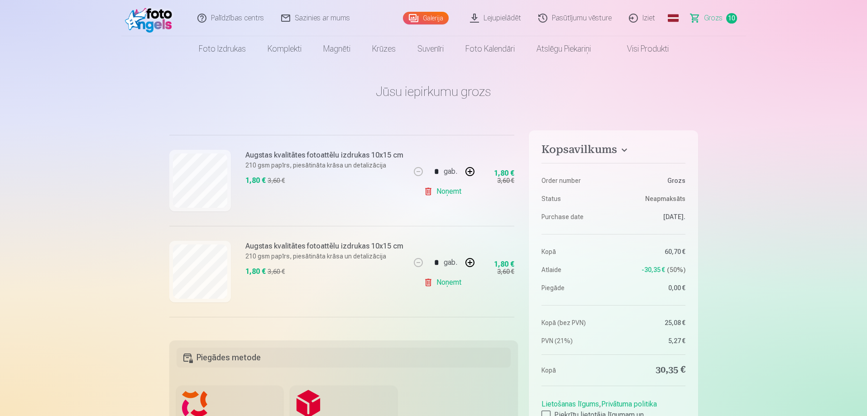
scroll to position [805, 0]
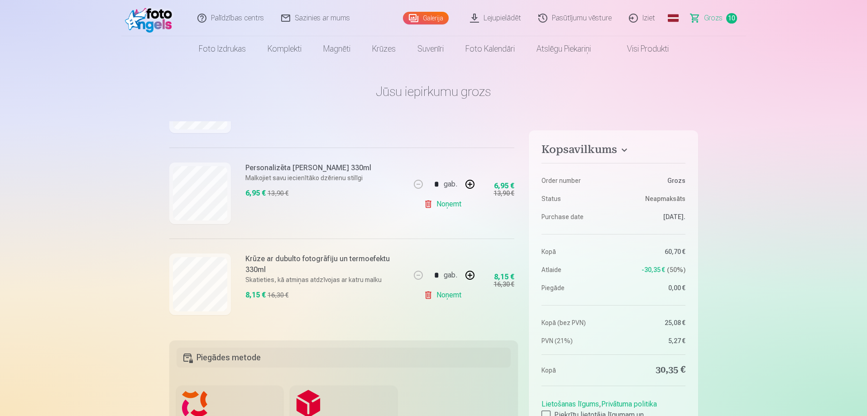
click at [425, 202] on link "Noņemt" at bounding box center [444, 204] width 41 height 18
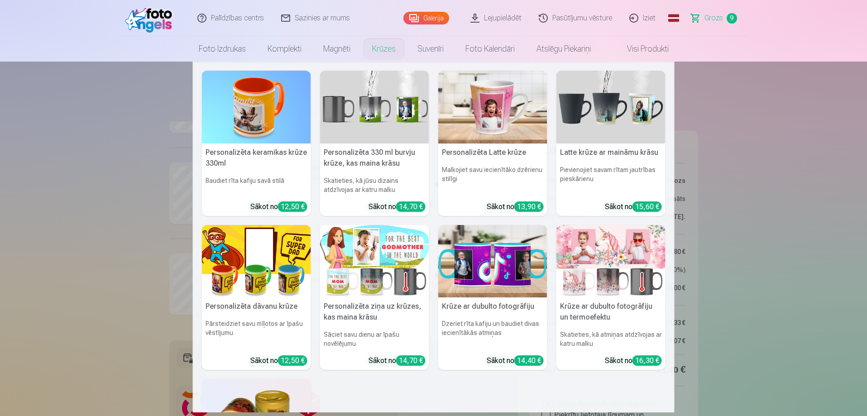
click at [377, 51] on link "Krūzes" at bounding box center [383, 48] width 45 height 25
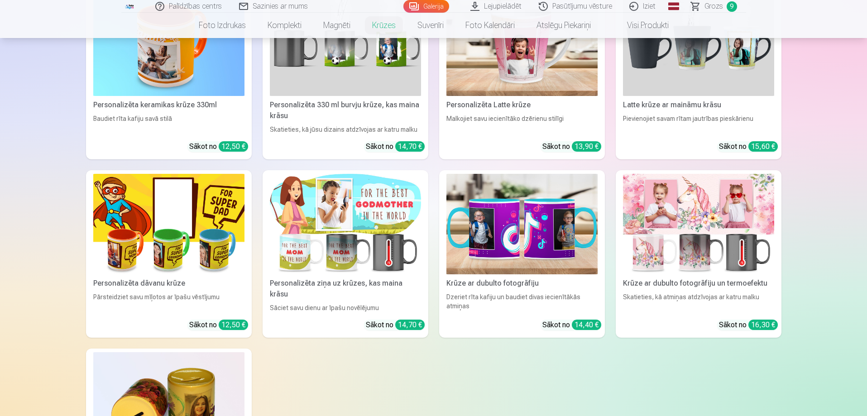
scroll to position [272, 0]
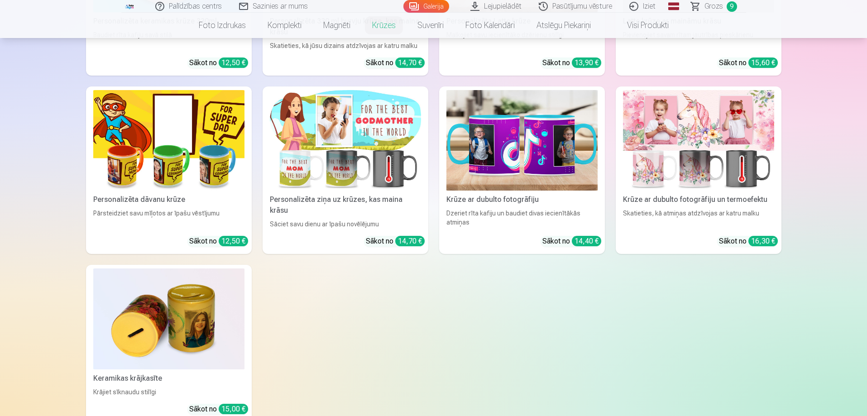
click at [713, 172] on img at bounding box center [698, 140] width 151 height 101
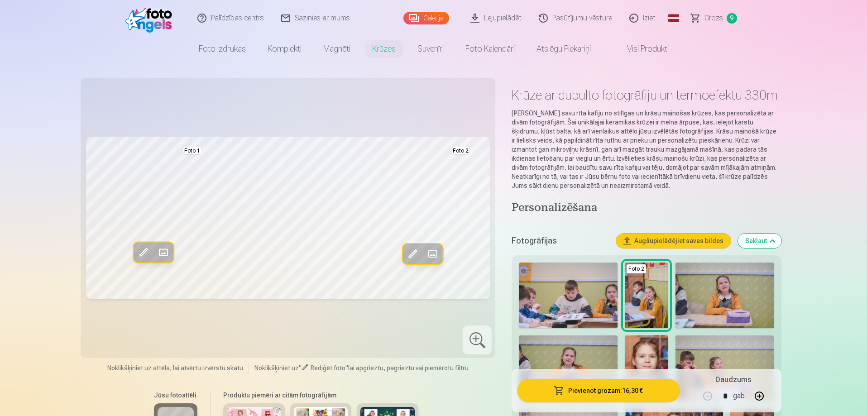
click at [706, 19] on span "Grozs" at bounding box center [713, 18] width 19 height 11
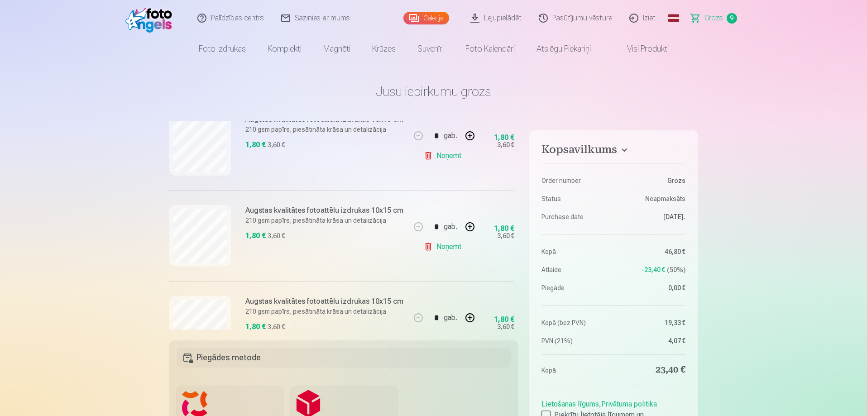
scroll to position [452, 0]
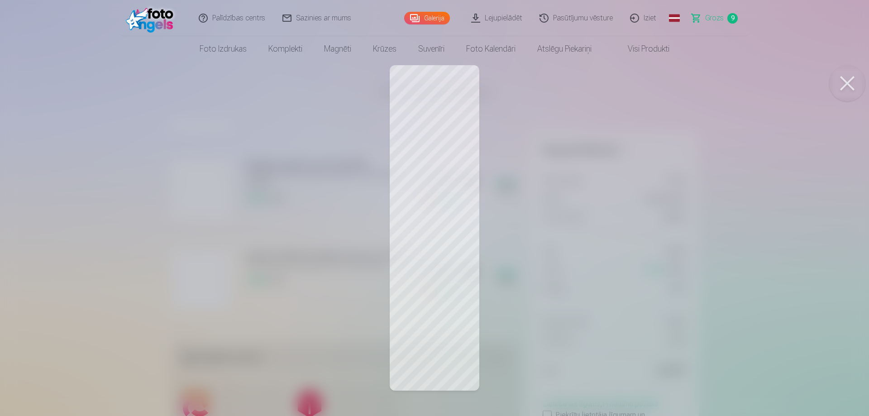
click at [712, 19] on span "Grozs" at bounding box center [714, 18] width 19 height 11
click at [849, 81] on button at bounding box center [847, 83] width 36 height 36
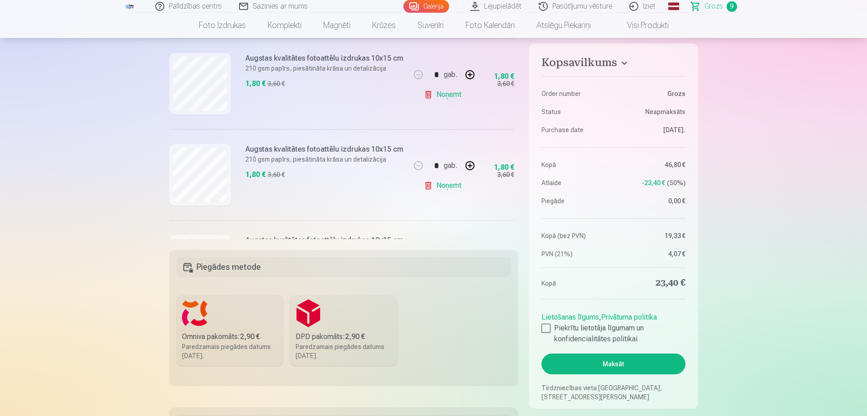
scroll to position [542, 0]
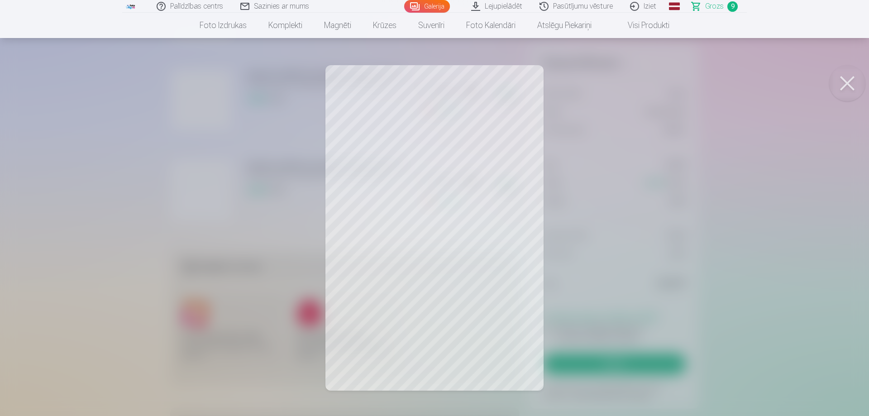
click at [848, 82] on button at bounding box center [847, 83] width 36 height 36
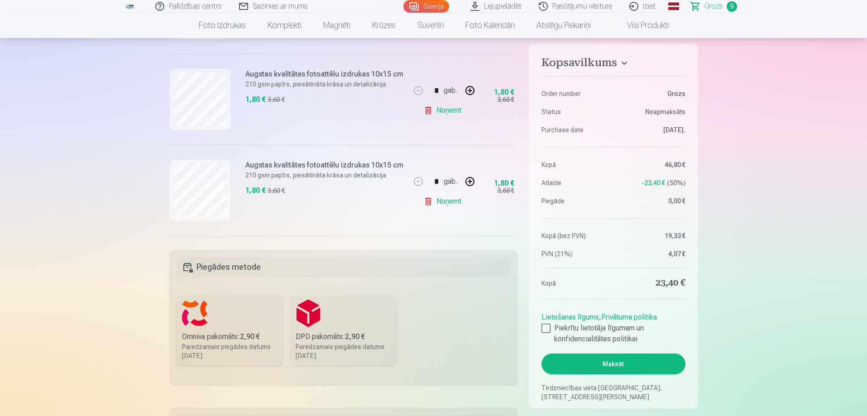
click at [431, 201] on link "Noņemt" at bounding box center [444, 201] width 41 height 18
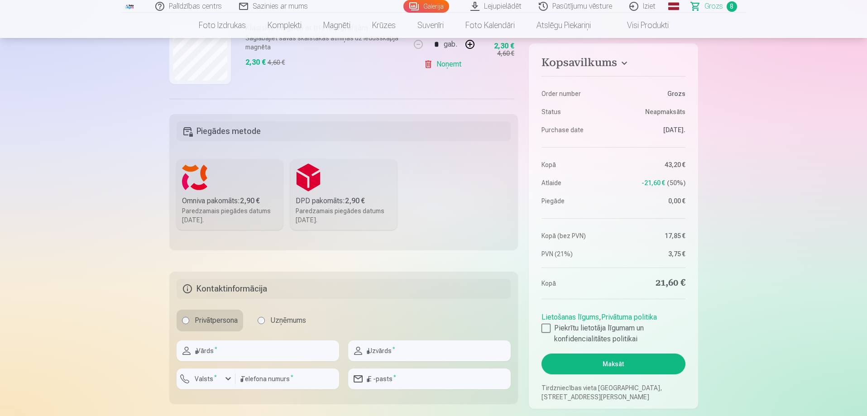
scroll to position [361, 0]
drag, startPoint x: 793, startPoint y: 189, endPoint x: 793, endPoint y: 110, distance: 79.2
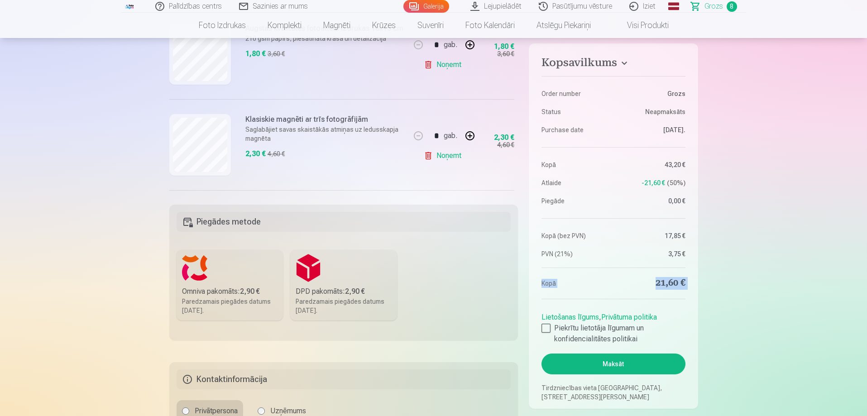
scroll to position [0, 0]
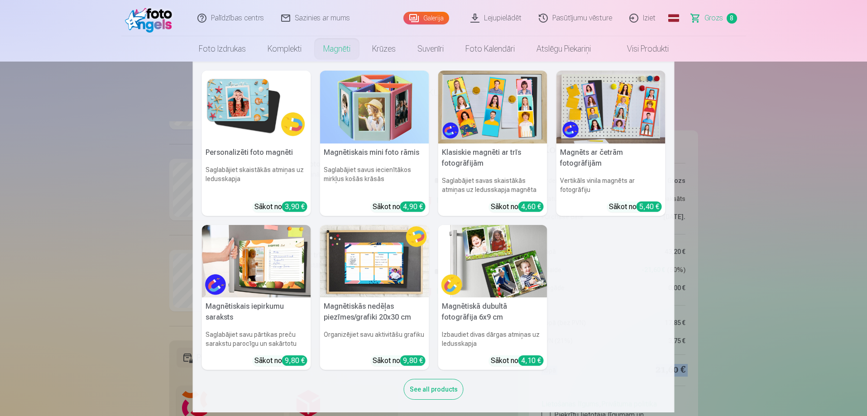
click at [329, 49] on link "Magnēti" at bounding box center [336, 48] width 49 height 25
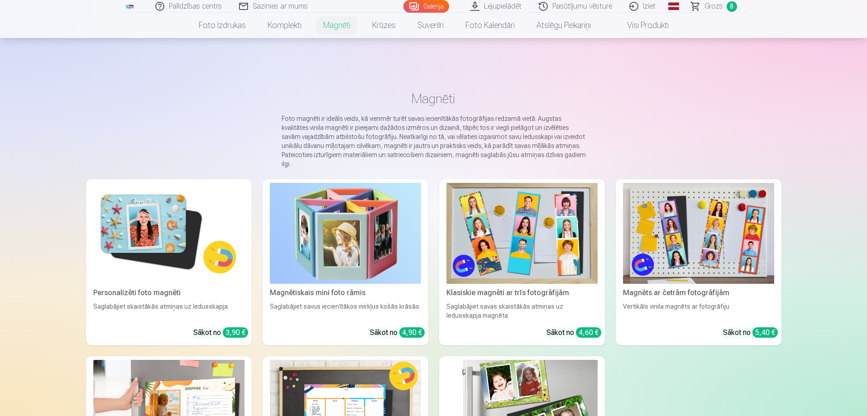
scroll to position [45, 0]
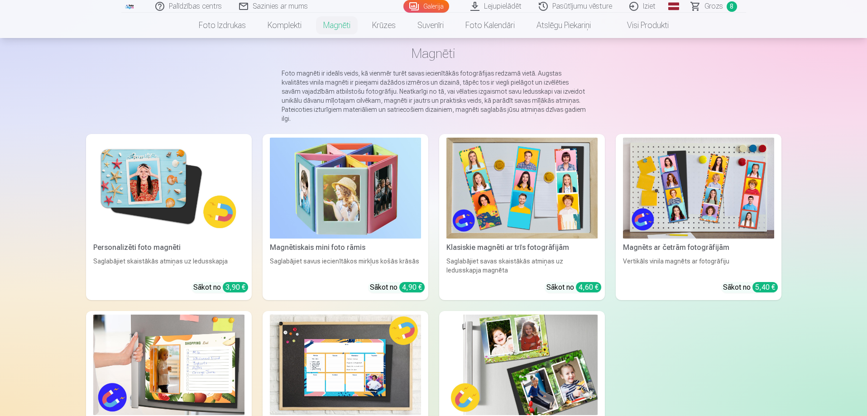
click at [129, 191] on img at bounding box center [168, 188] width 151 height 101
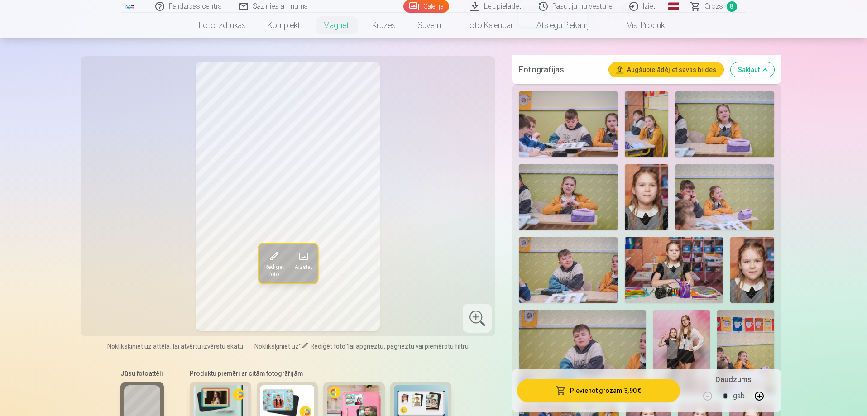
scroll to position [272, 0]
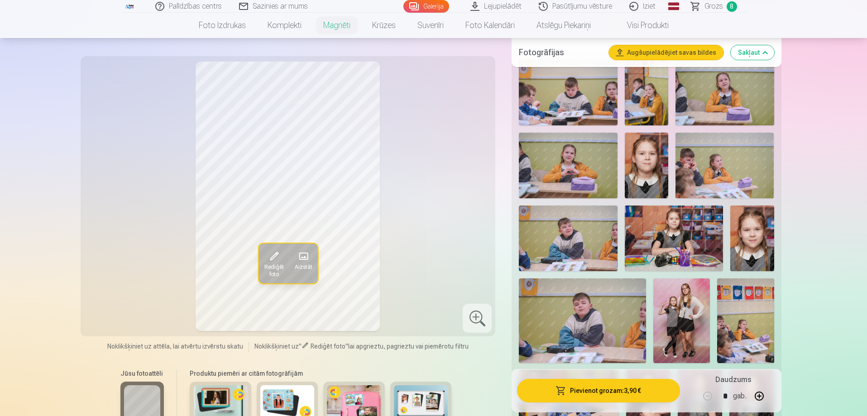
click at [302, 252] on span at bounding box center [303, 256] width 14 height 14
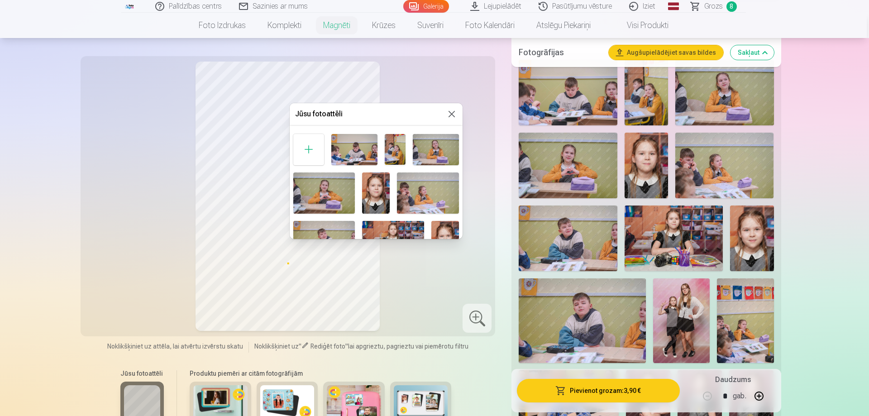
click at [451, 116] on button at bounding box center [451, 114] width 11 height 11
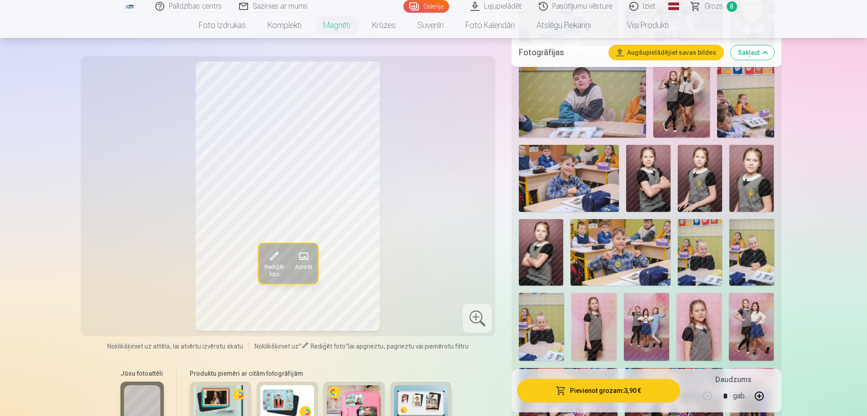
scroll to position [498, 0]
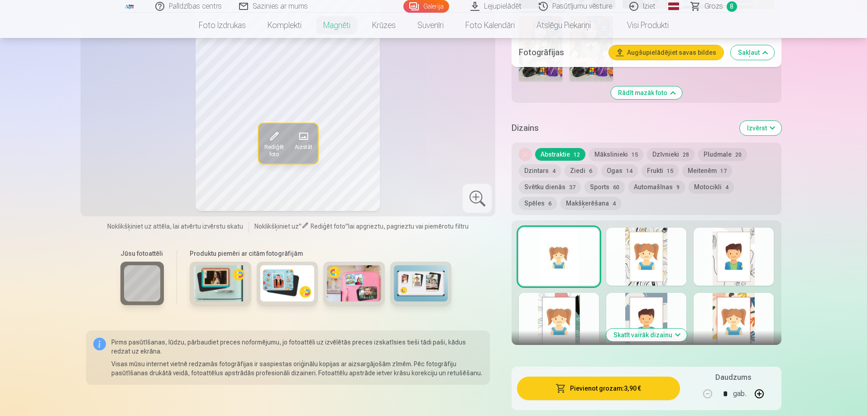
scroll to position [1222, 0]
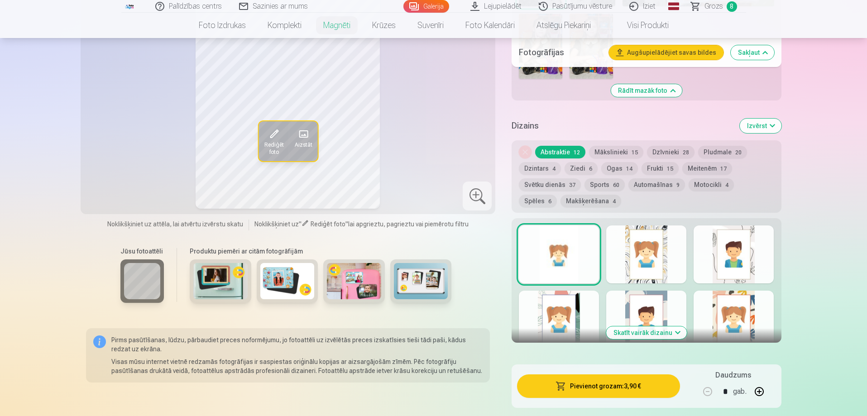
click at [208, 269] on img at bounding box center [220, 281] width 54 height 36
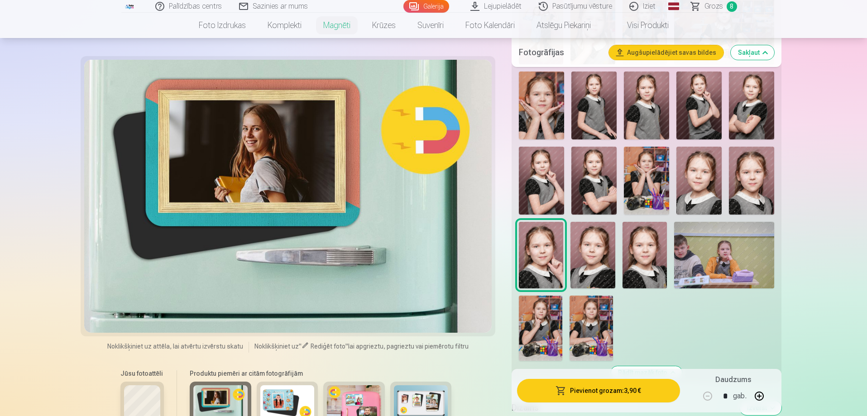
scroll to position [860, 0]
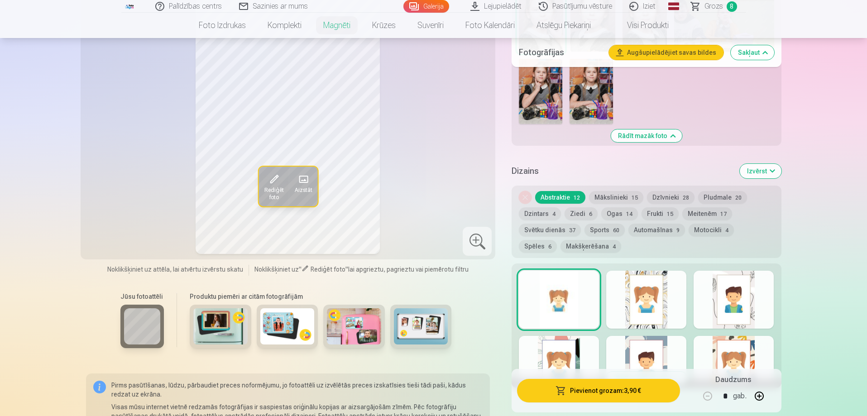
scroll to position [1267, 0]
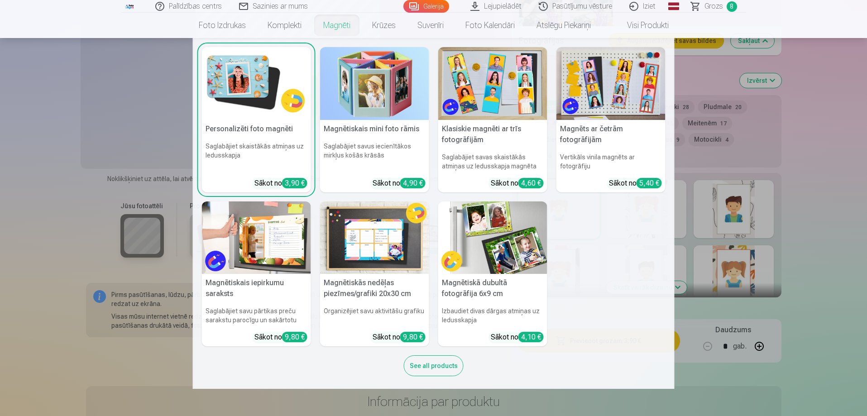
click at [330, 28] on link "Magnēti" at bounding box center [336, 25] width 49 height 25
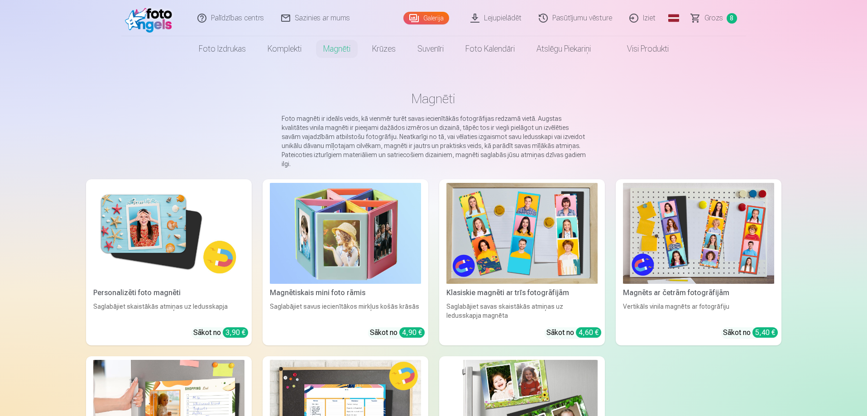
click at [375, 238] on img at bounding box center [345, 233] width 151 height 101
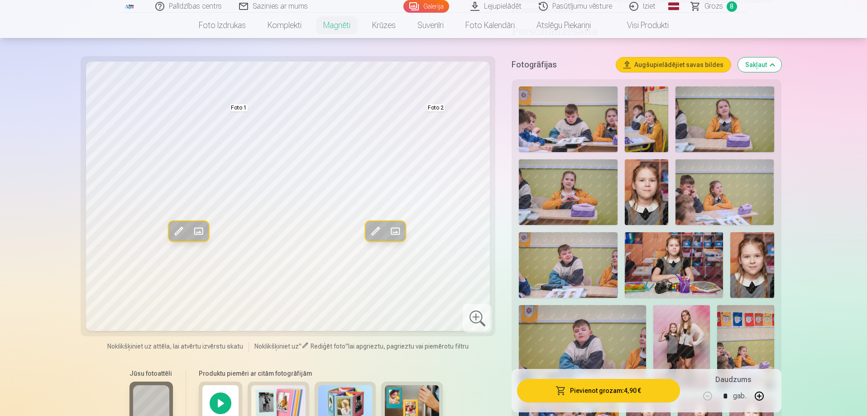
scroll to position [181, 0]
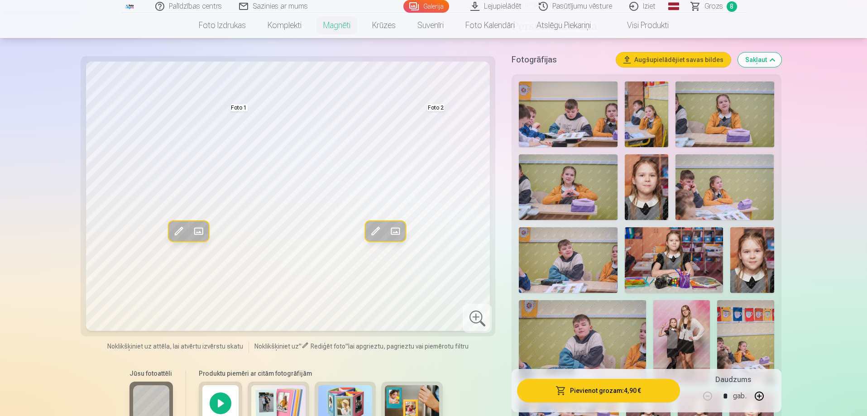
click at [480, 365] on div "Jūsu fotoattēli Produktu piemēri ar citām fotogrāfijām" at bounding box center [288, 401] width 404 height 76
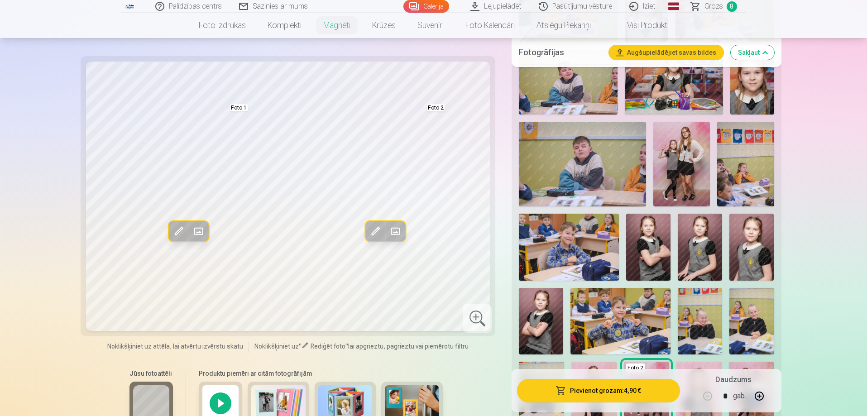
scroll to position [362, 0]
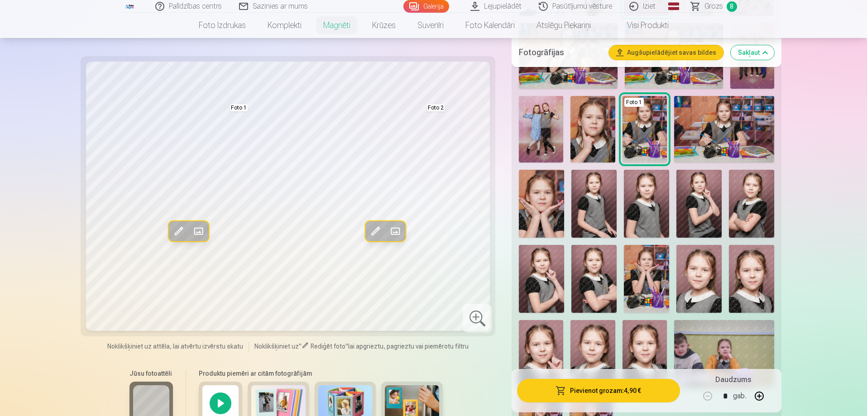
scroll to position [815, 0]
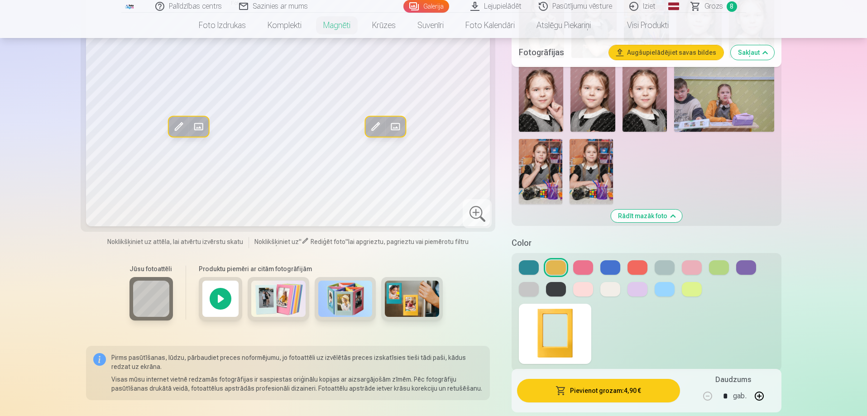
scroll to position [1086, 0]
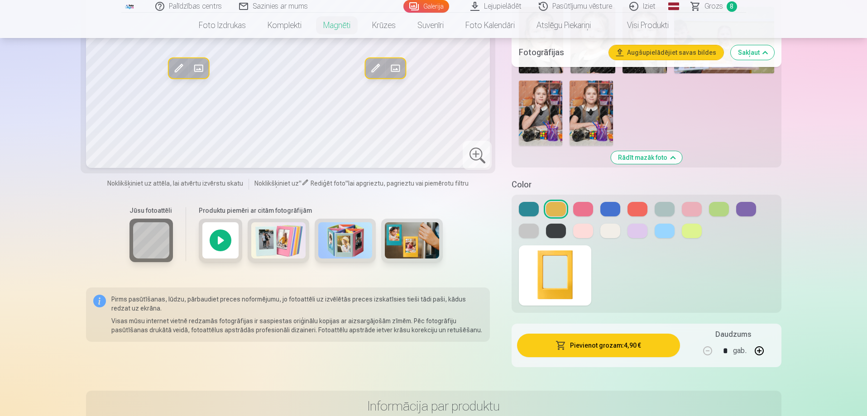
click at [280, 243] on img at bounding box center [278, 240] width 54 height 36
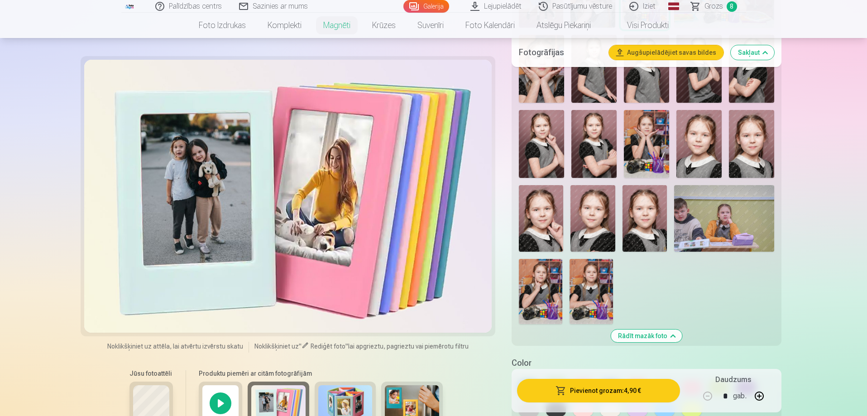
scroll to position [905, 0]
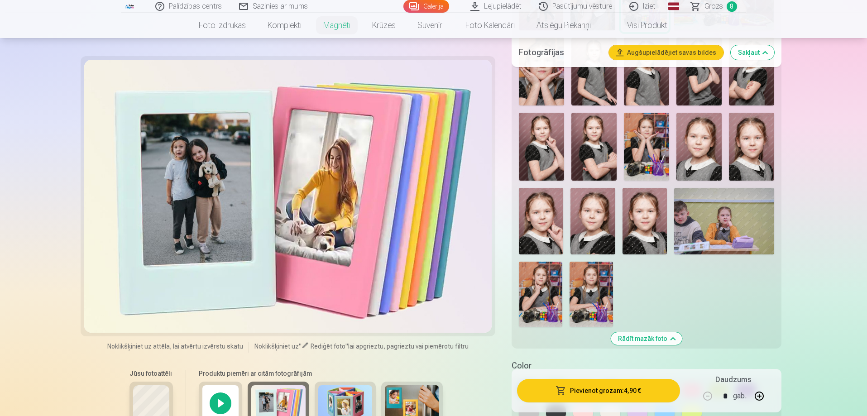
click at [358, 394] on img at bounding box center [345, 403] width 54 height 36
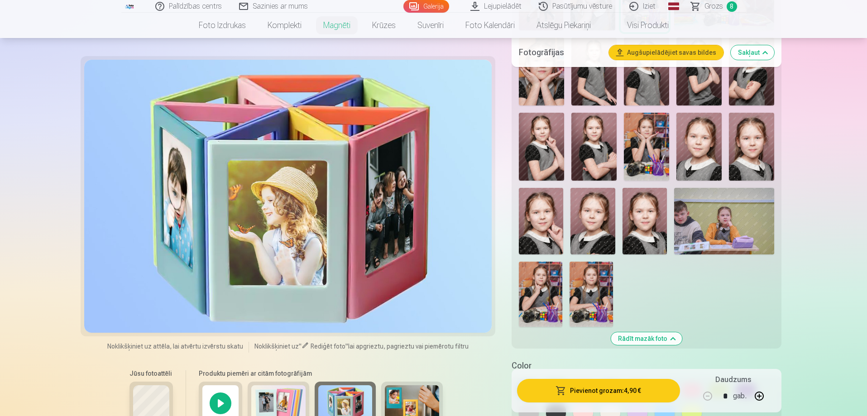
scroll to position [996, 0]
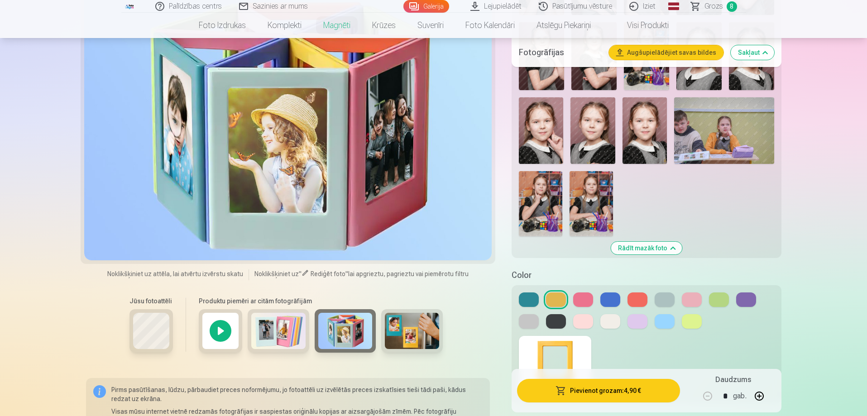
click at [420, 327] on img at bounding box center [412, 331] width 54 height 36
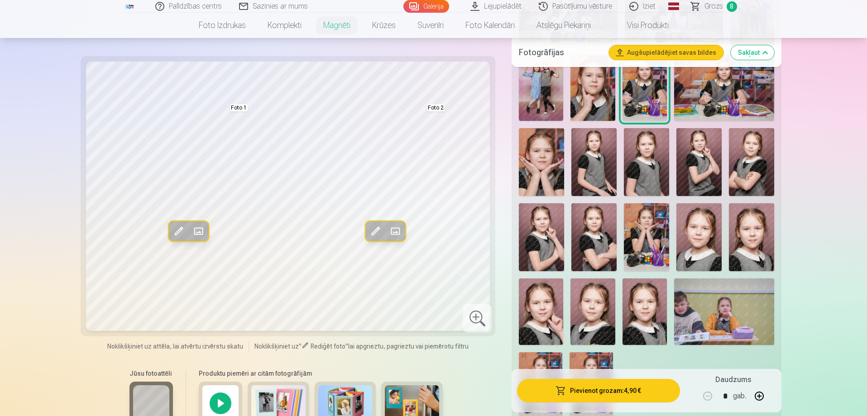
scroll to position [679, 0]
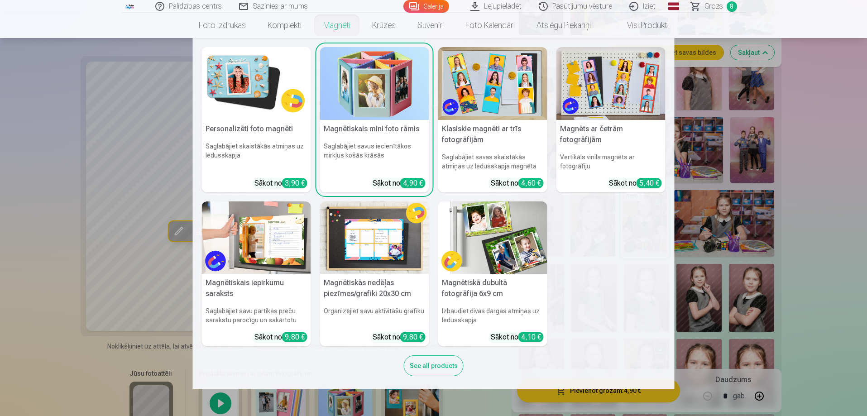
click at [525, 253] on img at bounding box center [492, 237] width 109 height 73
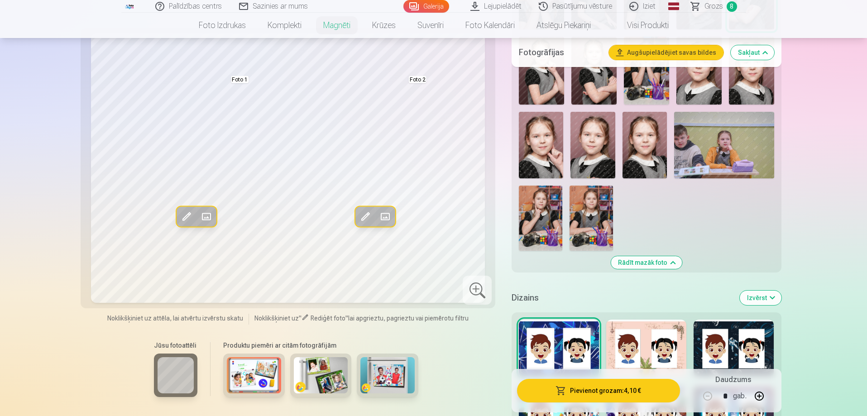
scroll to position [1267, 0]
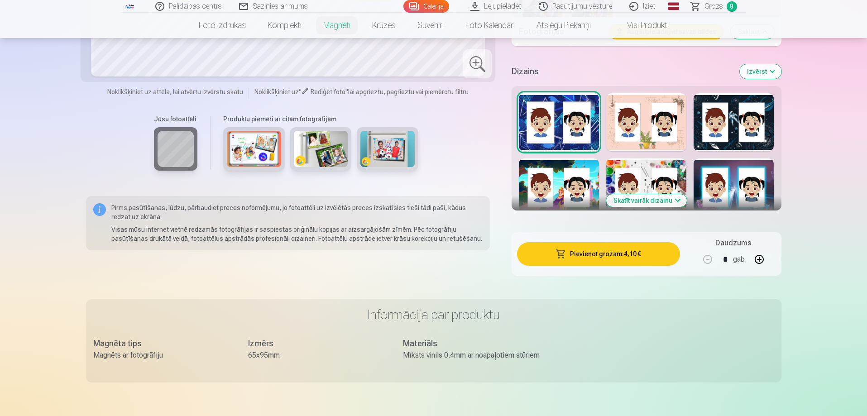
click at [645, 194] on button "Skatīt vairāk dizainu" at bounding box center [646, 200] width 81 height 13
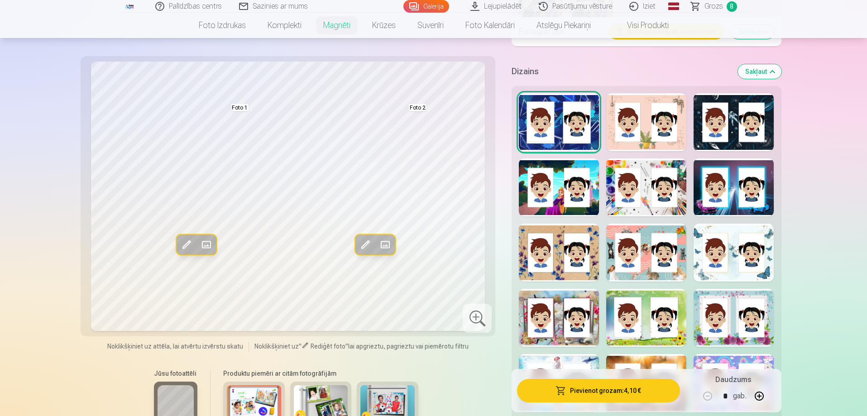
click at [670, 203] on div at bounding box center [646, 187] width 80 height 58
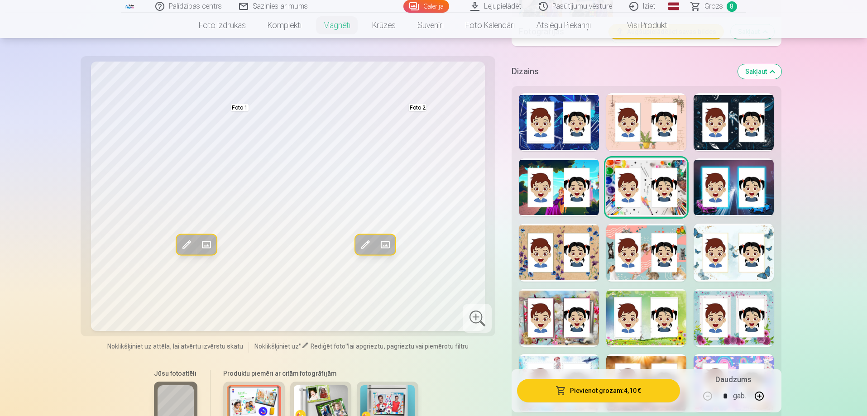
click at [649, 267] on div at bounding box center [646, 253] width 80 height 58
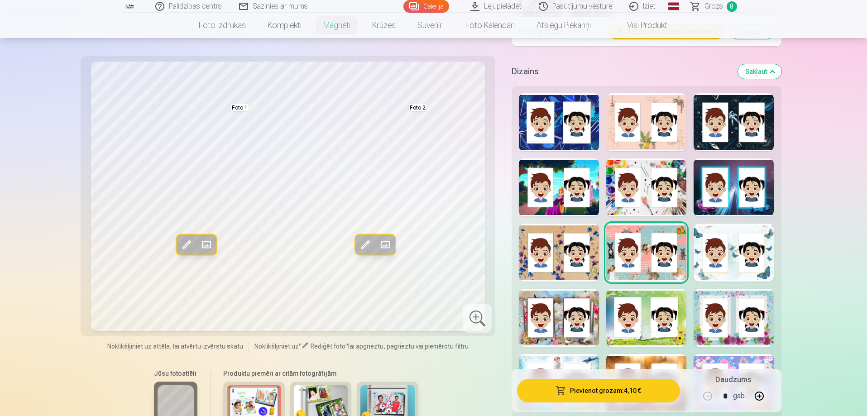
click at [770, 267] on div at bounding box center [733, 253] width 80 height 58
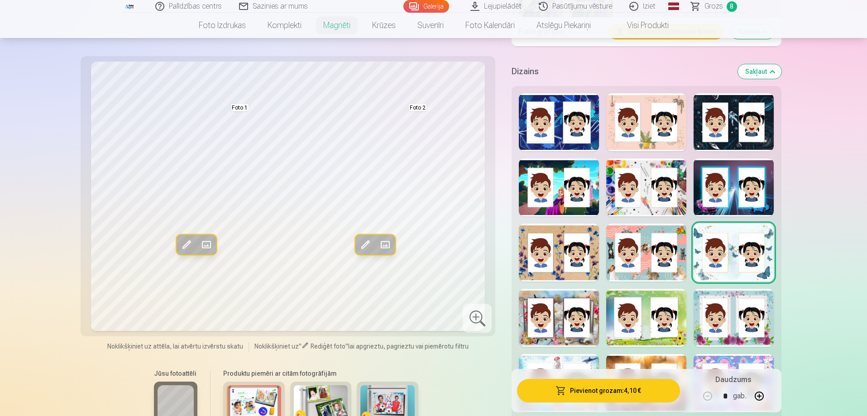
click at [768, 330] on div at bounding box center [733, 318] width 80 height 58
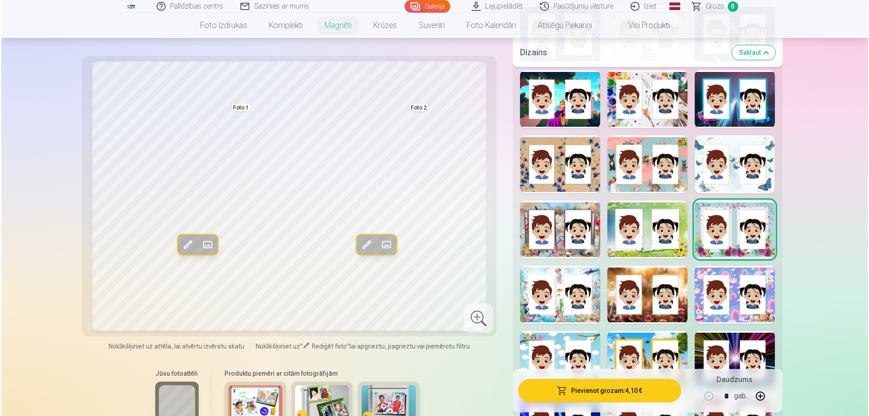
scroll to position [1358, 0]
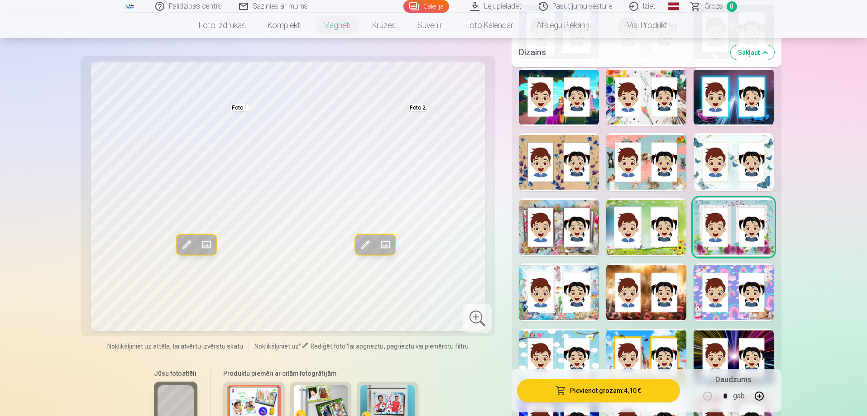
click at [207, 244] on span at bounding box center [206, 245] width 14 height 14
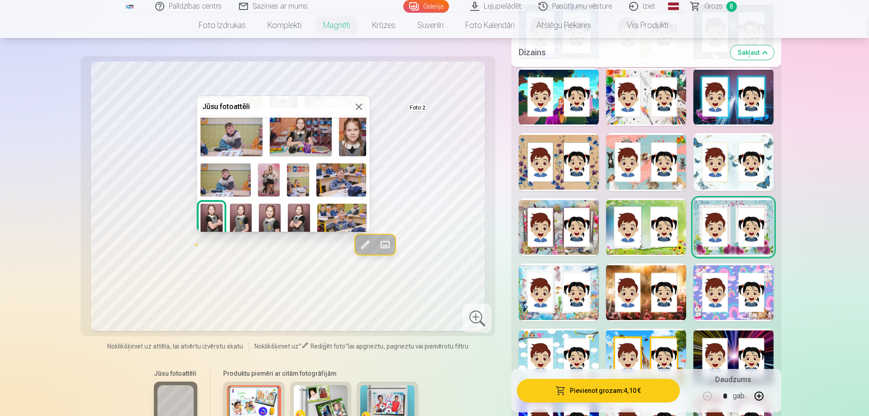
scroll to position [91, 0]
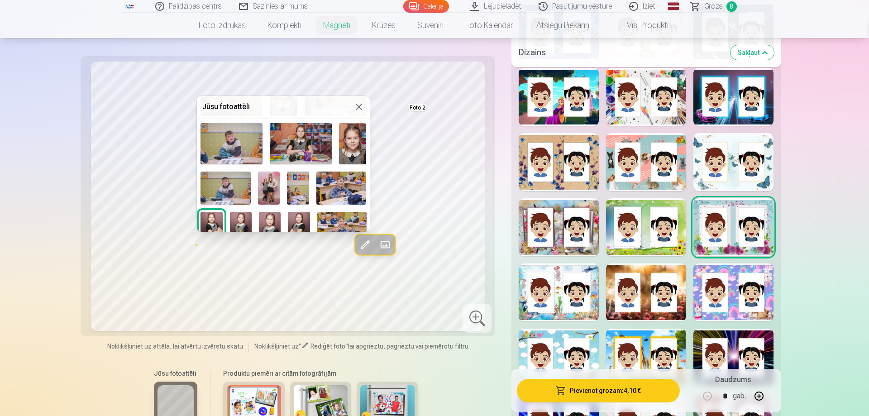
click at [269, 188] on img at bounding box center [269, 188] width 22 height 33
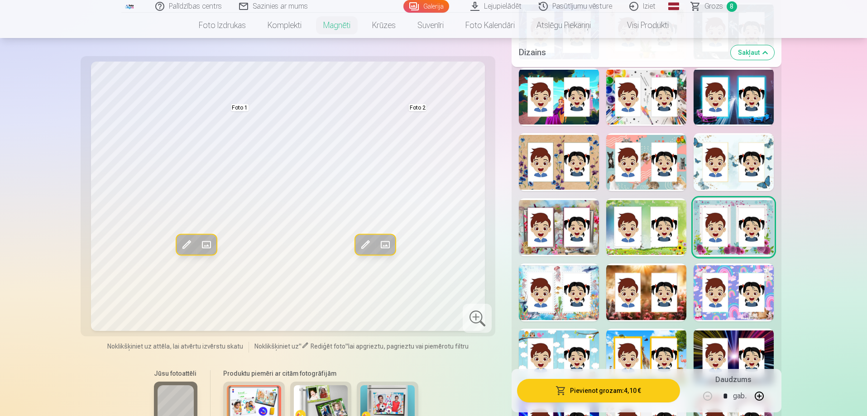
click at [185, 240] on span at bounding box center [186, 245] width 14 height 14
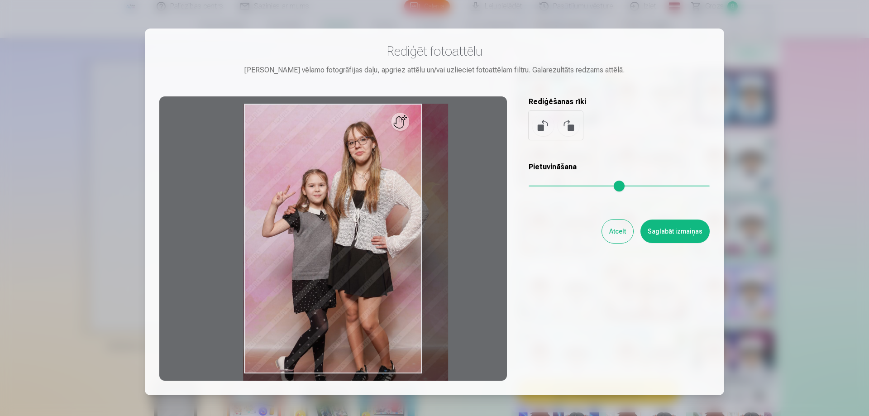
click at [538, 187] on input "range" at bounding box center [619, 186] width 181 height 2
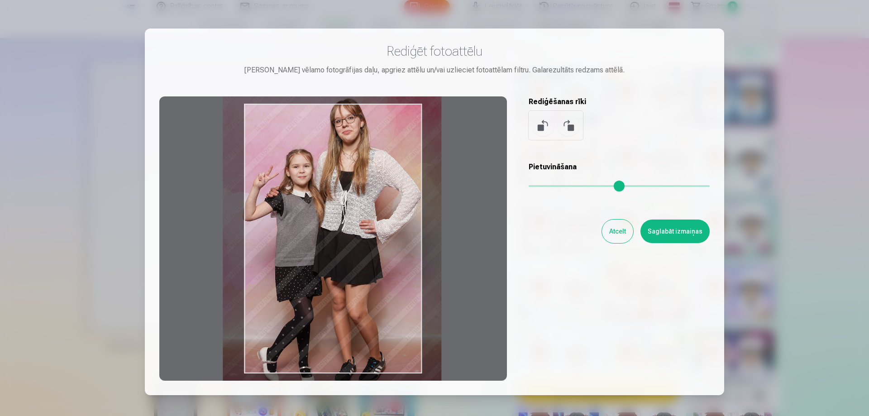
drag, startPoint x: 391, startPoint y: 239, endPoint x: 374, endPoint y: 217, distance: 27.2
click at [374, 217] on div at bounding box center [333, 238] width 348 height 284
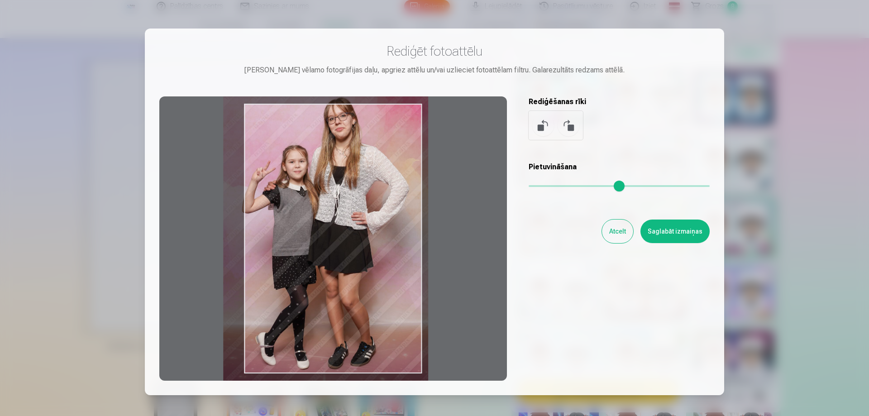
drag, startPoint x: 547, startPoint y: 186, endPoint x: 536, endPoint y: 185, distance: 10.9
click at [536, 185] on input "range" at bounding box center [619, 186] width 181 height 2
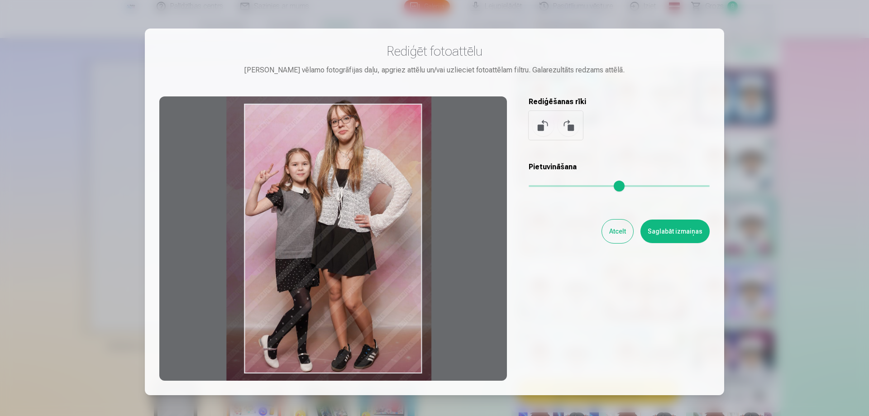
click at [295, 198] on div at bounding box center [333, 238] width 348 height 284
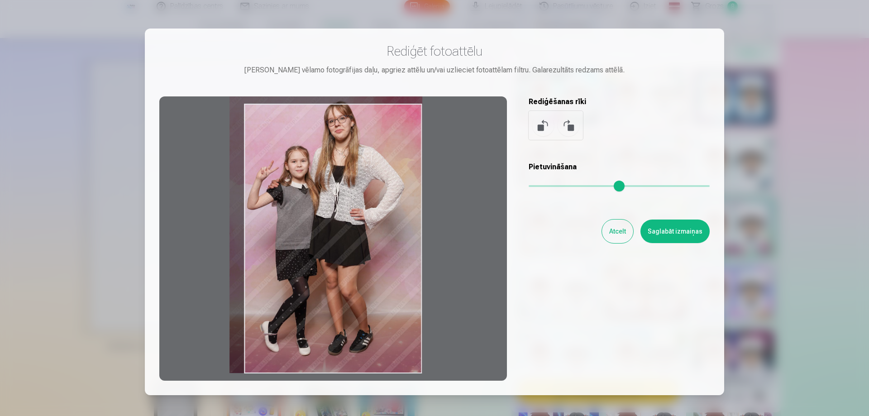
click at [534, 186] on input "range" at bounding box center [619, 186] width 181 height 2
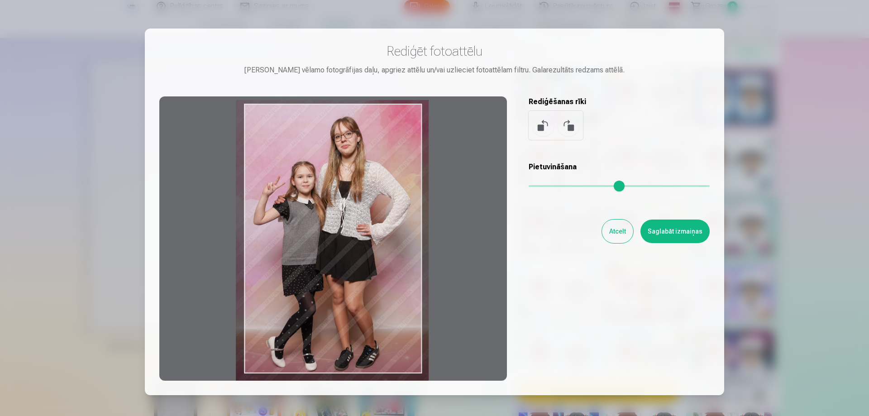
drag, startPoint x: 336, startPoint y: 168, endPoint x: 342, endPoint y: 184, distance: 16.6
click at [342, 184] on div at bounding box center [333, 238] width 348 height 284
type input "****"
click at [665, 234] on button "Saglabāt izmaiņas" at bounding box center [674, 232] width 69 height 24
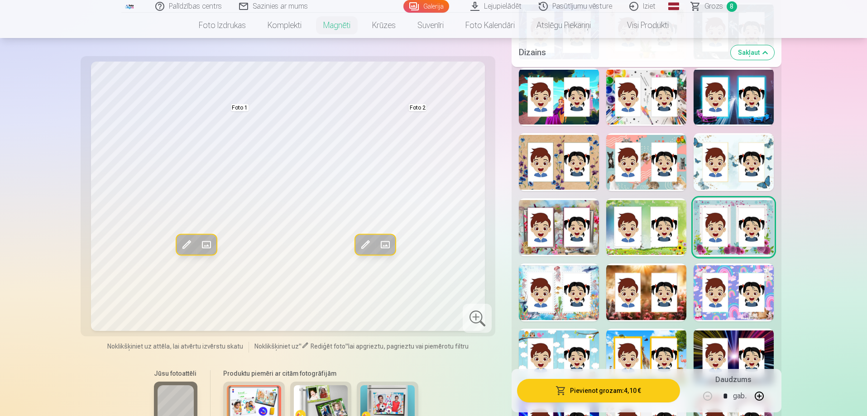
click at [388, 243] on span at bounding box center [384, 245] width 14 height 14
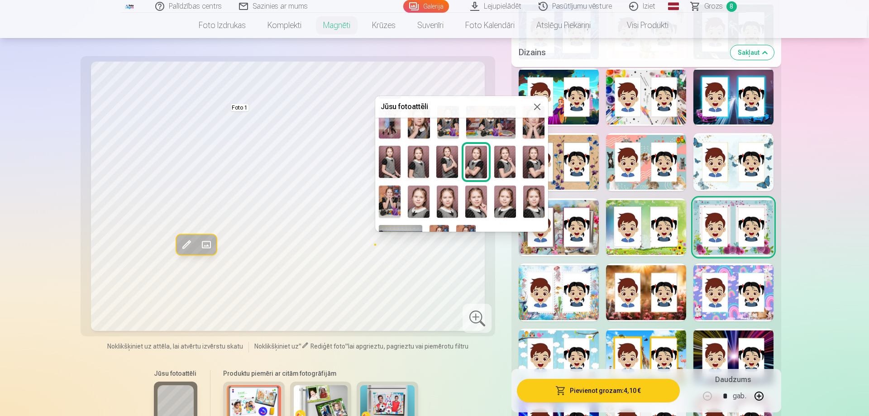
scroll to position [337, 0]
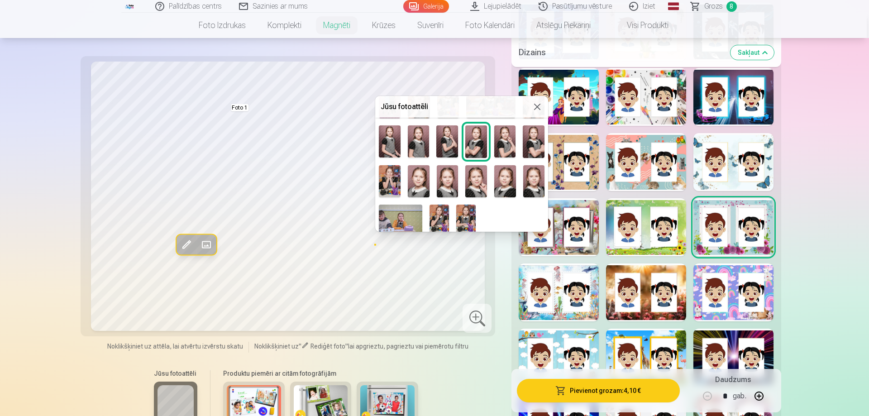
click at [438, 212] on img at bounding box center [439, 219] width 19 height 29
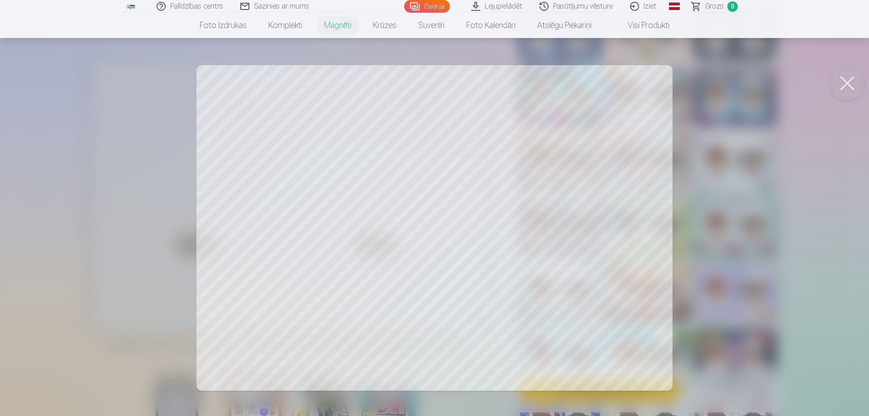
click at [847, 86] on button at bounding box center [847, 83] width 36 height 36
click at [848, 89] on button at bounding box center [847, 83] width 36 height 36
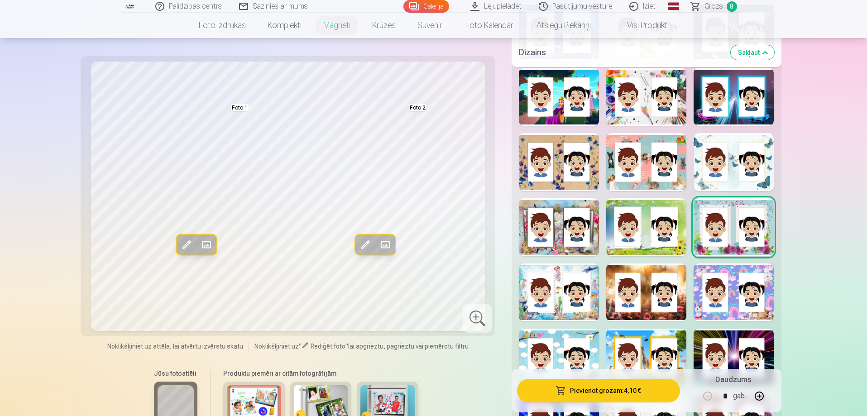
click at [384, 245] on span at bounding box center [384, 245] width 14 height 14
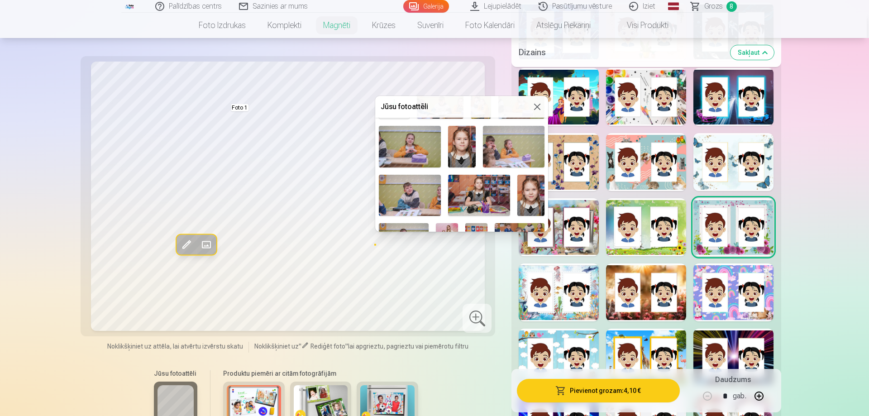
scroll to position [91, 0]
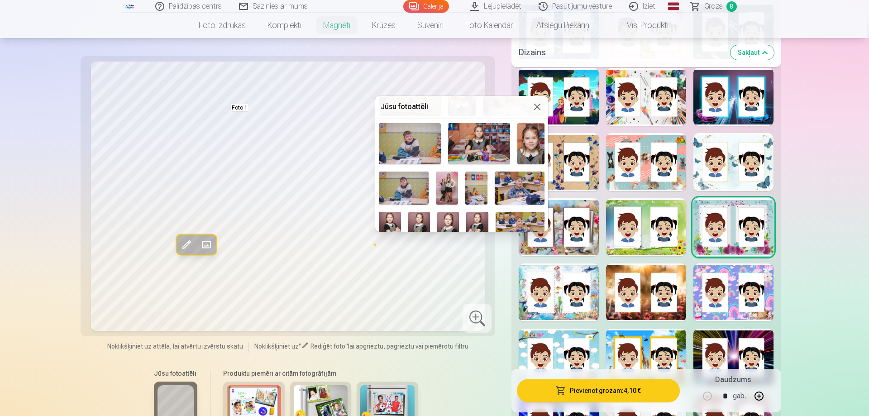
click at [450, 187] on img at bounding box center [447, 188] width 22 height 33
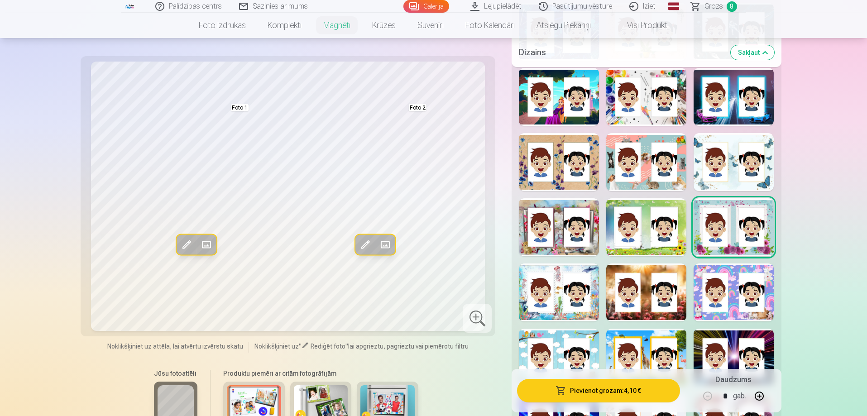
click at [363, 247] on span at bounding box center [365, 245] width 14 height 14
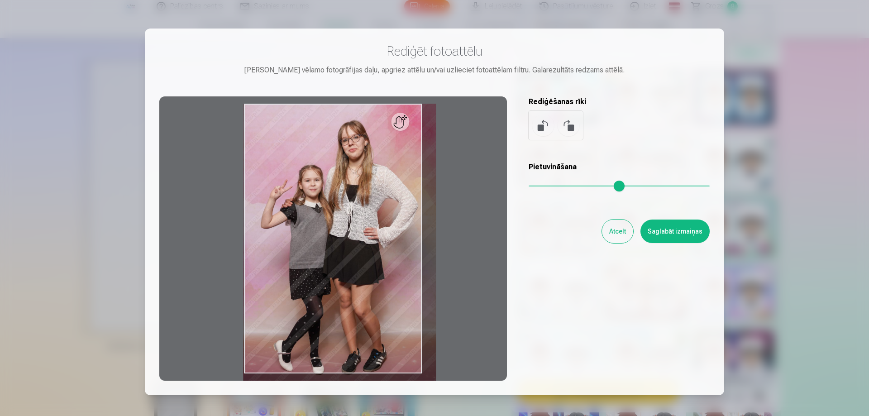
drag, startPoint x: 530, startPoint y: 189, endPoint x: 535, endPoint y: 188, distance: 4.6
click at [535, 187] on input "range" at bounding box center [619, 186] width 181 height 2
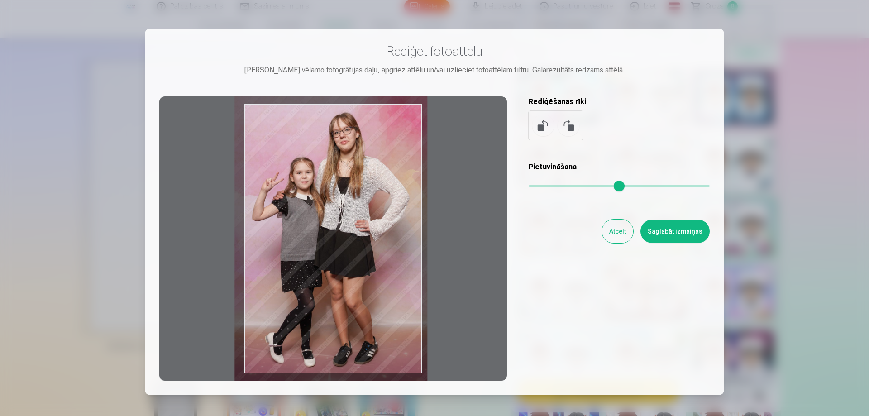
drag, startPoint x: 398, startPoint y: 239, endPoint x: 390, endPoint y: 231, distance: 11.5
click at [390, 231] on div at bounding box center [333, 238] width 348 height 284
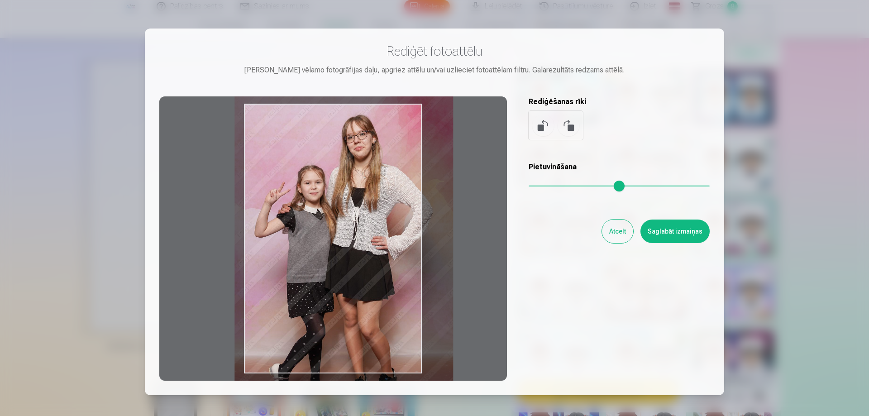
click at [538, 186] on input "range" at bounding box center [619, 186] width 181 height 2
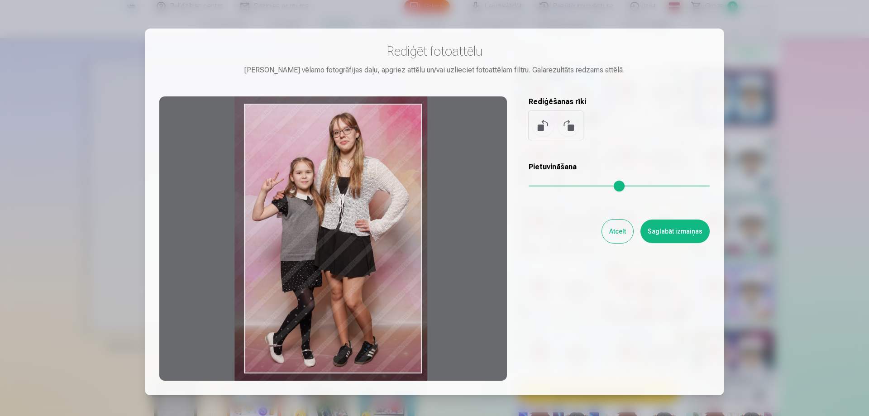
drag, startPoint x: 543, startPoint y: 187, endPoint x: 535, endPoint y: 185, distance: 7.6
click at [535, 185] on input "range" at bounding box center [619, 186] width 181 height 2
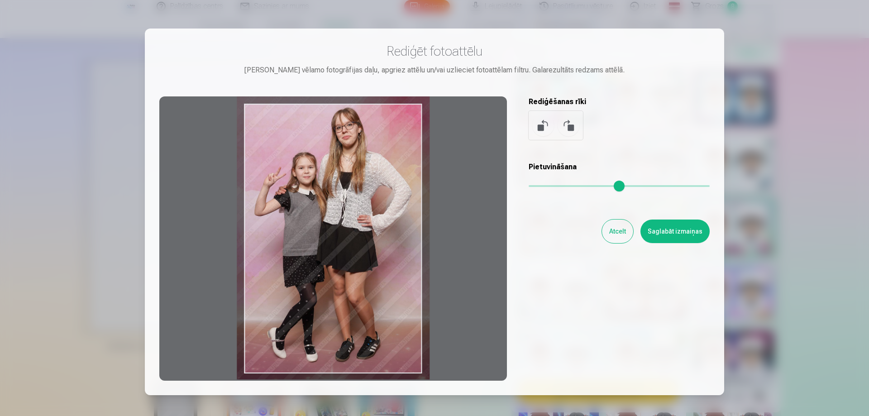
drag, startPoint x: 377, startPoint y: 215, endPoint x: 379, endPoint y: 210, distance: 5.5
click at [379, 210] on div at bounding box center [333, 238] width 348 height 284
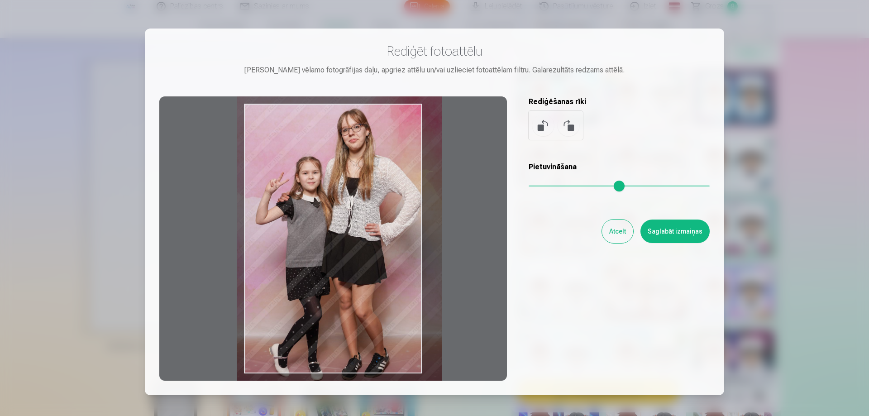
click at [537, 185] on input "range" at bounding box center [619, 186] width 181 height 2
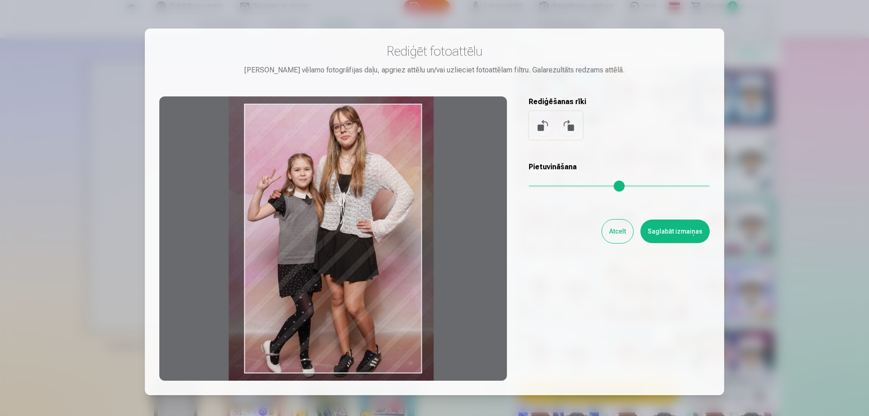
drag, startPoint x: 357, startPoint y: 232, endPoint x: 349, endPoint y: 229, distance: 8.7
click at [349, 229] on div at bounding box center [333, 238] width 348 height 284
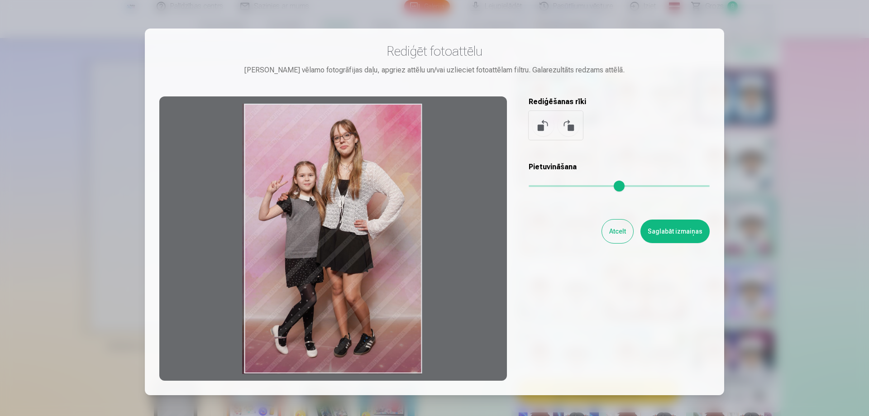
click at [533, 187] on input "range" at bounding box center [619, 186] width 181 height 2
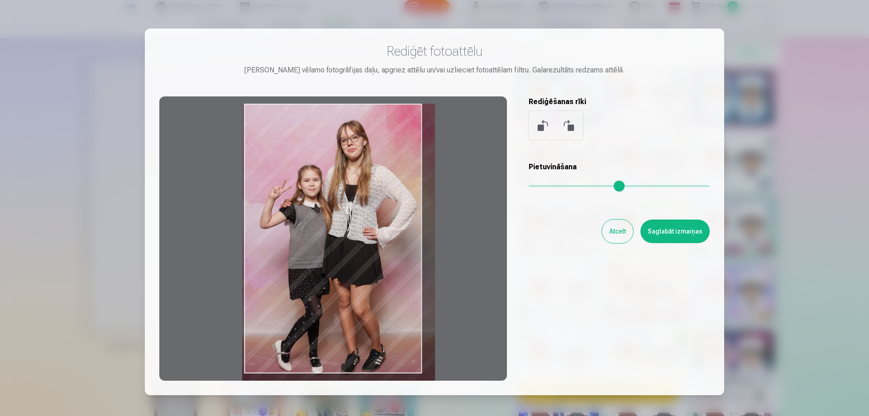
click at [534, 187] on input "range" at bounding box center [619, 186] width 181 height 2
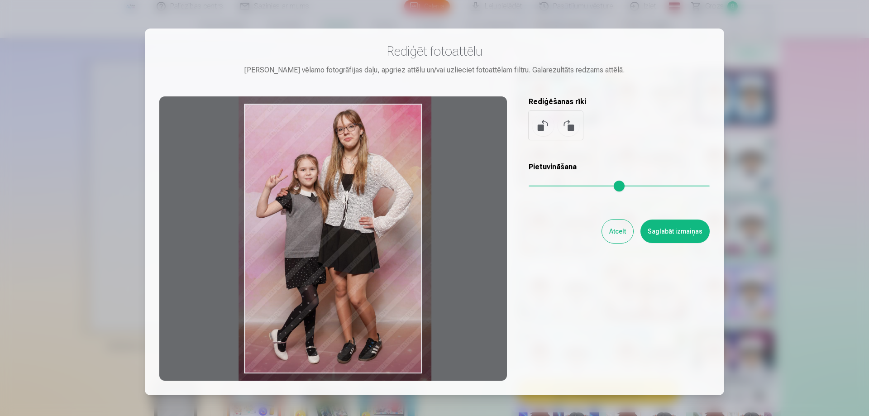
type input "****"
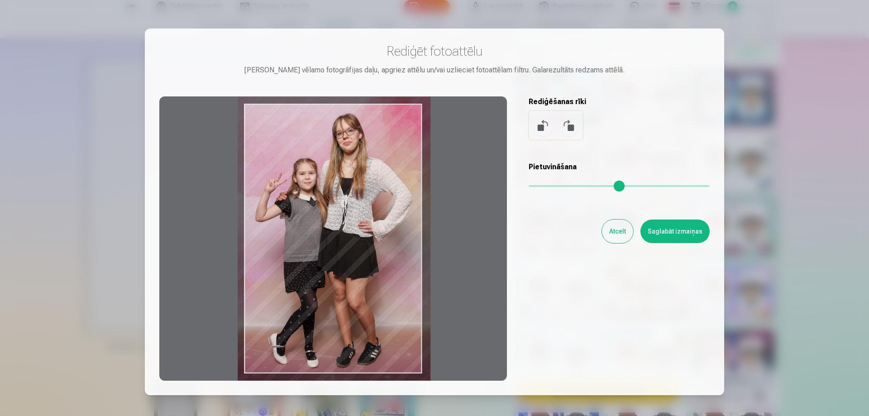
drag, startPoint x: 383, startPoint y: 226, endPoint x: 379, endPoint y: 220, distance: 8.2
click at [379, 220] on div at bounding box center [333, 238] width 348 height 284
click at [671, 230] on button "Saglabāt izmaiņas" at bounding box center [674, 232] width 69 height 24
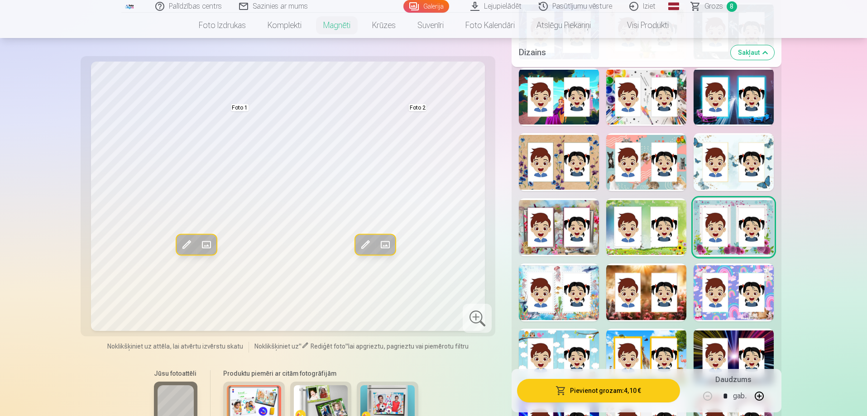
click at [206, 244] on span at bounding box center [206, 245] width 14 height 14
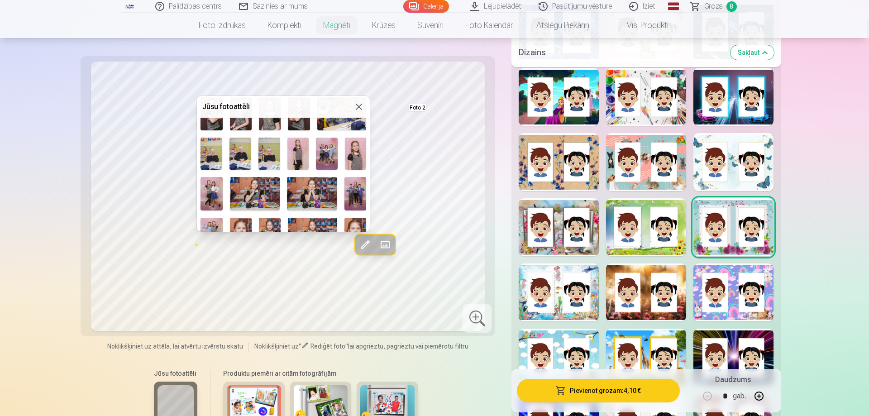
scroll to position [226, 0]
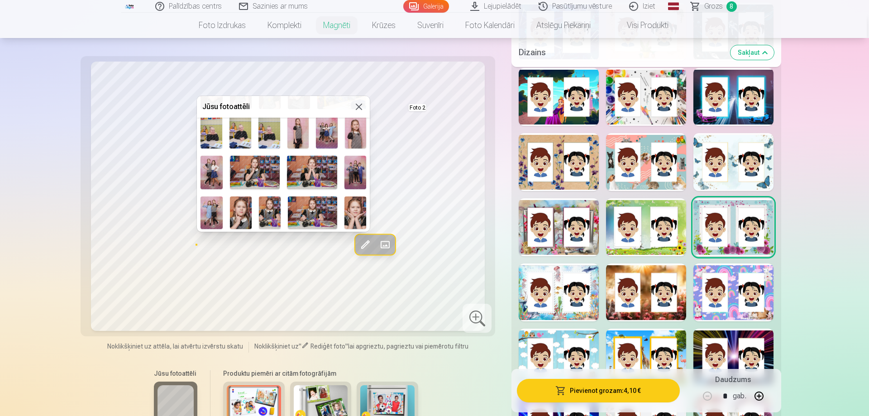
click at [244, 171] on img at bounding box center [255, 172] width 50 height 33
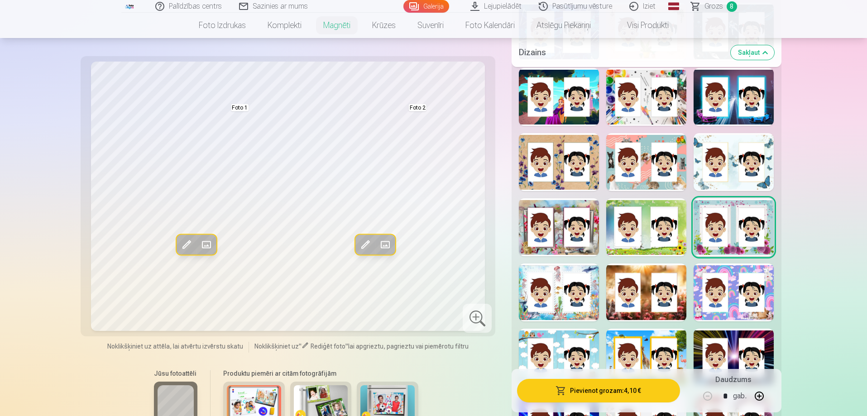
click at [208, 243] on span at bounding box center [206, 245] width 14 height 14
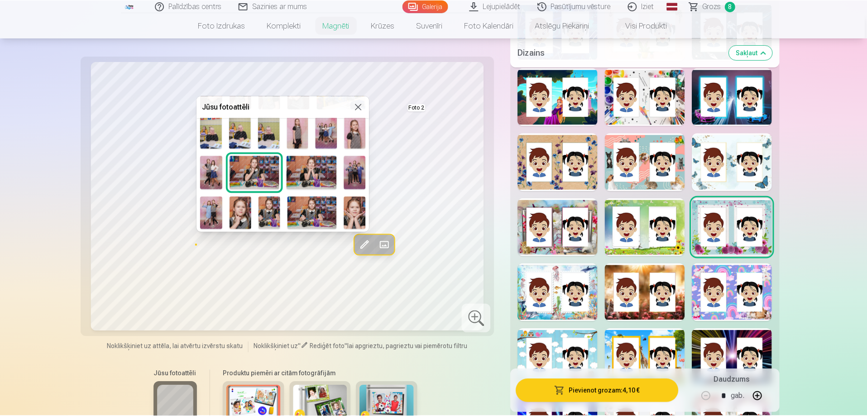
scroll to position [272, 0]
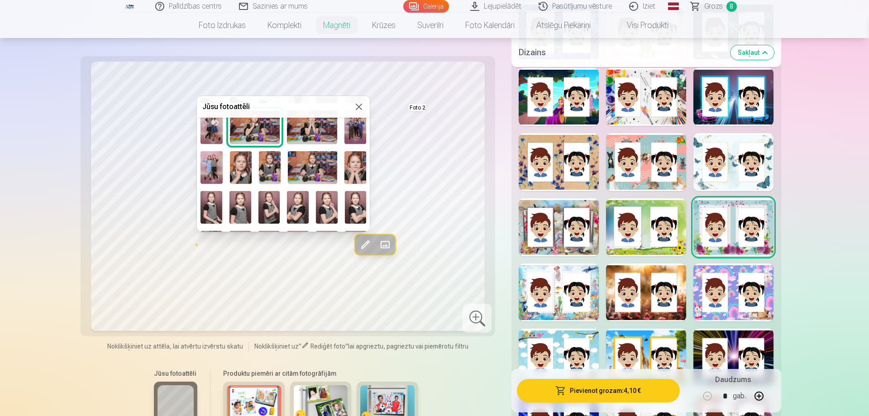
click at [267, 164] on img at bounding box center [270, 167] width 22 height 33
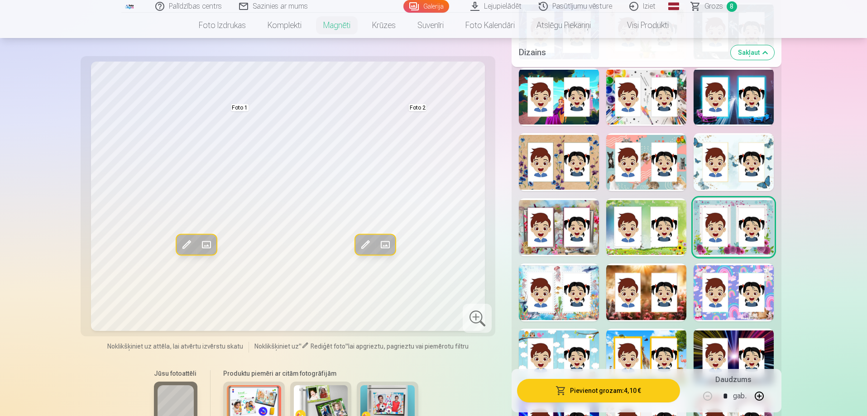
click at [183, 244] on span at bounding box center [186, 245] width 14 height 14
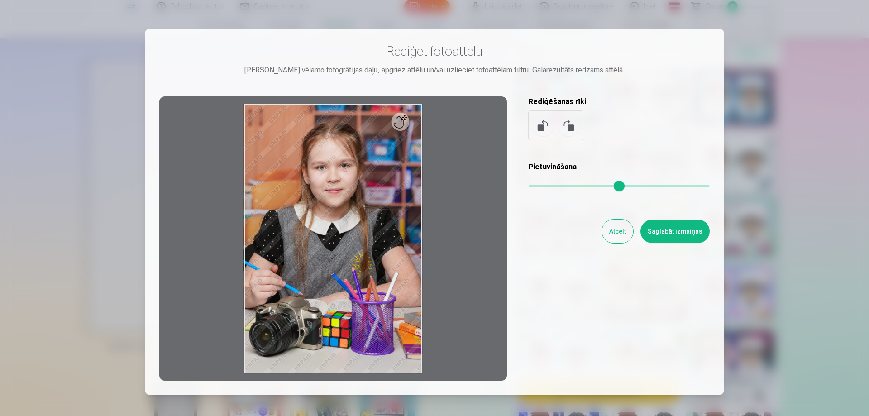
click at [612, 233] on button "Atcelt" at bounding box center [617, 232] width 31 height 24
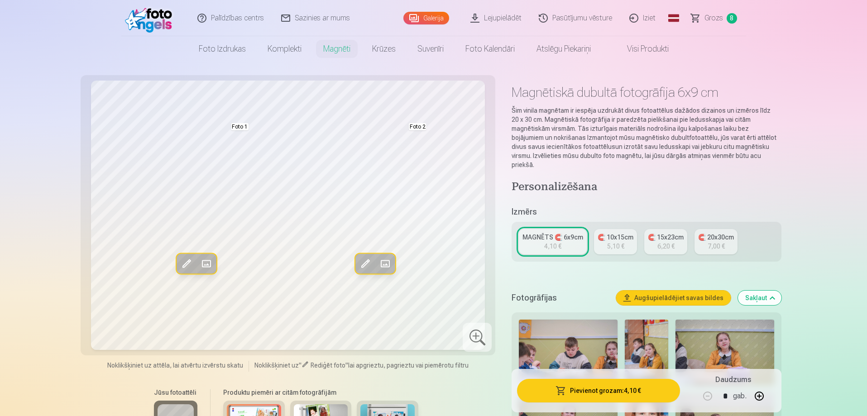
scroll to position [0, 0]
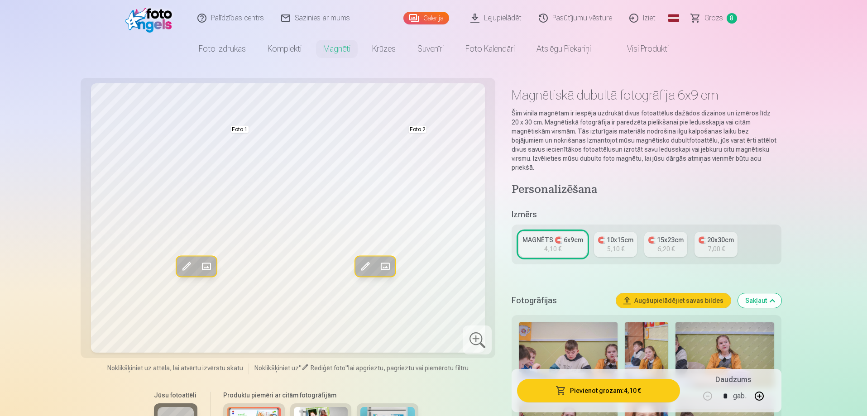
click at [620, 244] on div "5,10 €" at bounding box center [615, 248] width 17 height 9
click at [555, 244] on div "4,10 €" at bounding box center [552, 248] width 17 height 9
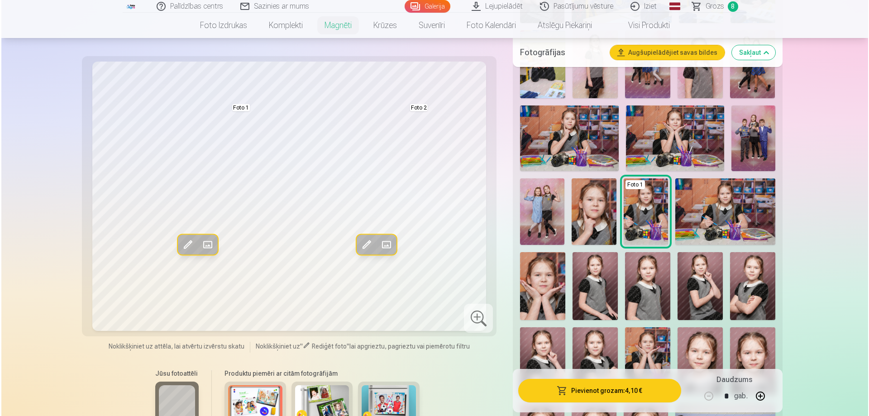
scroll to position [769, 0]
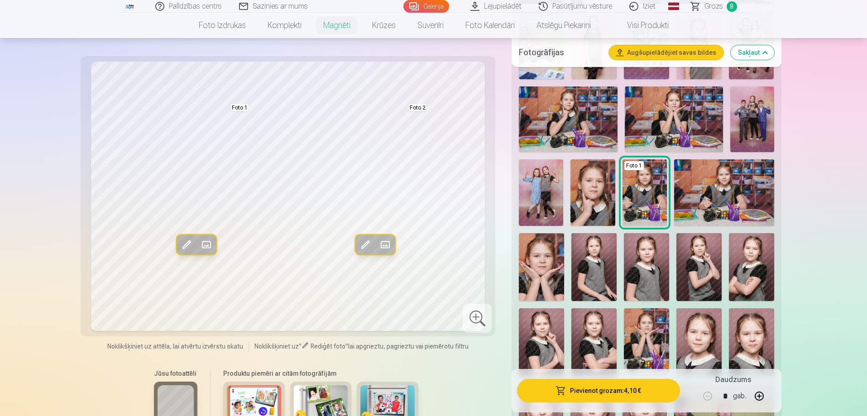
click at [613, 392] on button "Pievienot grozam : 4,10 €" at bounding box center [598, 391] width 162 height 24
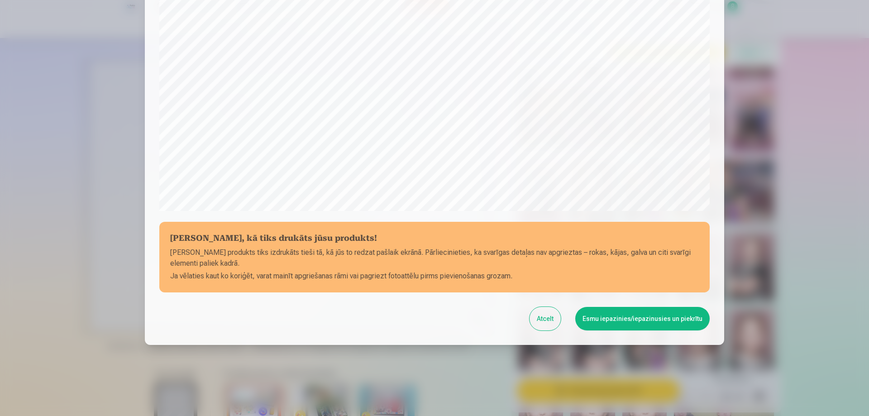
scroll to position [236, 0]
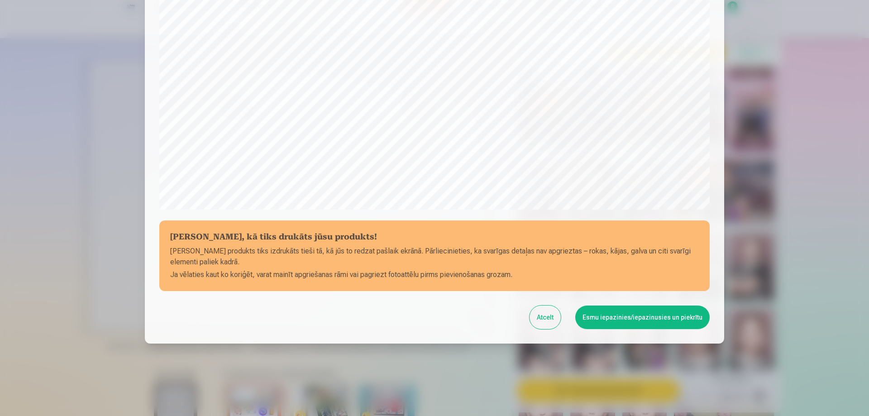
click at [658, 322] on button "Esmu iepazinies/iepazinusies un piekrītu" at bounding box center [642, 318] width 134 height 24
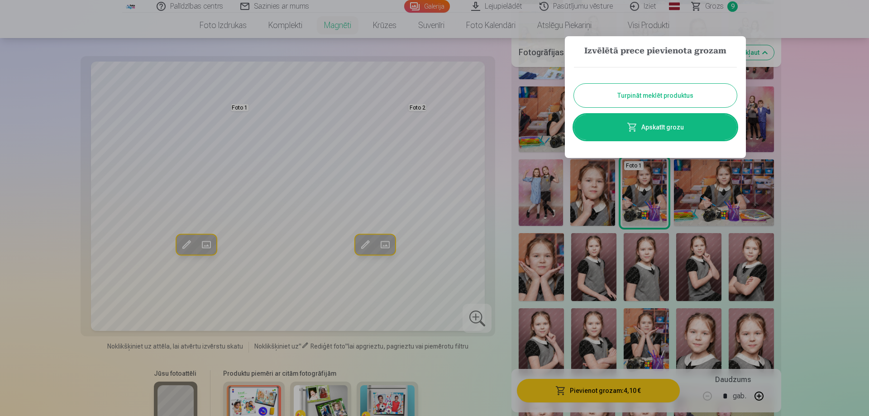
click at [667, 128] on link "Apskatīt grozu" at bounding box center [655, 127] width 163 height 25
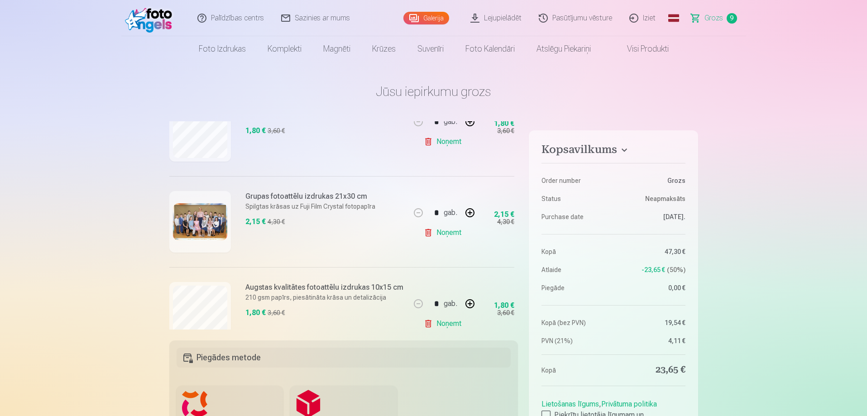
scroll to position [91, 0]
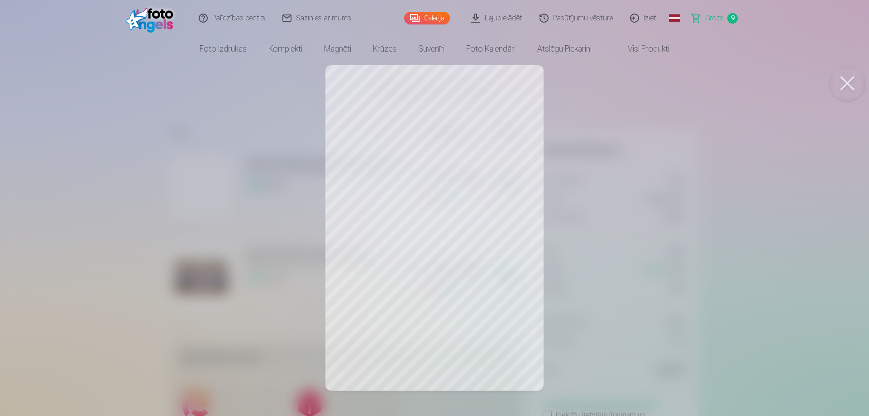
click at [850, 82] on button at bounding box center [847, 83] width 36 height 36
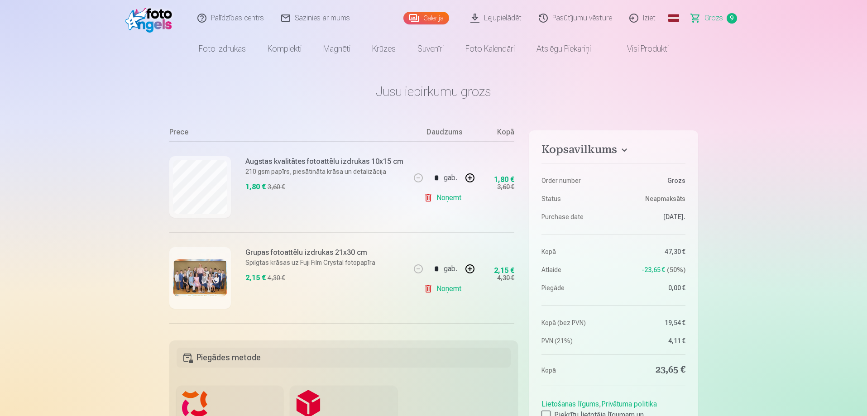
click at [443, 197] on link "Noņemt" at bounding box center [444, 198] width 41 height 18
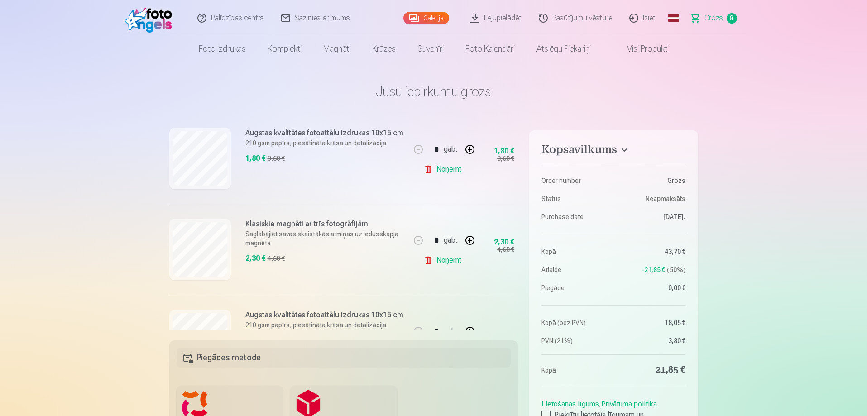
scroll to position [317, 0]
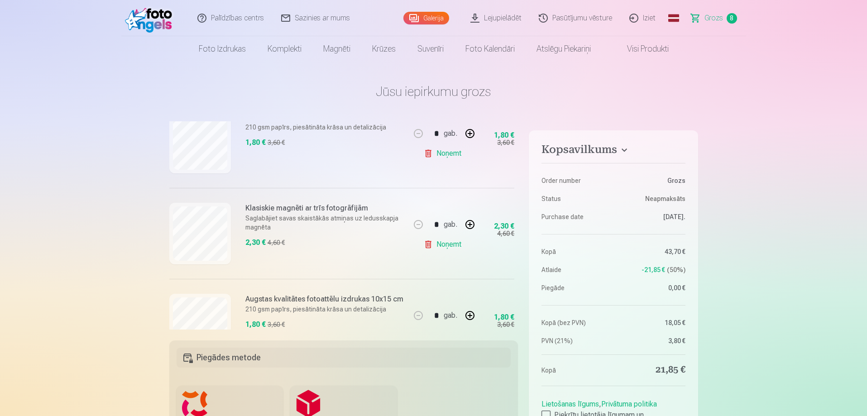
click at [442, 244] on link "Noņemt" at bounding box center [444, 244] width 41 height 18
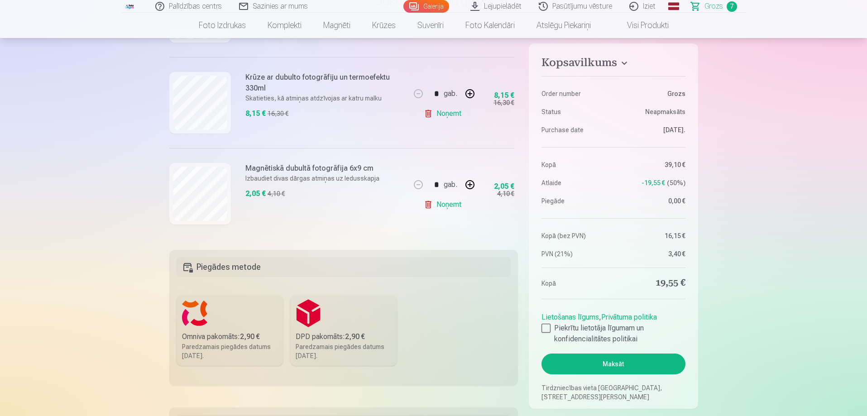
scroll to position [136, 0]
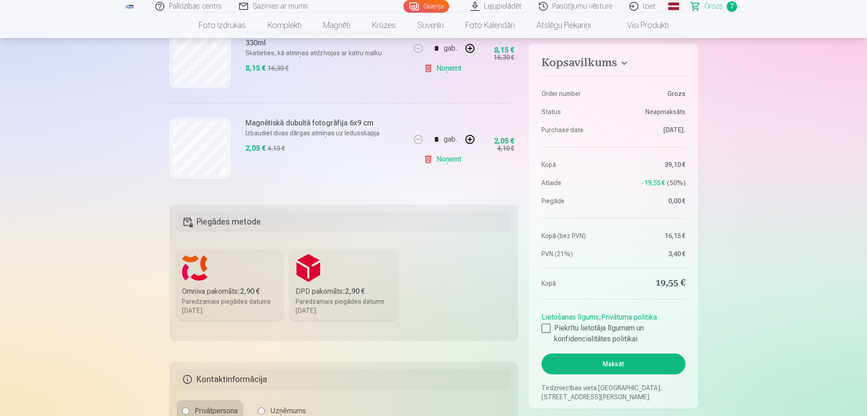
click at [225, 292] on div "Omniva pakomāts : 2,90 €" at bounding box center [230, 291] width 96 height 11
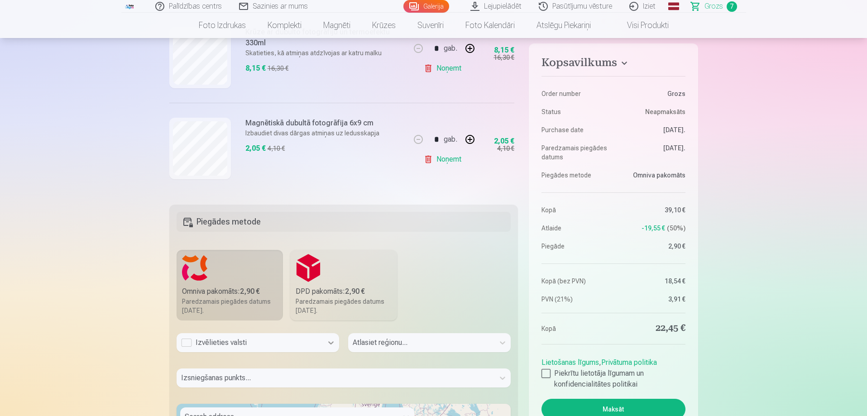
click at [334, 344] on icon at bounding box center [330, 342] width 9 height 9
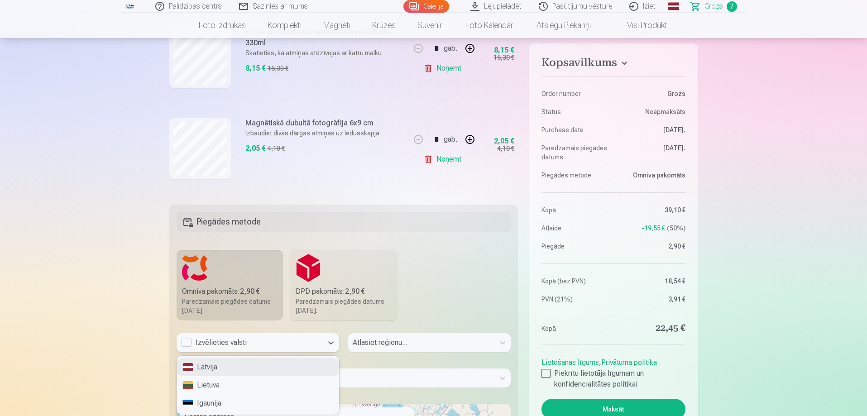
click at [225, 367] on div "Latvija" at bounding box center [258, 367] width 162 height 18
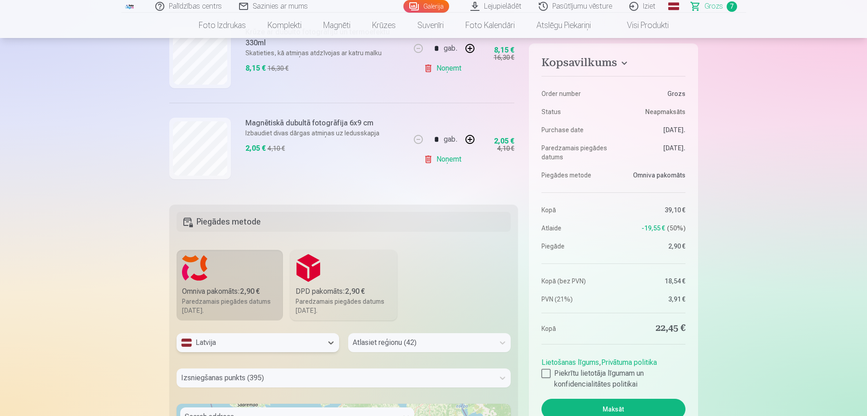
scroll to position [216, 0]
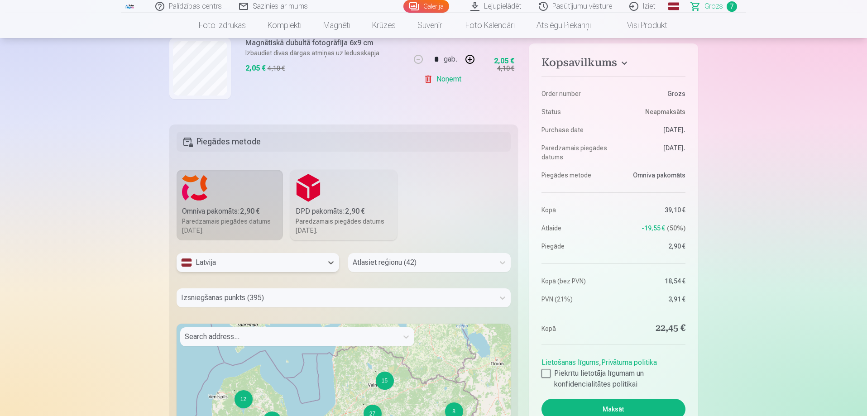
click at [481, 272] on div "Atlasiet reģionu (42)" at bounding box center [429, 262] width 162 height 19
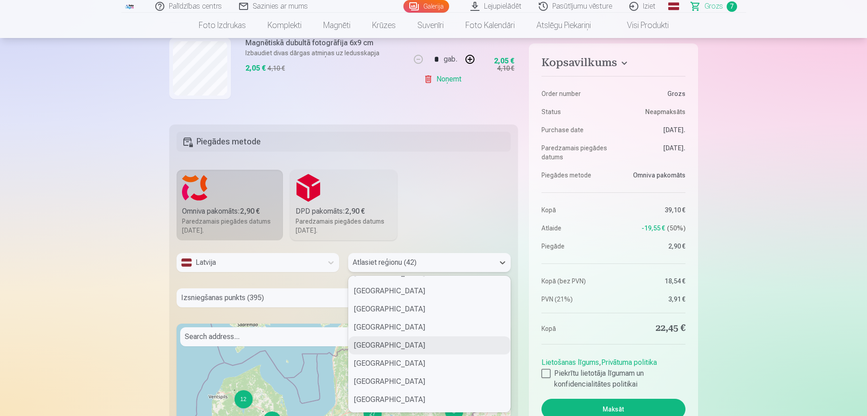
scroll to position [362, 0]
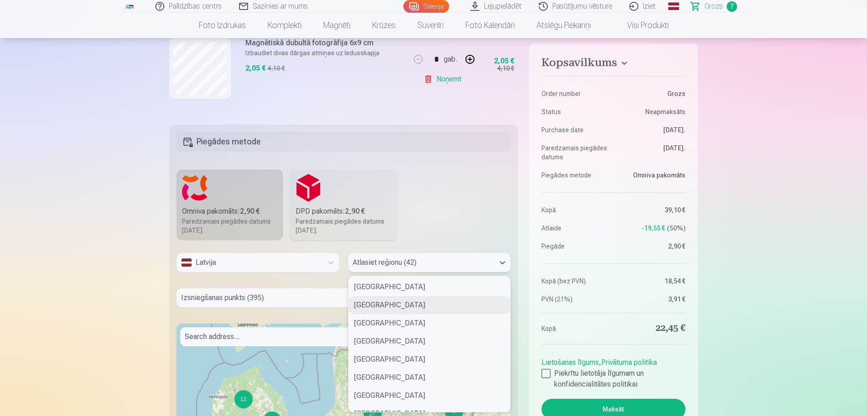
click at [386, 305] on div "[GEOGRAPHIC_DATA]" at bounding box center [430, 305] width 162 height 18
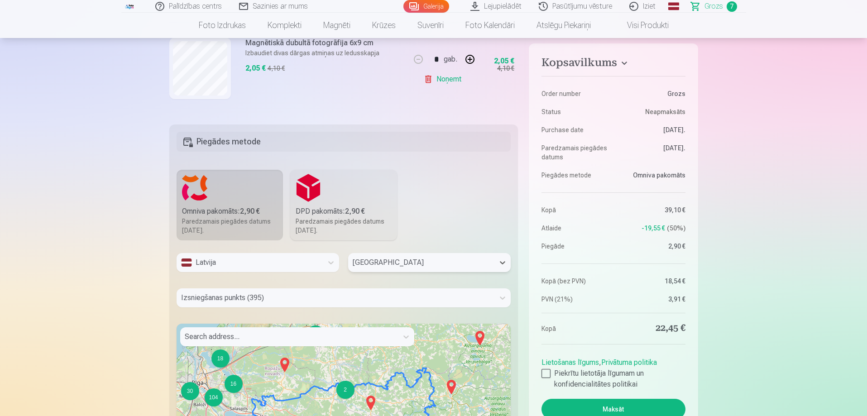
click at [387, 306] on div "Izsniegšanas punkts (395)" at bounding box center [344, 297] width 334 height 19
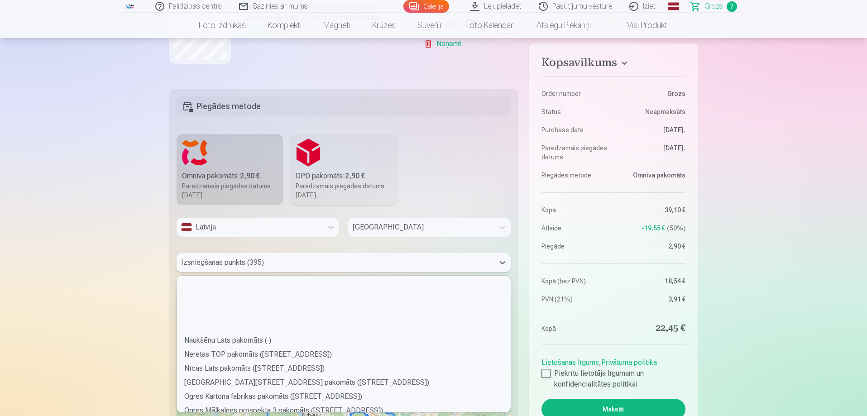
scroll to position [2082, 0]
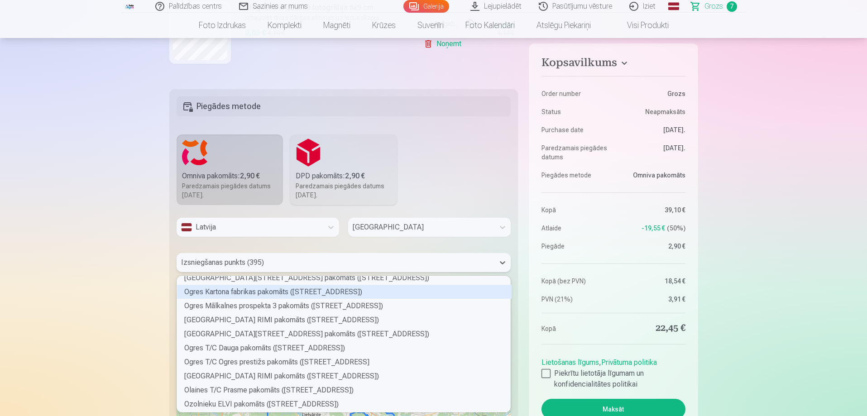
click at [281, 292] on div "Ogres Kartona fabrikas pakomāts ([STREET_ADDRESS])" at bounding box center [344, 292] width 334 height 14
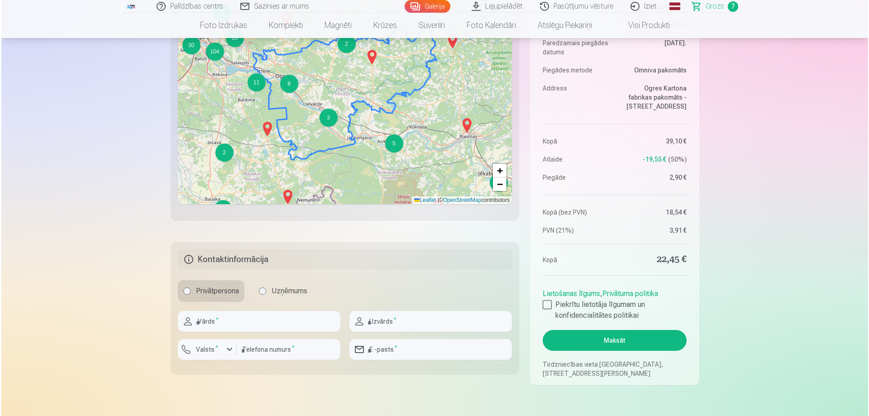
scroll to position [568, 0]
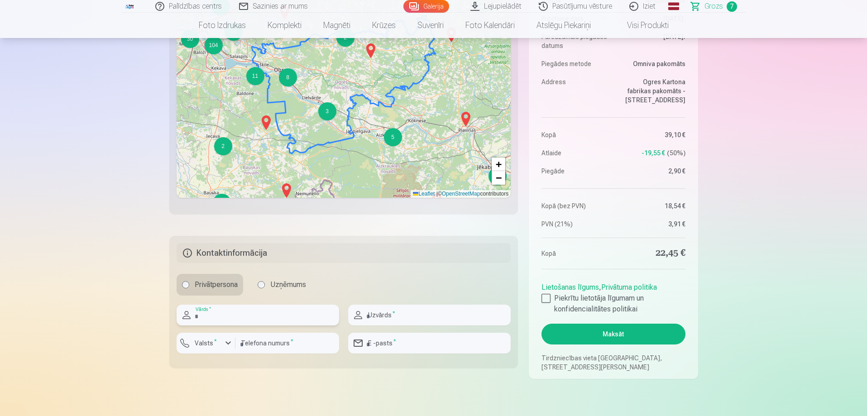
click at [255, 308] on input "text" at bounding box center [258, 315] width 162 height 21
type input "******"
click at [462, 322] on input "text" at bounding box center [429, 315] width 162 height 21
type input "******"
click at [230, 342] on div "button" at bounding box center [228, 343] width 11 height 11
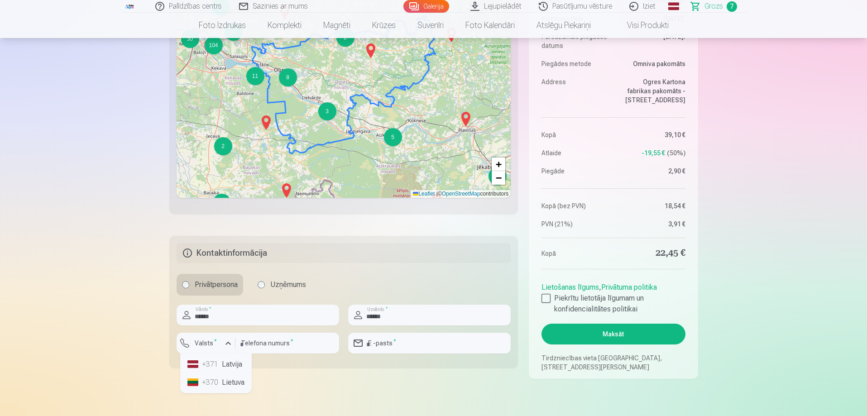
click at [229, 367] on li "+371 Latvija" at bounding box center [216, 364] width 64 height 18
click at [267, 346] on input "number" at bounding box center [287, 343] width 104 height 21
type input "********"
click at [411, 336] on input "email" at bounding box center [429, 343] width 162 height 21
type input "**********"
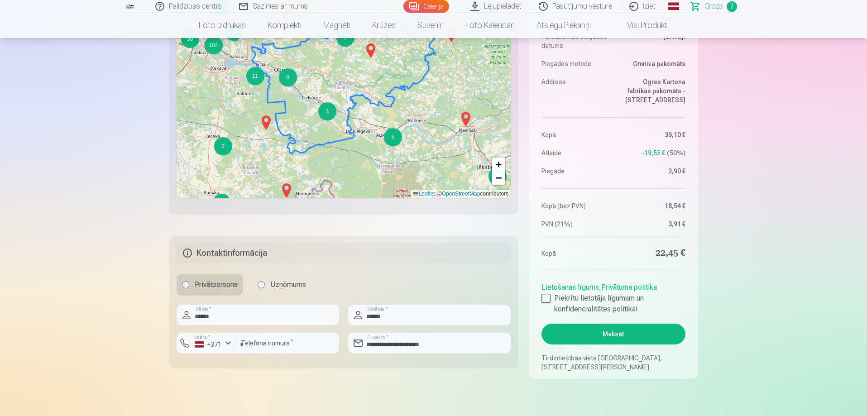
click at [545, 294] on div at bounding box center [545, 298] width 9 height 9
click at [600, 335] on button "Maksāt" at bounding box center [612, 334] width 143 height 21
